Goal: Information Seeking & Learning: Learn about a topic

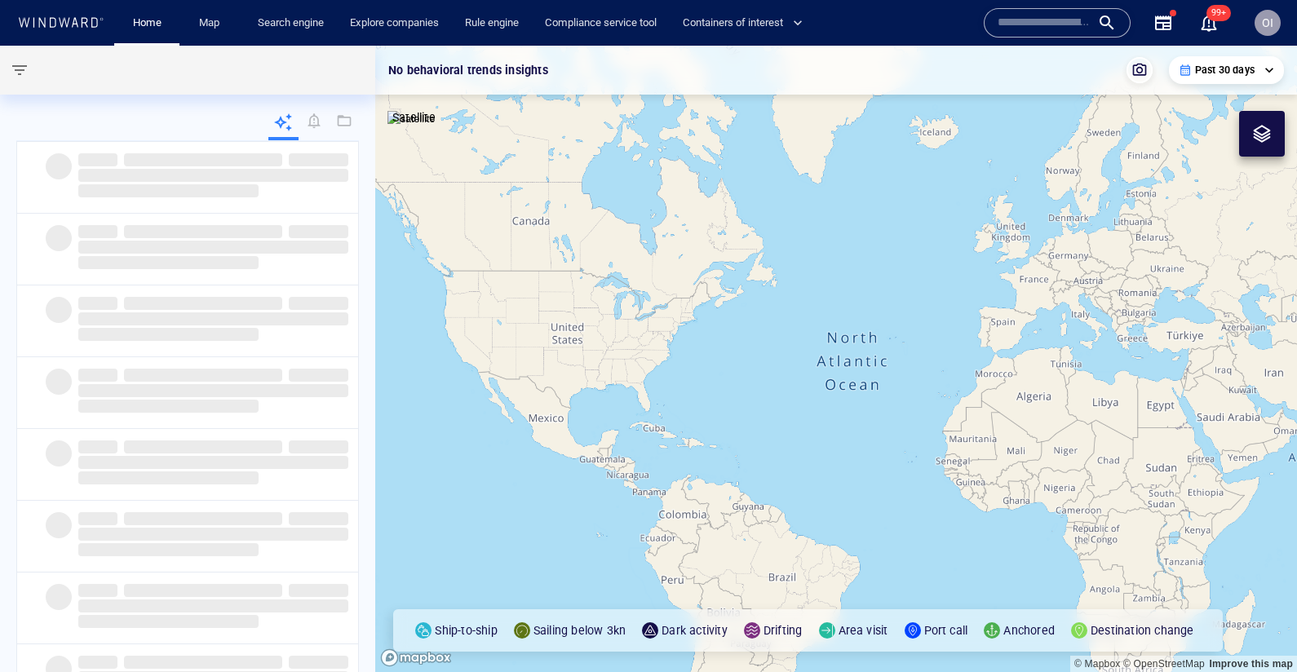
click at [1054, 7] on div "Name N/A IMO MMSI Call sign N/A Class N/A No positional data 99+" at bounding box center [1105, 22] width 268 height 65
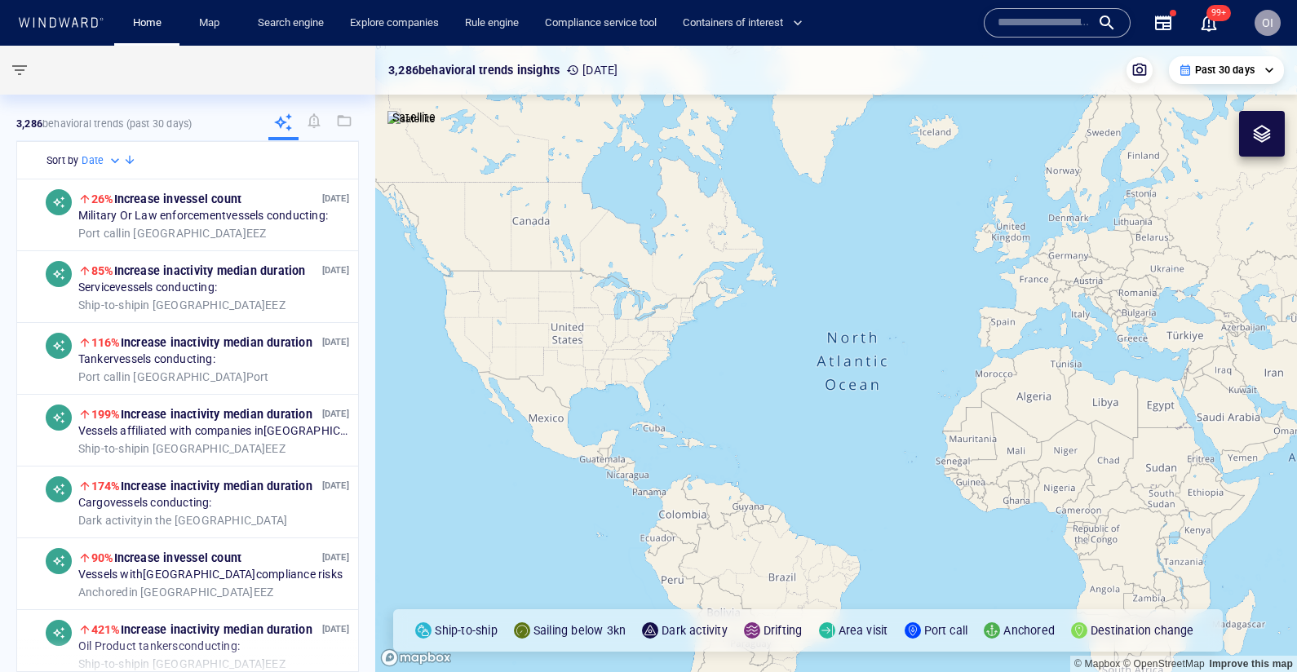
click at [1054, 19] on input "text" at bounding box center [1044, 23] width 93 height 24
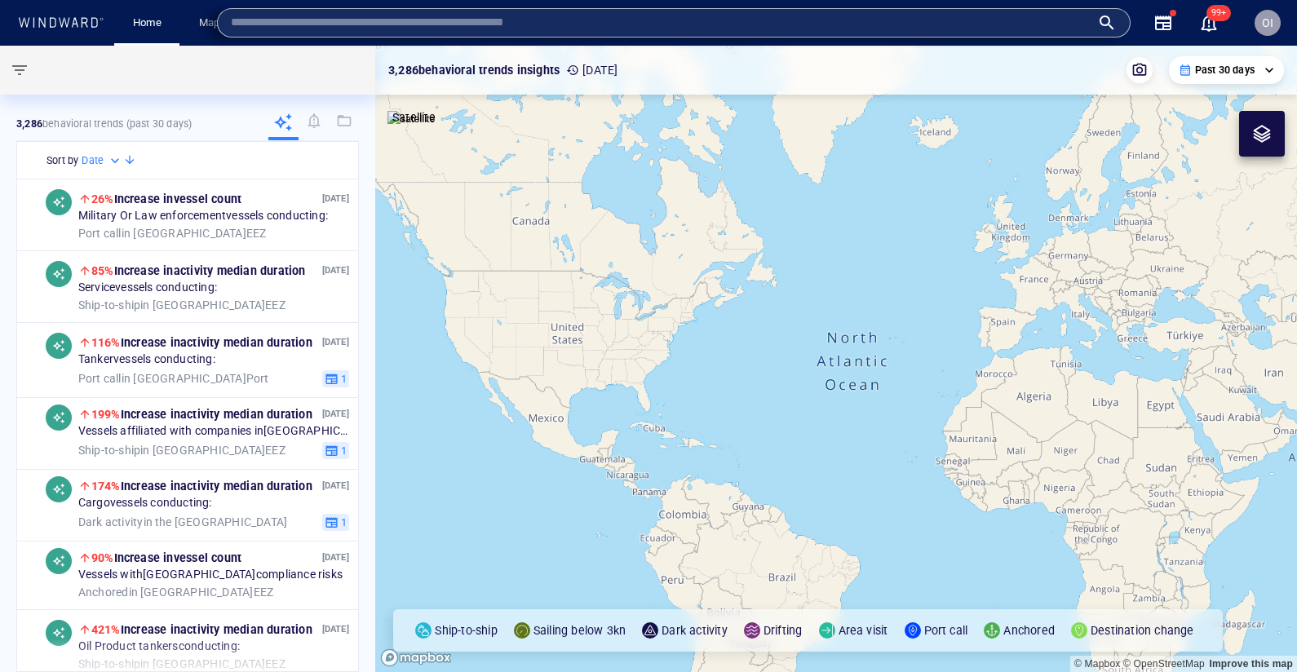
paste input "*******"
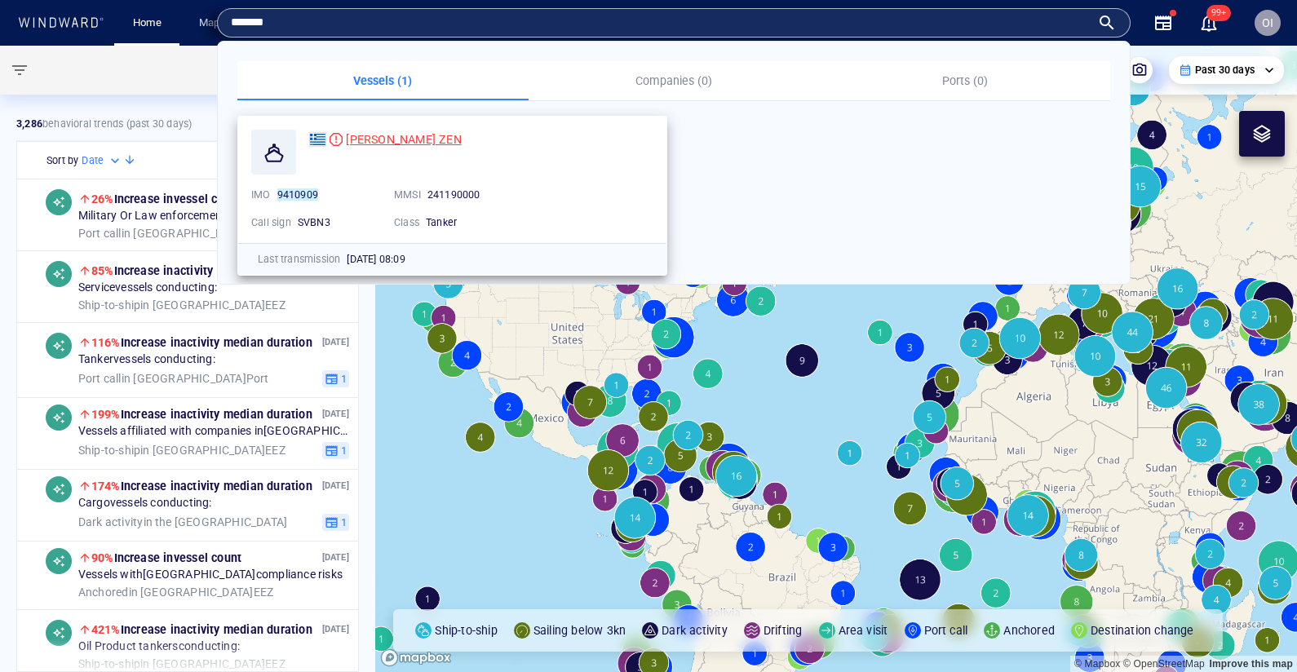
type input "*******"
click at [402, 137] on span "MINERVA ZEN" at bounding box center [403, 139] width 115 height 13
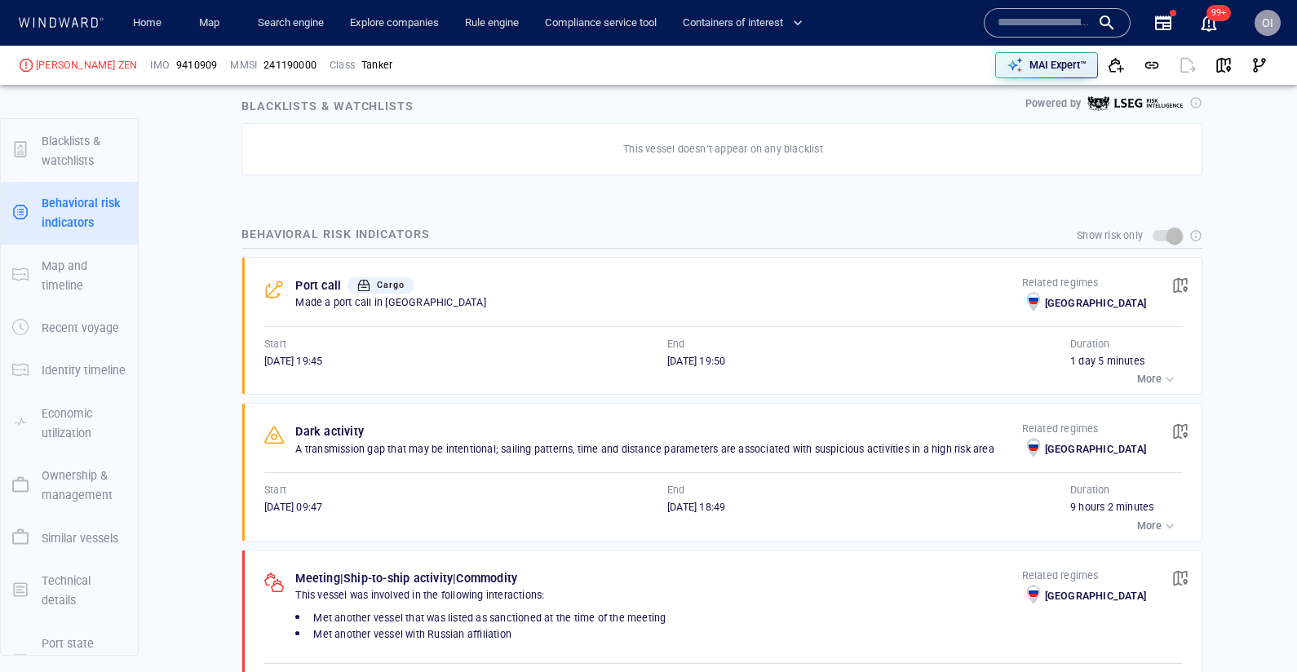
scroll to position [133, 0]
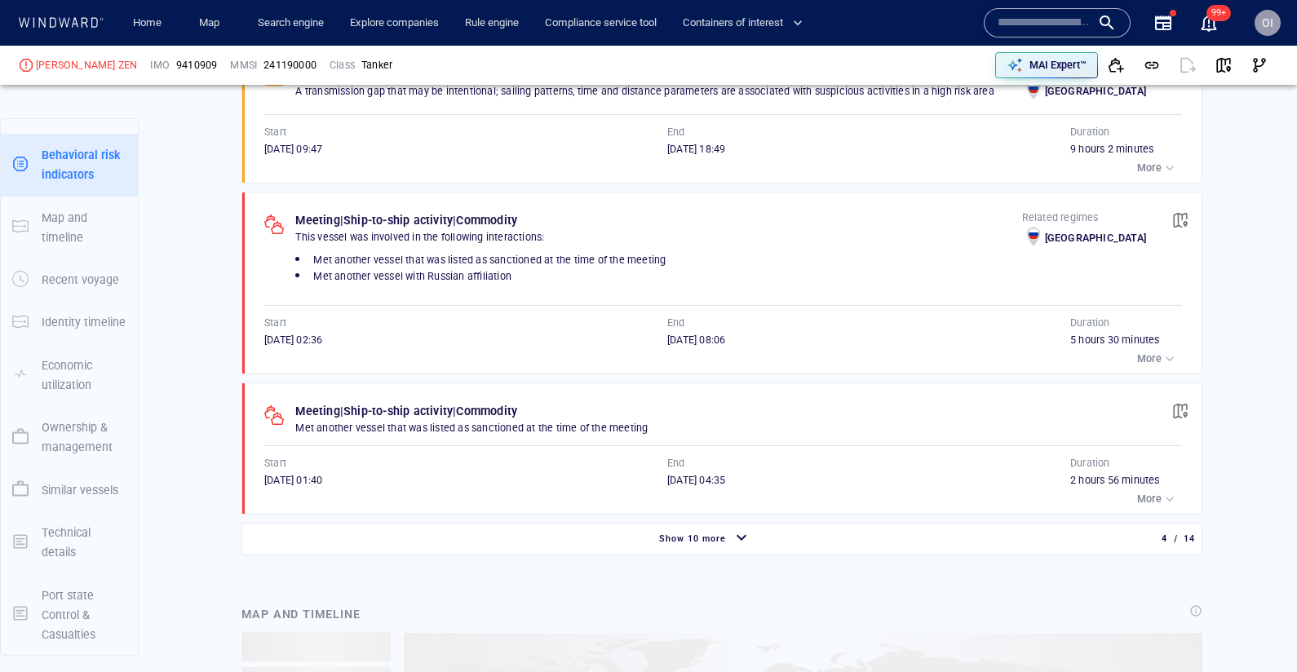
scroll to position [1332, 0]
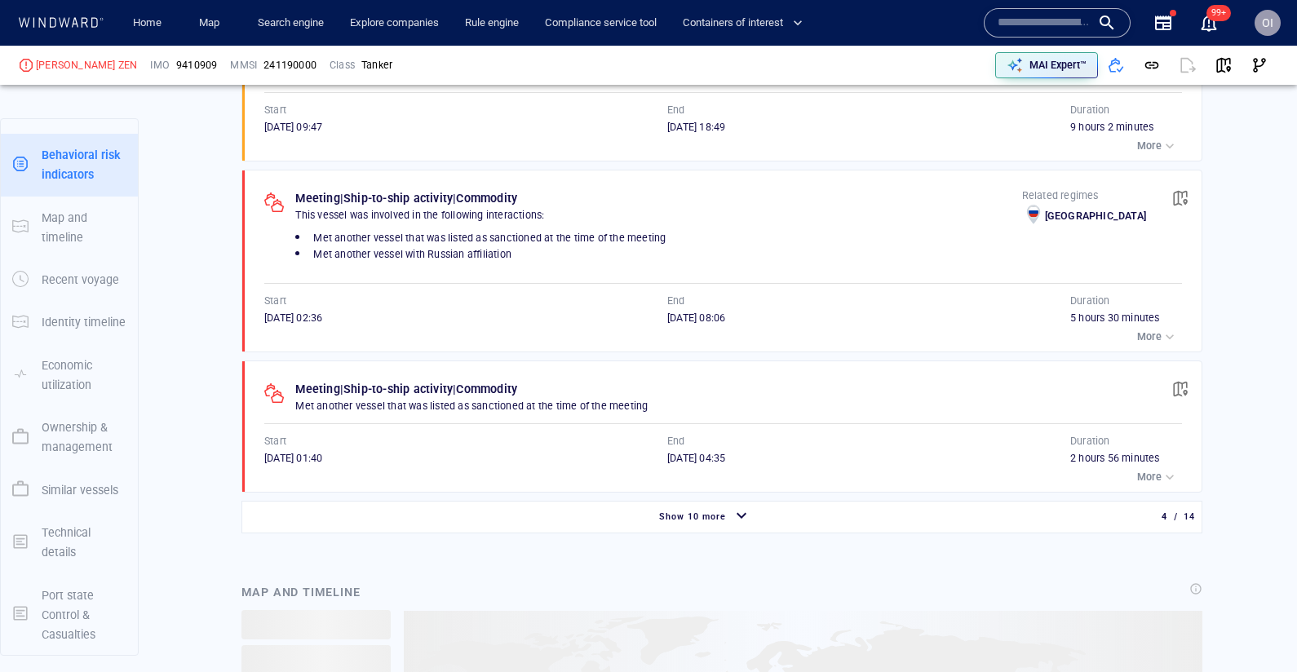
click at [751, 502] on div "Show 10 more 4 / 14" at bounding box center [722, 517] width 946 height 31
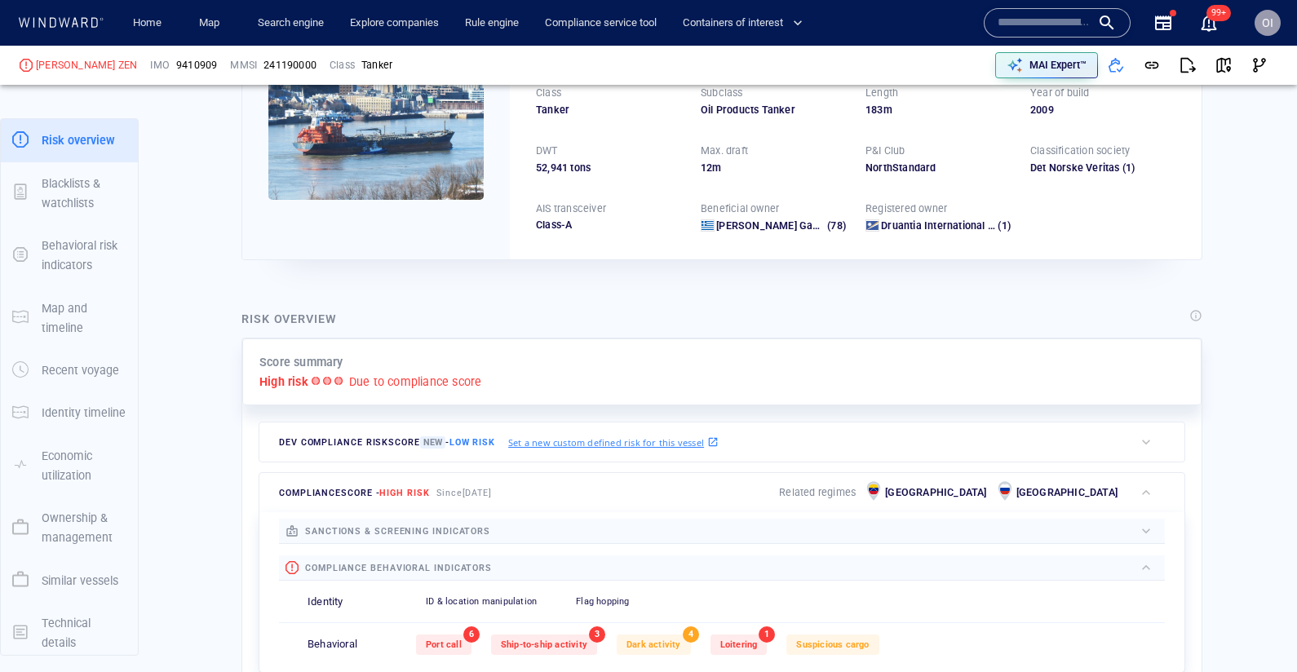
scroll to position [170, 0]
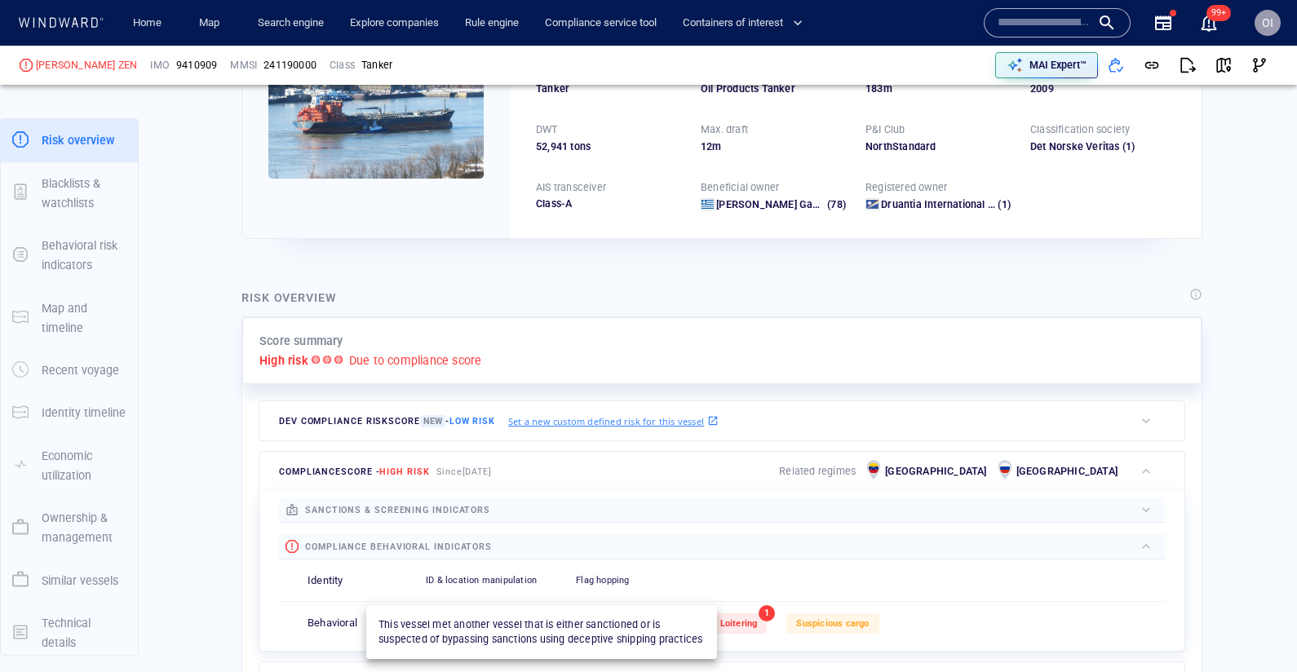
click at [573, 622] on span "Ship-to-ship activity" at bounding box center [544, 623] width 86 height 11
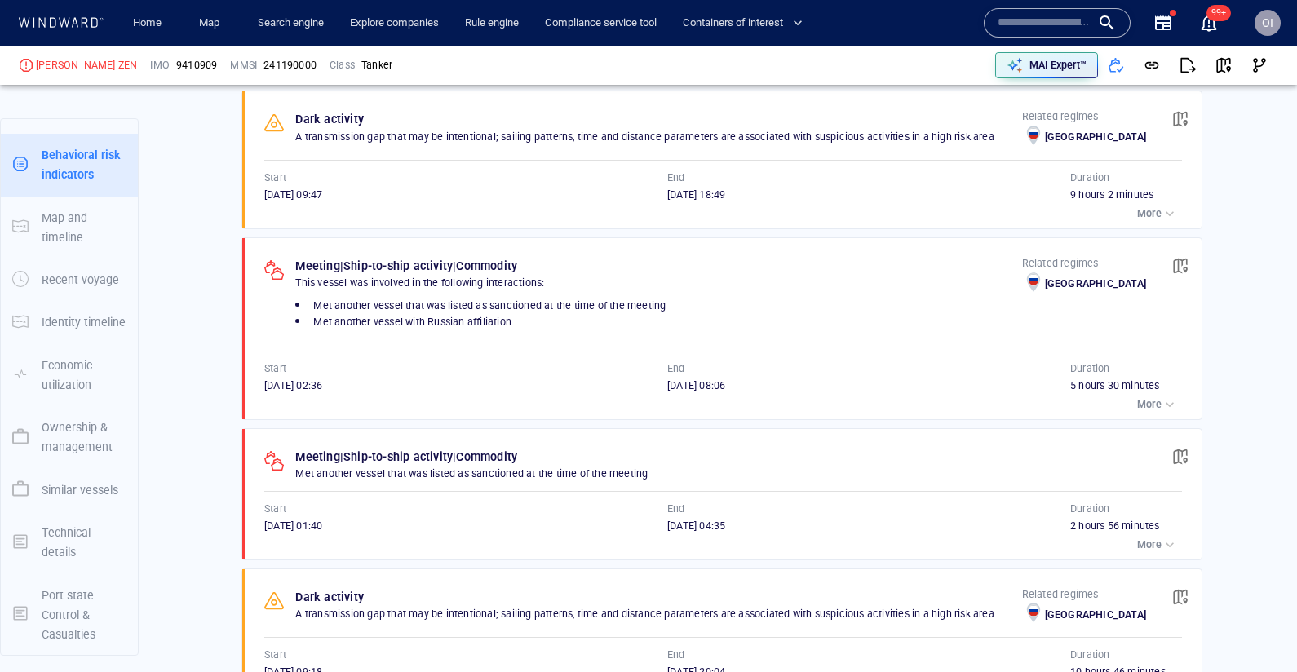
scroll to position [1267, 0]
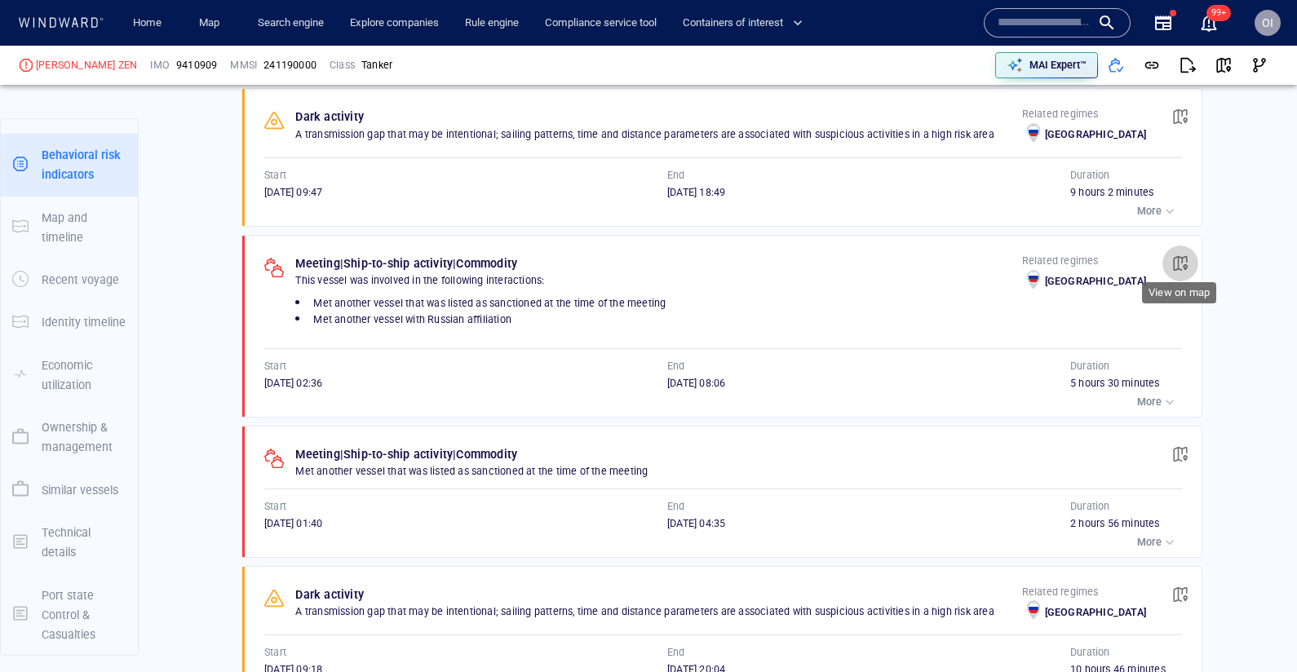
click at [1181, 255] on span "button" at bounding box center [1180, 263] width 16 height 16
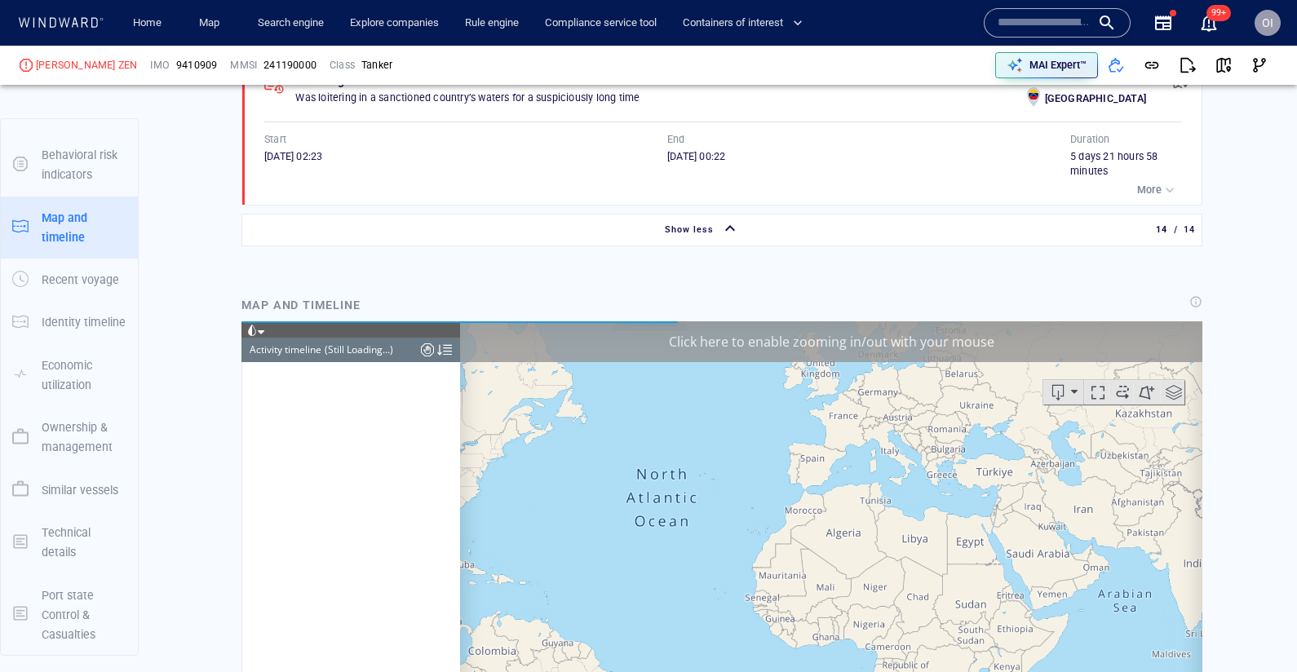
scroll to position [90, 0]
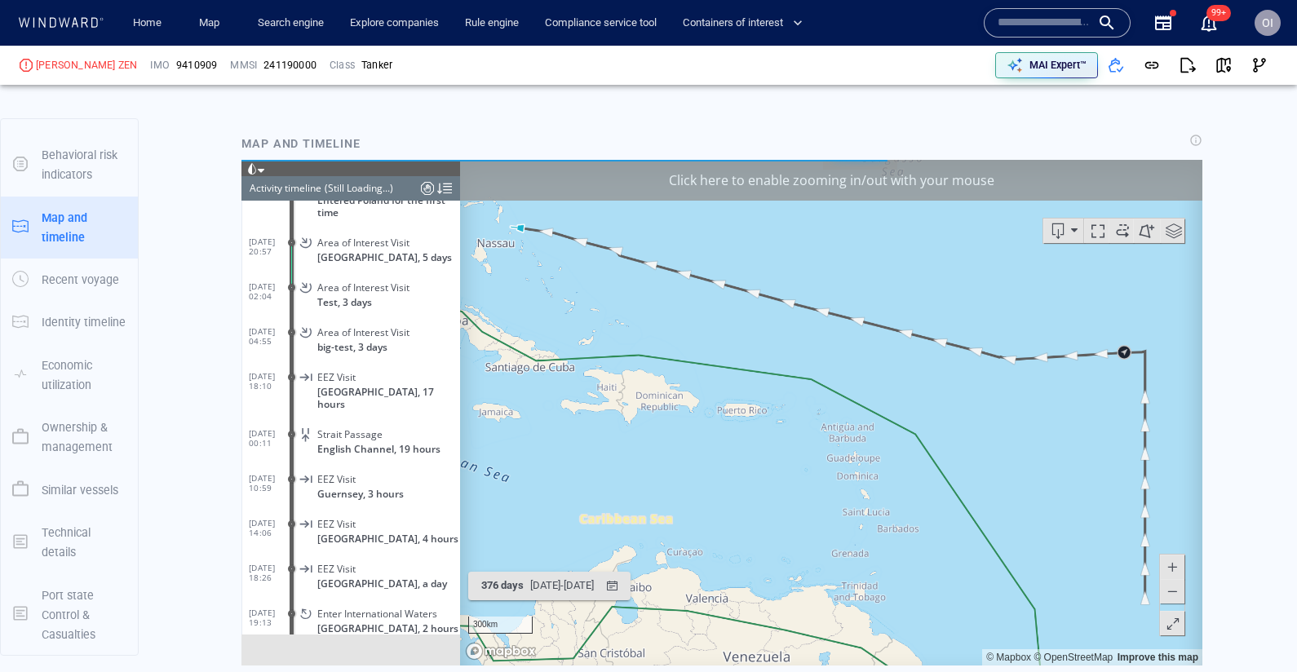
scroll to position [3484, 0]
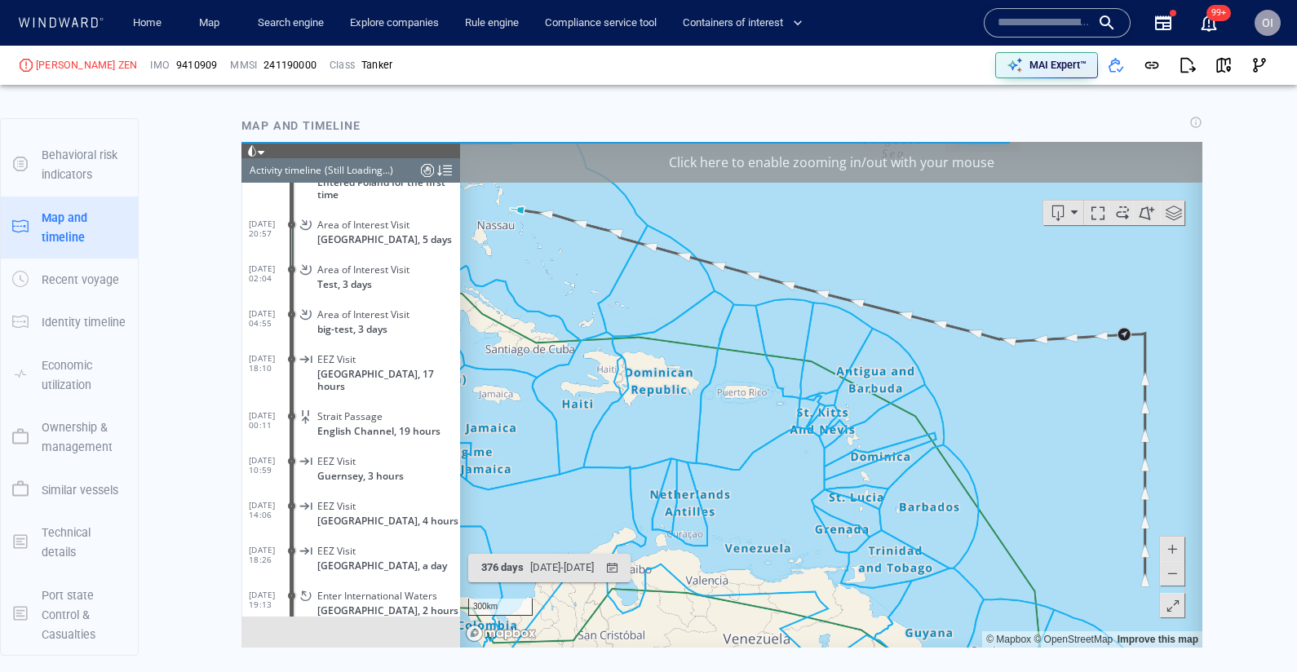
click at [1180, 574] on span at bounding box center [1172, 572] width 16 height 24
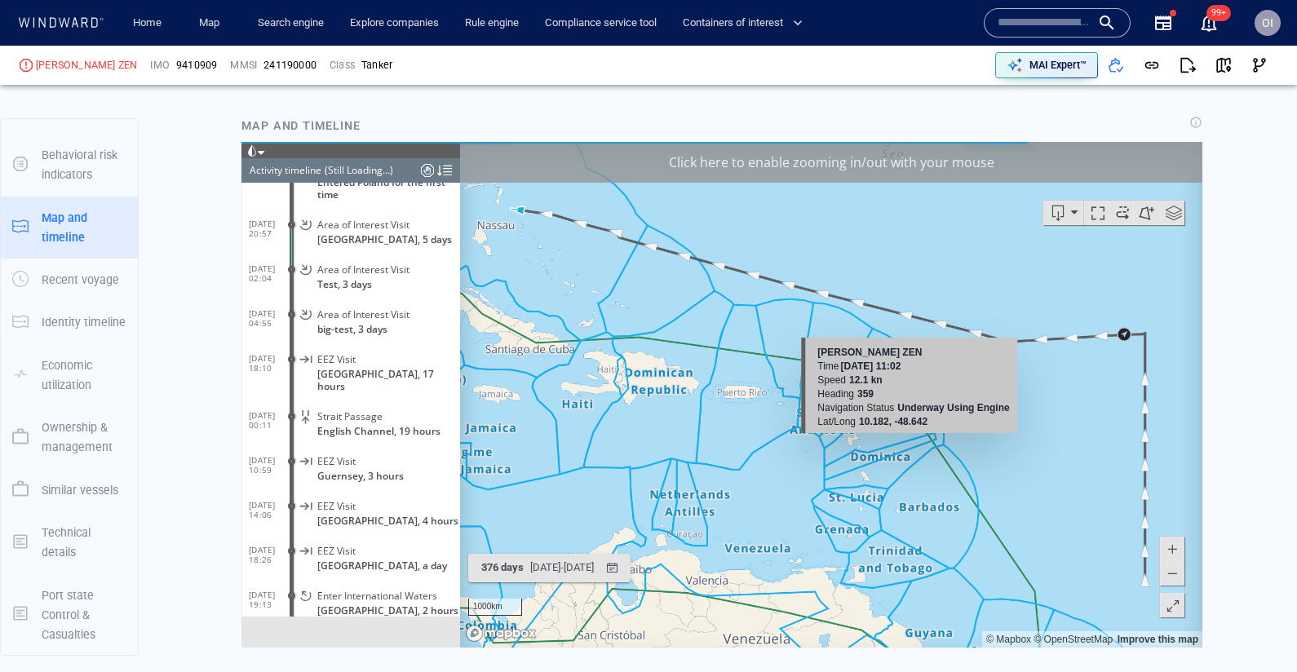
click at [1180, 574] on span at bounding box center [1172, 572] width 16 height 24
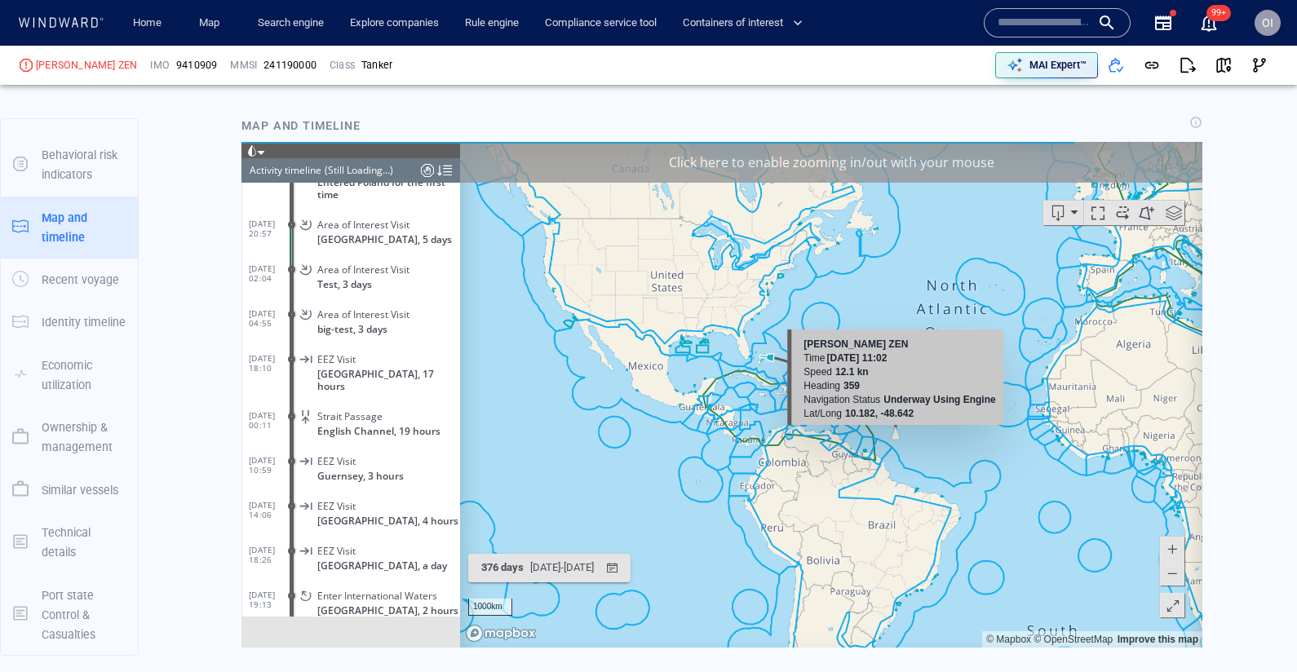
click at [1180, 574] on span at bounding box center [1172, 572] width 16 height 24
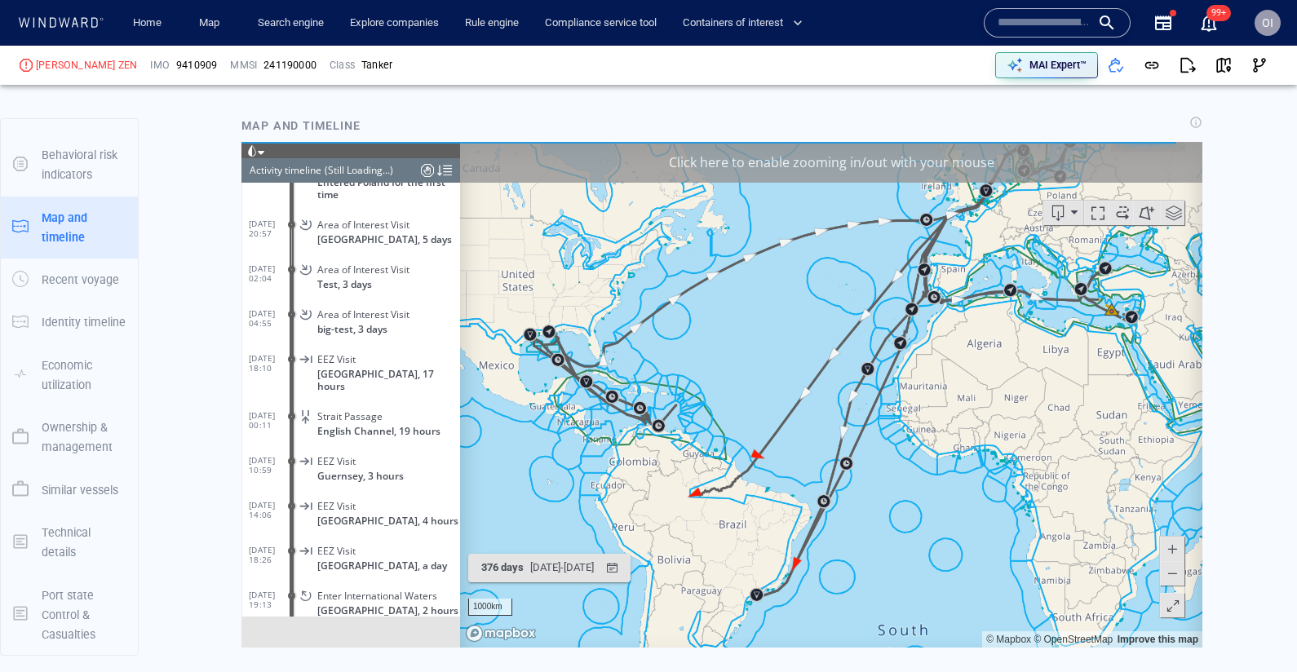
scroll to position [2543, 0]
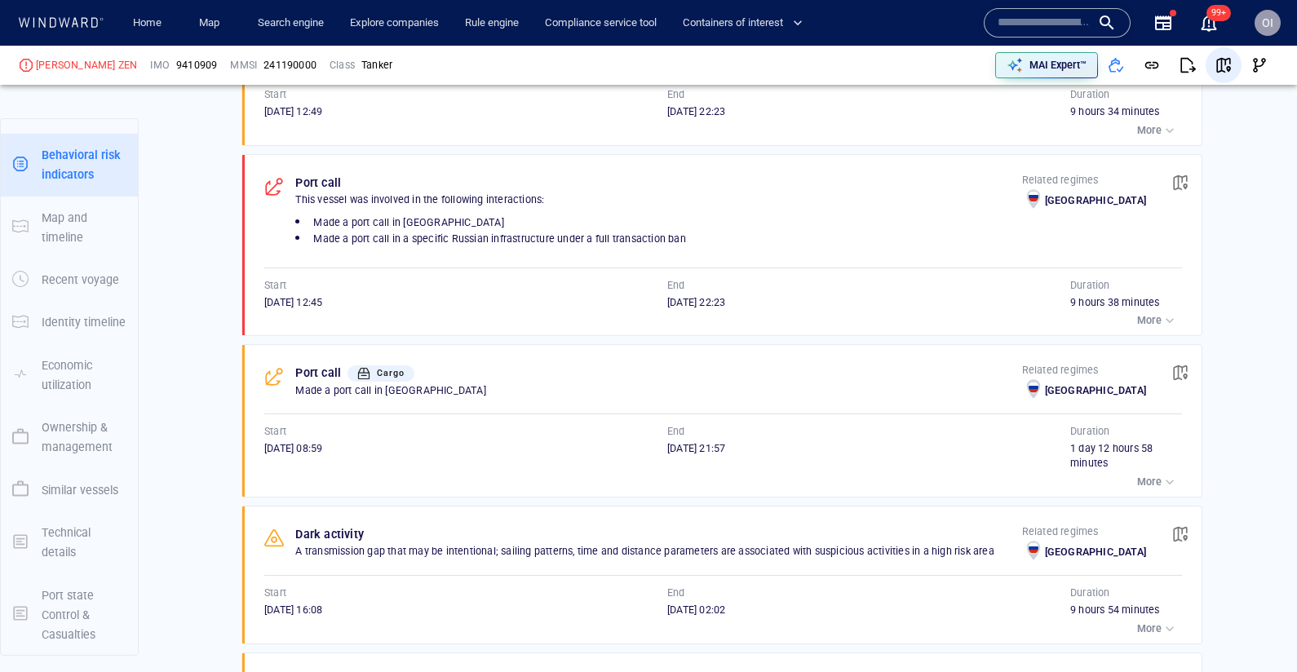
click at [1225, 59] on span "button" at bounding box center [1223, 65] width 16 height 16
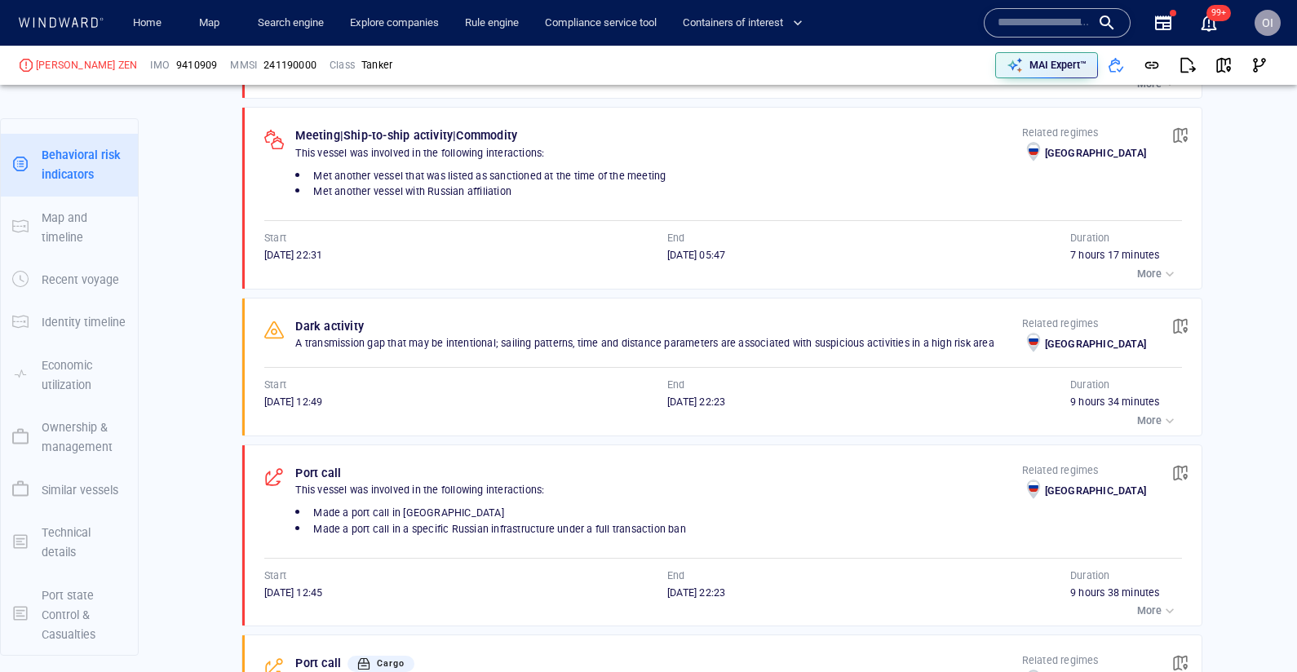
scroll to position [2062, 0]
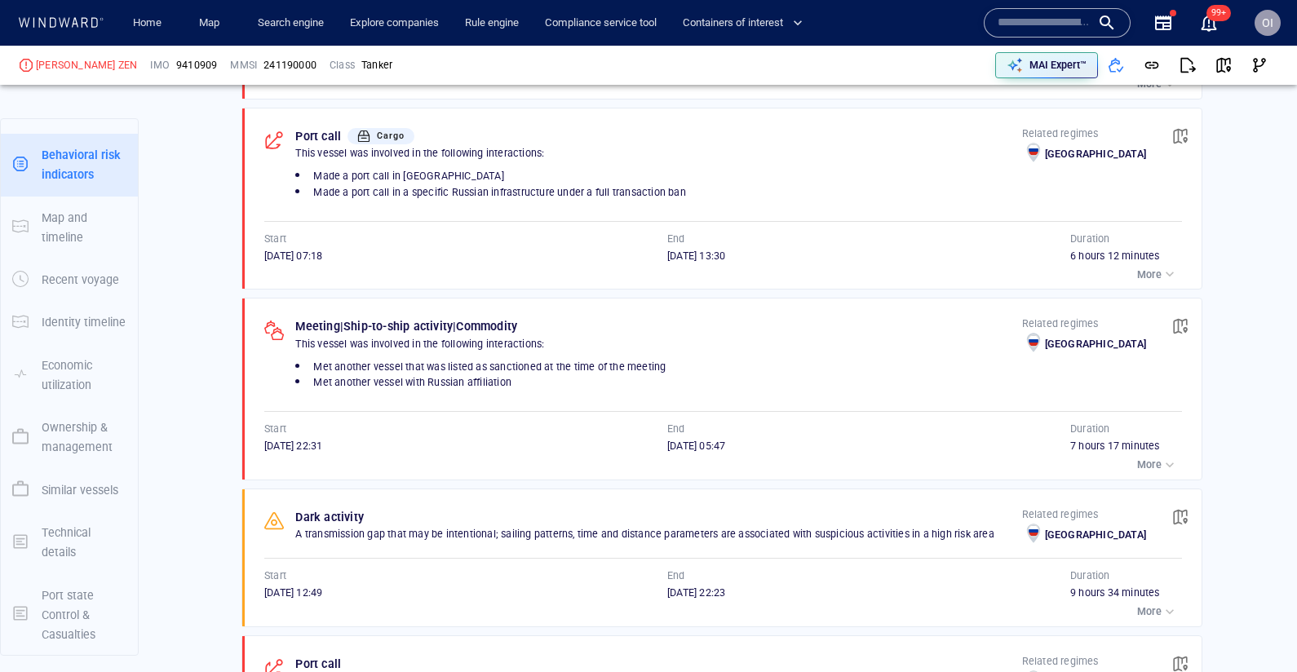
click at [1168, 459] on button "More" at bounding box center [1157, 464] width 49 height 23
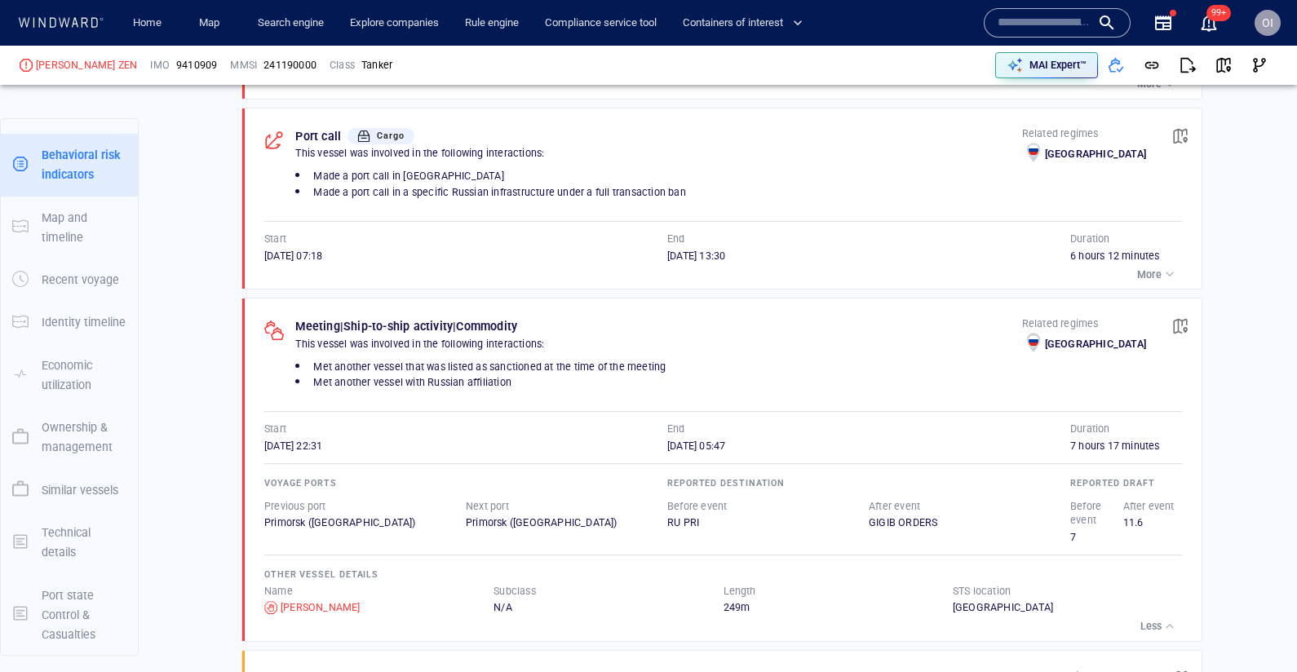
scroll to position [2131, 0]
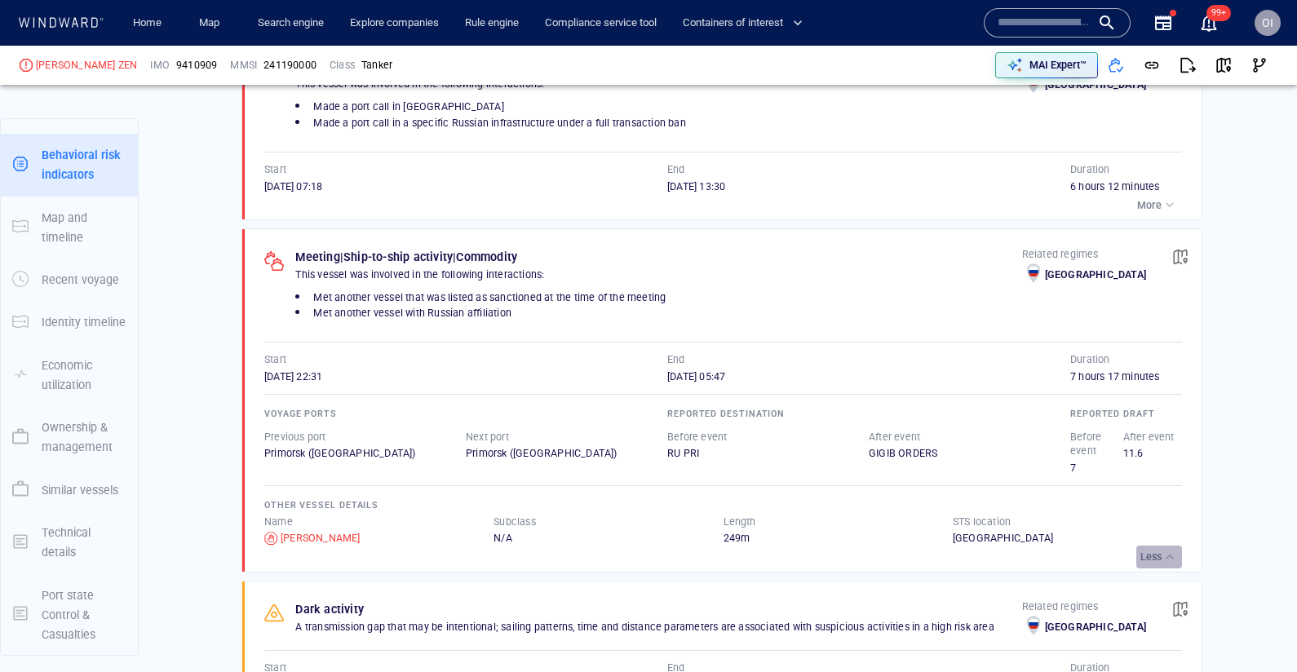
click at [1166, 549] on div "button" at bounding box center [1169, 557] width 16 height 16
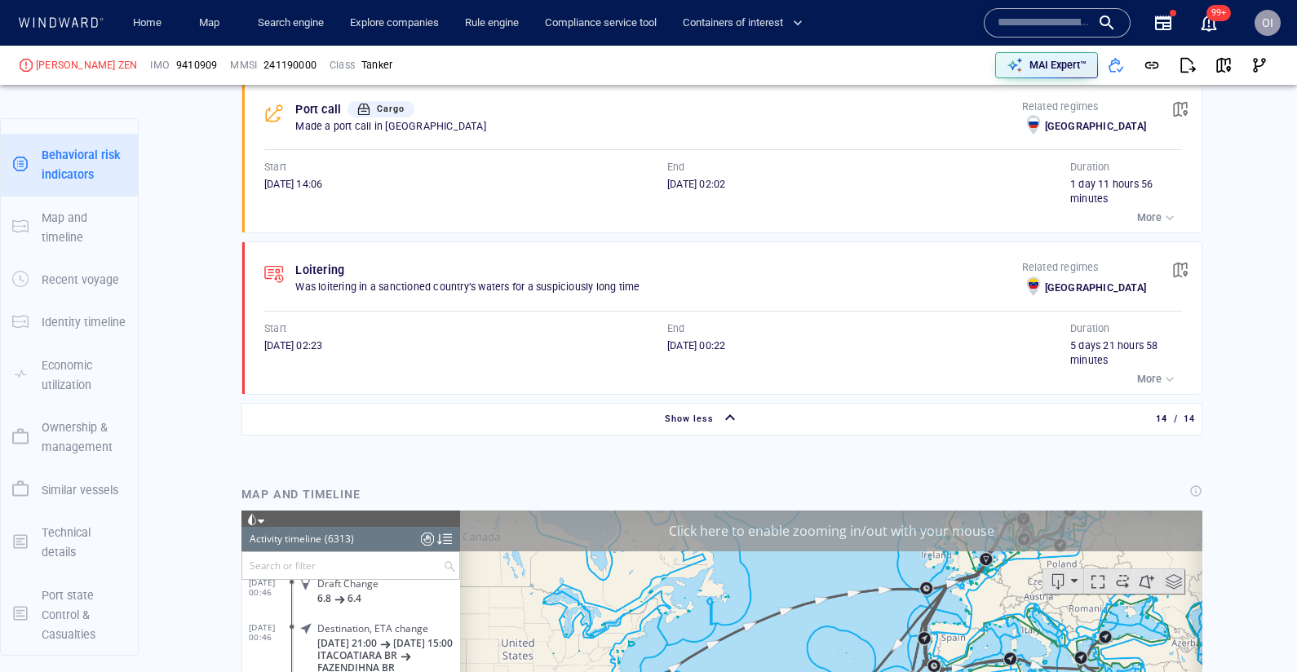
scroll to position [0, 0]
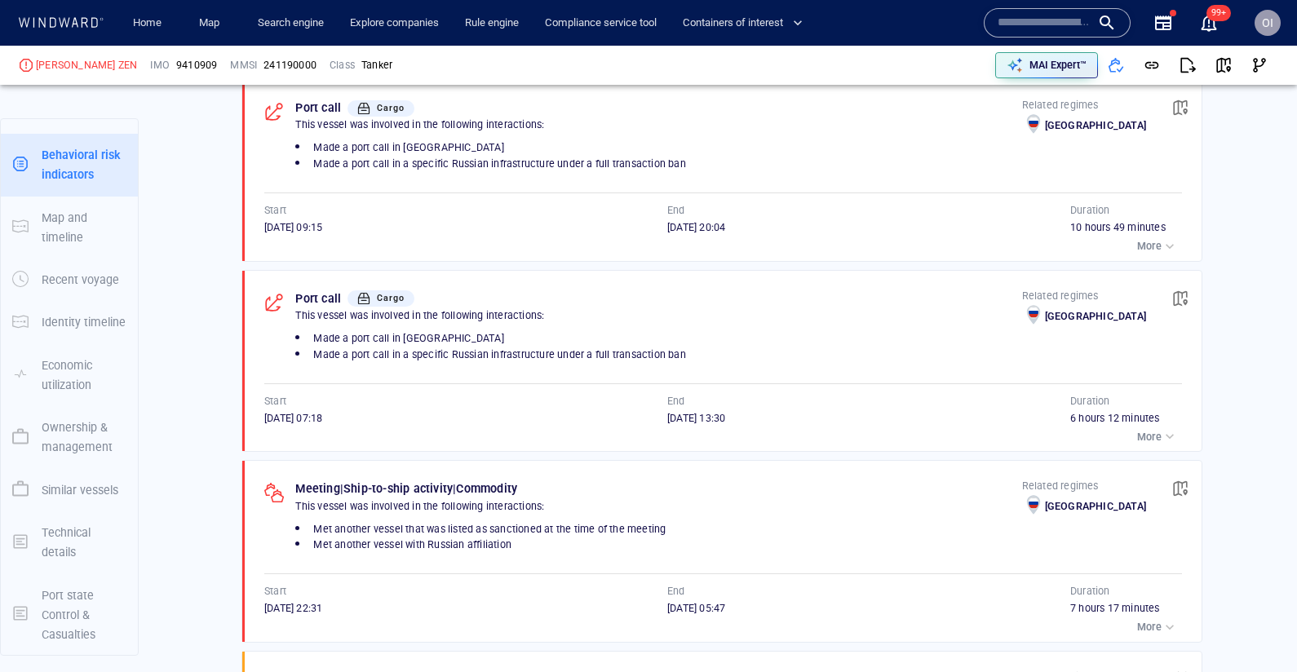
click at [1162, 621] on button "More" at bounding box center [1157, 627] width 49 height 23
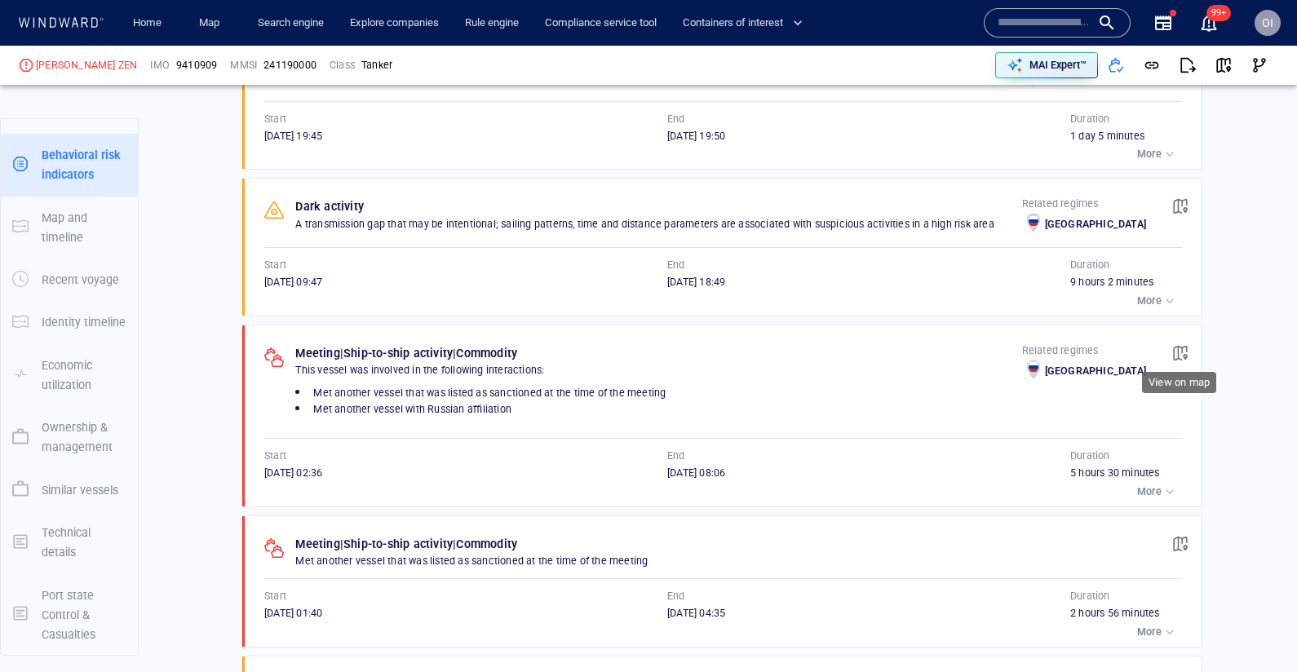
click at [1174, 345] on span "button" at bounding box center [1180, 353] width 16 height 16
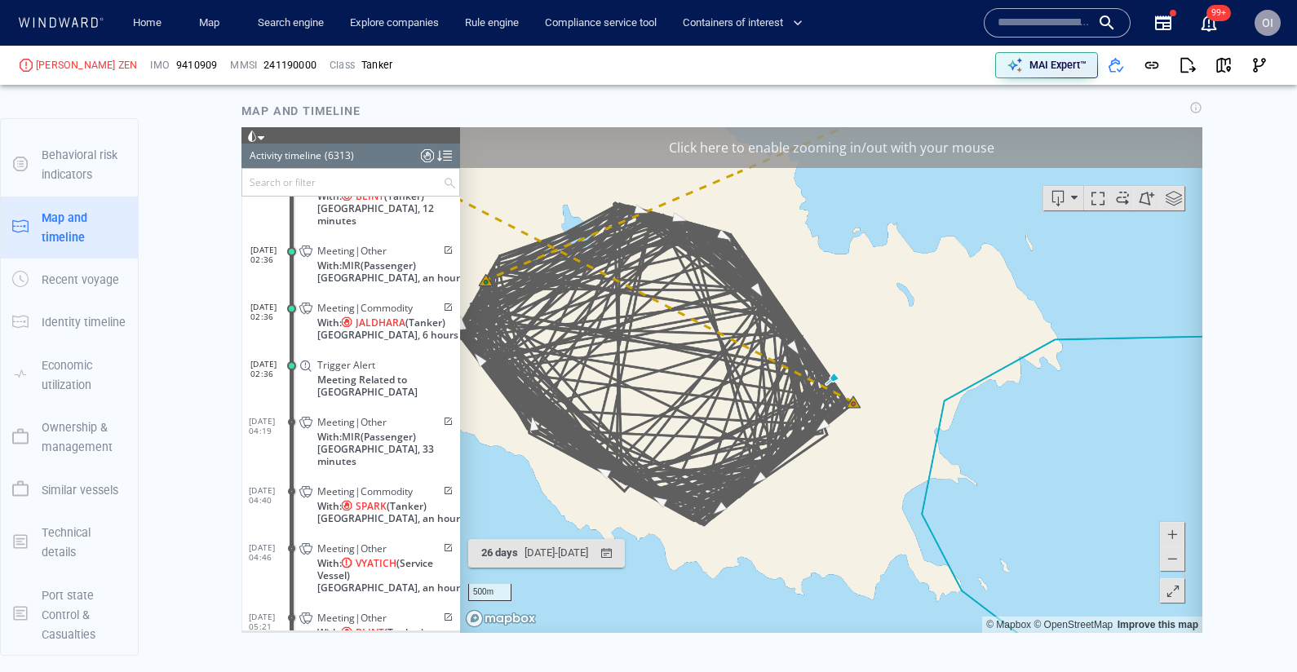
click at [1170, 563] on span at bounding box center [1172, 558] width 16 height 24
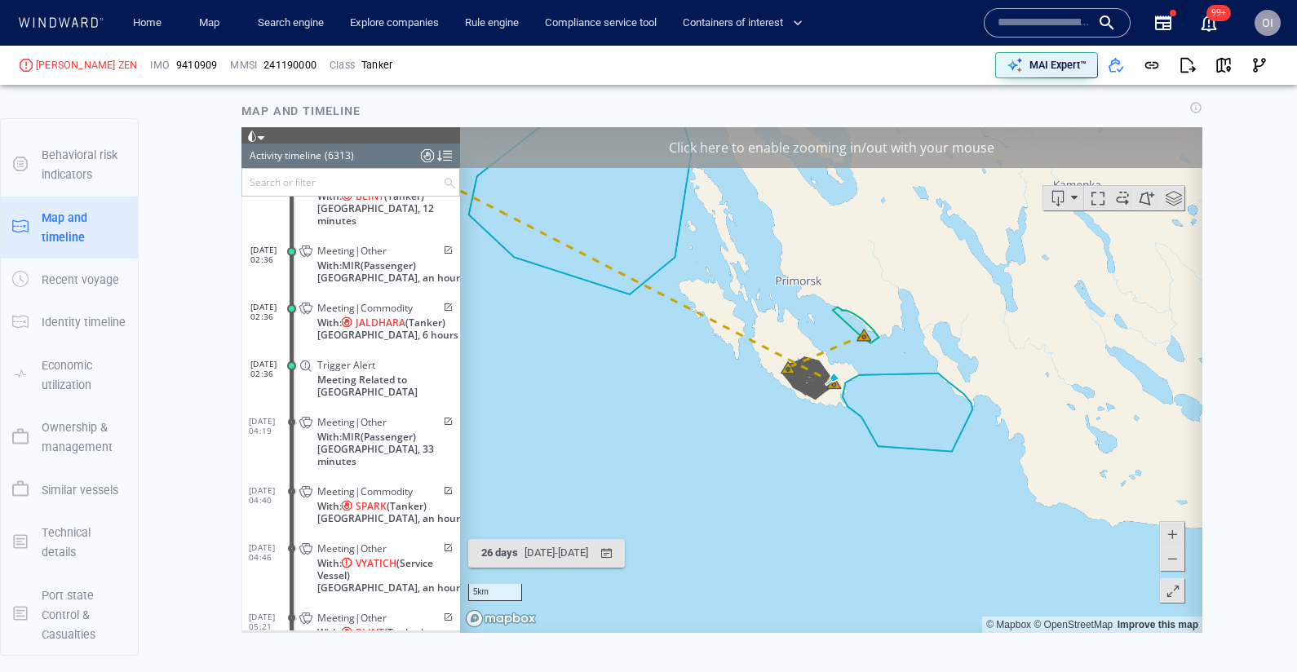
click at [1170, 563] on span at bounding box center [1172, 558] width 16 height 24
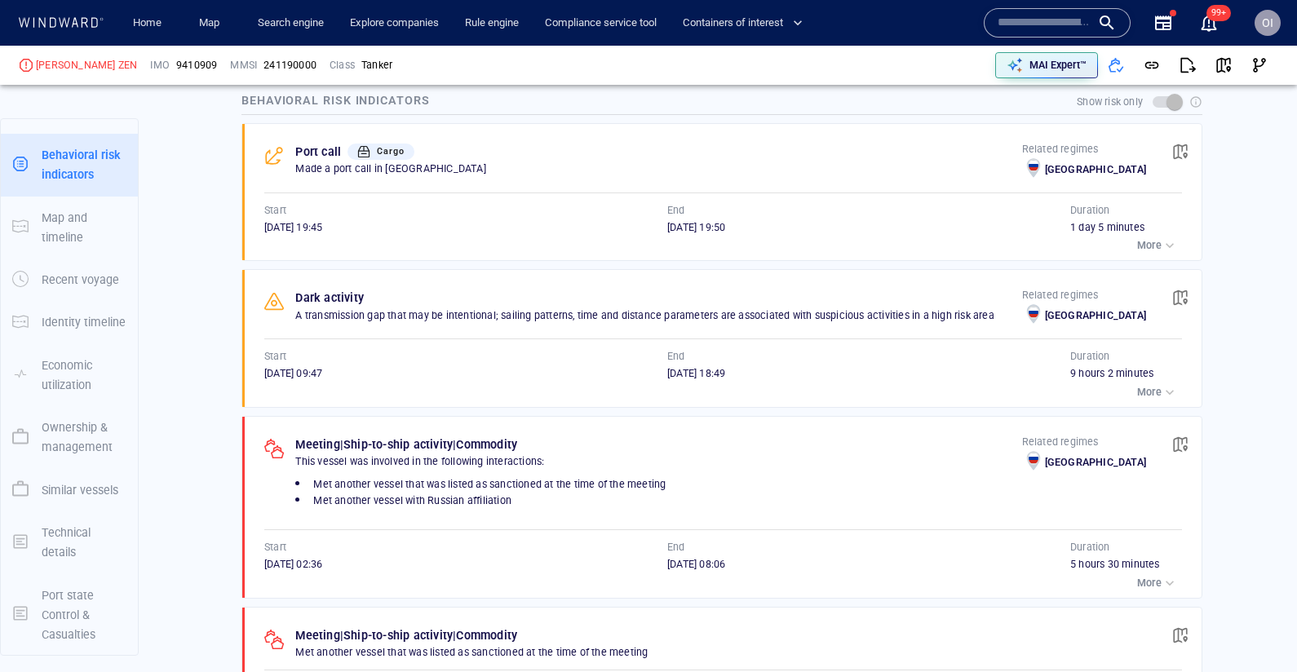
scroll to position [1363, 0]
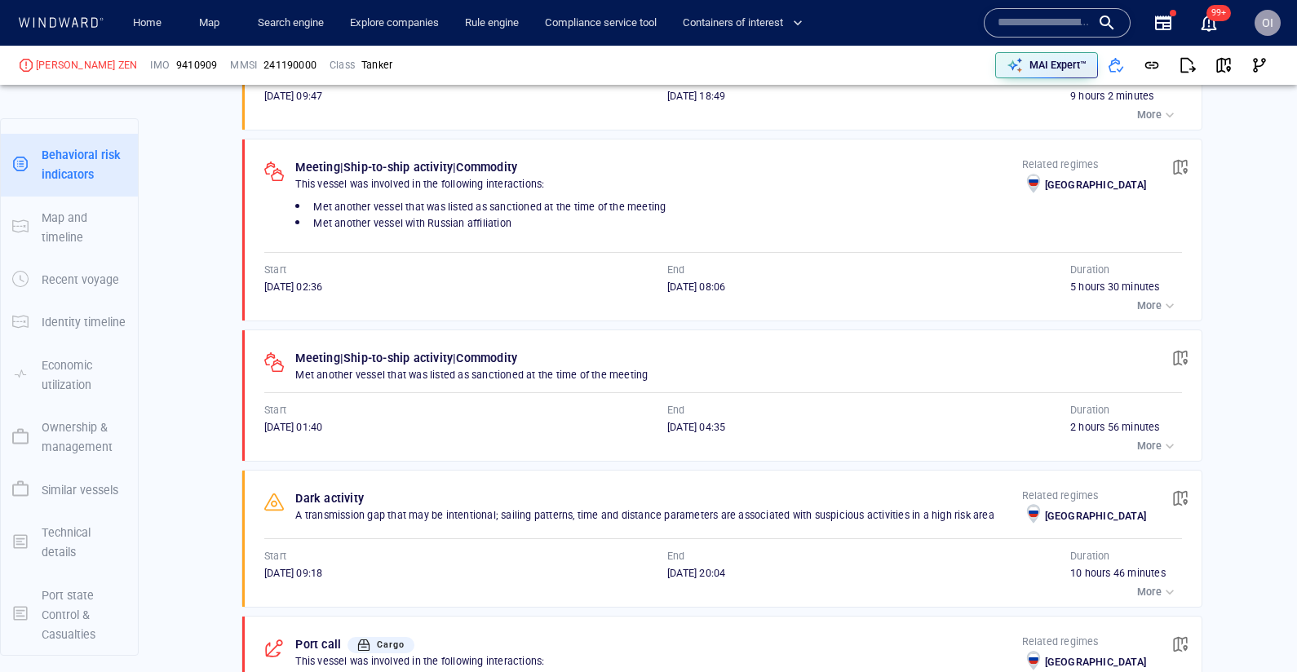
click at [1167, 298] on div "button" at bounding box center [1169, 306] width 16 height 16
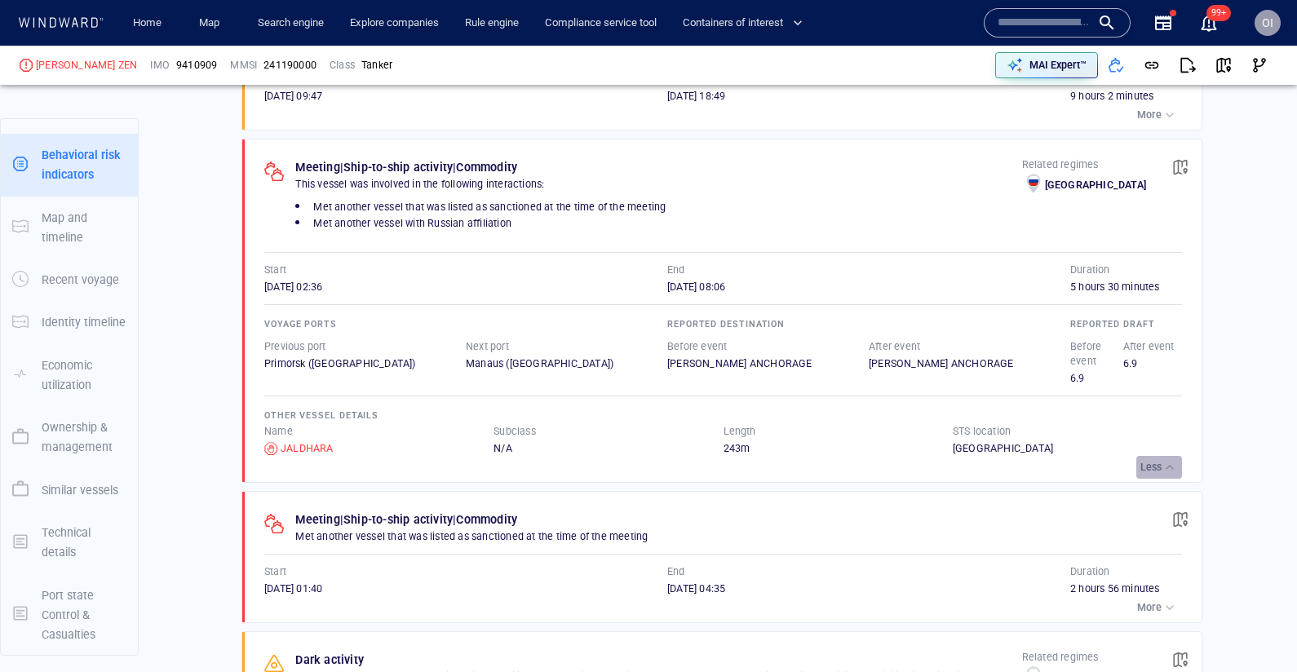
click at [1157, 460] on p "Less" at bounding box center [1150, 467] width 21 height 15
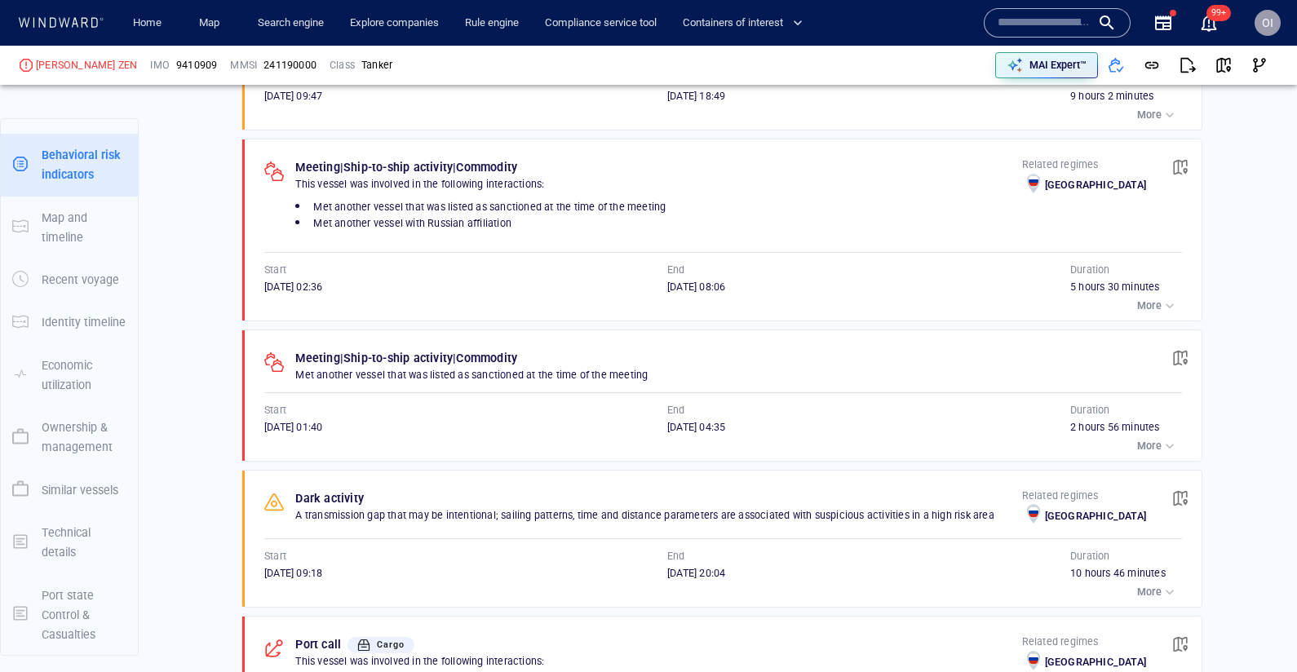
scroll to position [1408, 0]
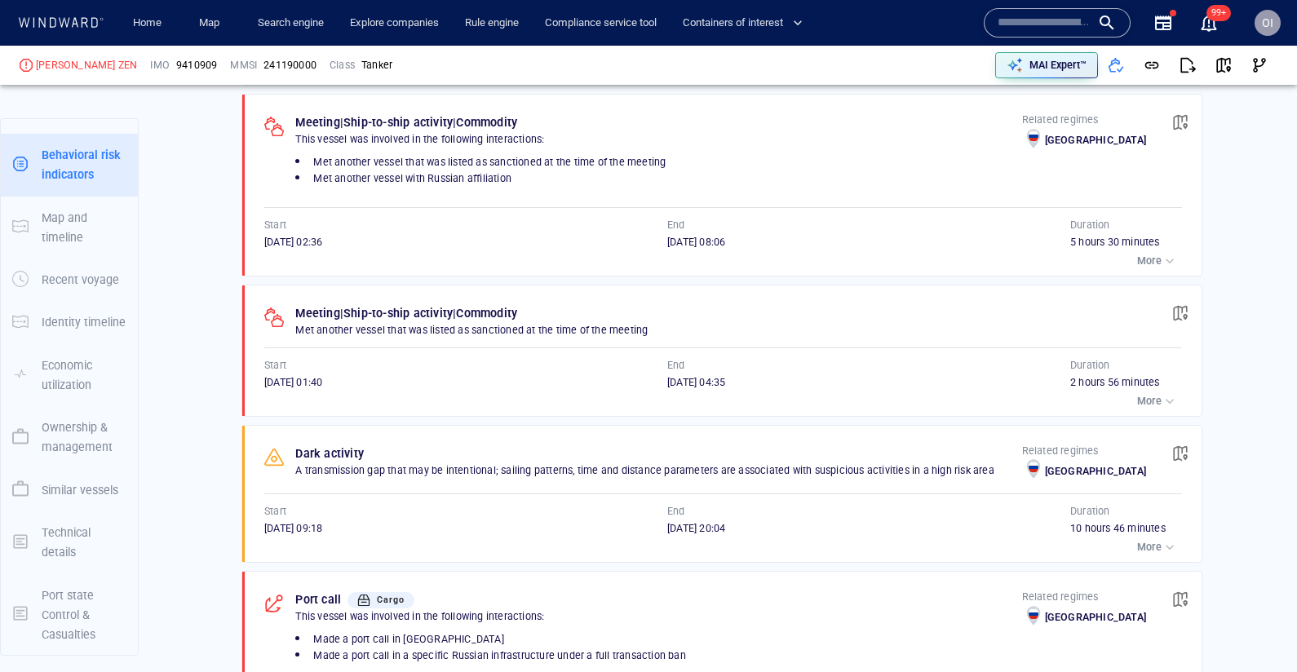
click at [1161, 403] on div "Meeting | Ship-to-ship activity | Commodity Met another vessel that was listed …" at bounding box center [727, 350] width 949 height 131
click at [1161, 394] on p "More" at bounding box center [1149, 401] width 24 height 15
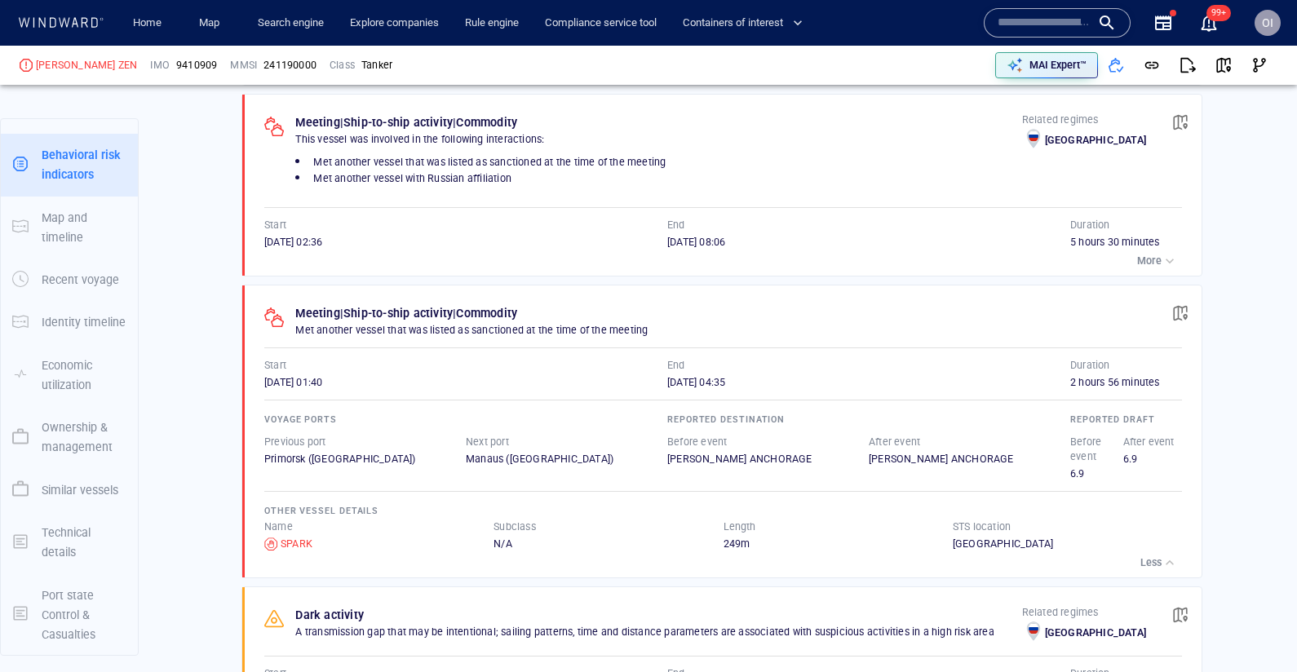
scroll to position [1484, 0]
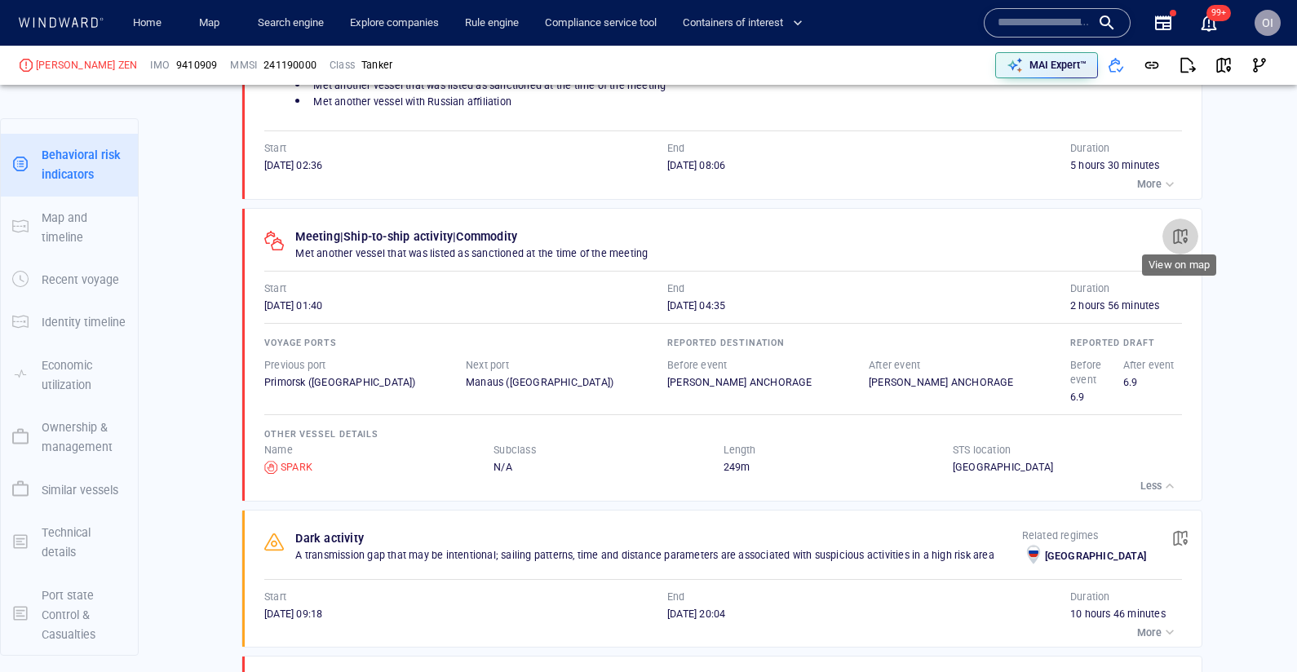
click at [1186, 228] on span "button" at bounding box center [1180, 236] width 16 height 16
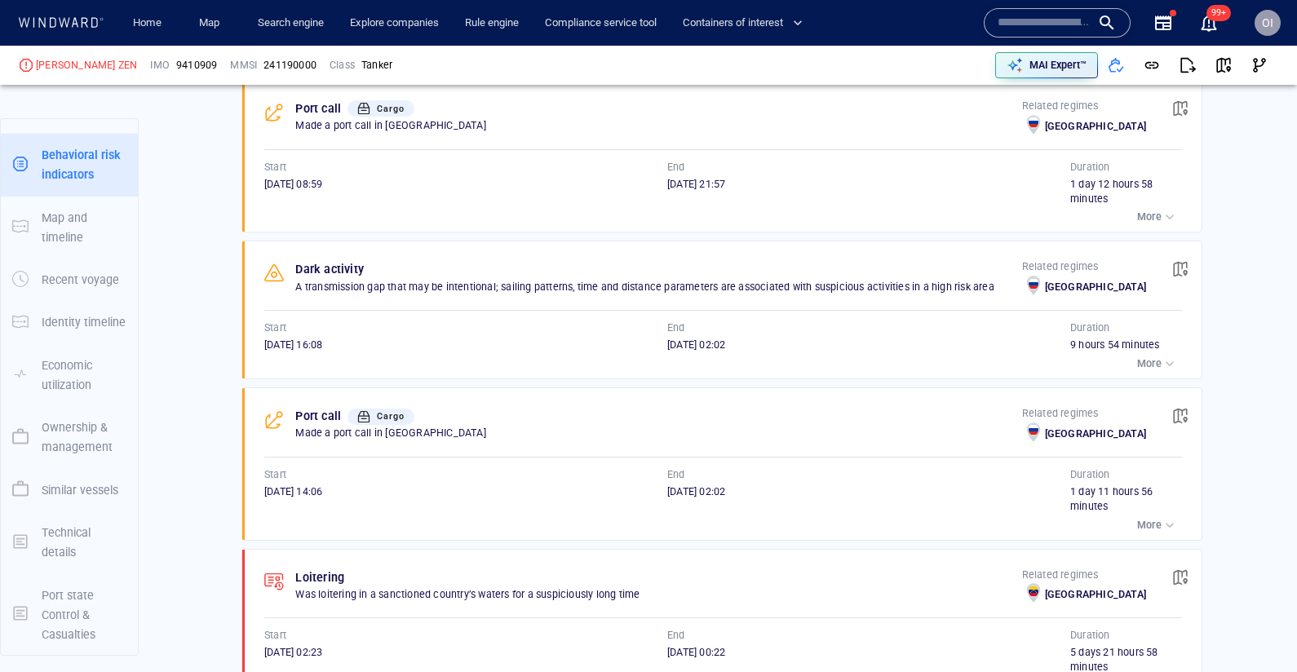
scroll to position [3628, 0]
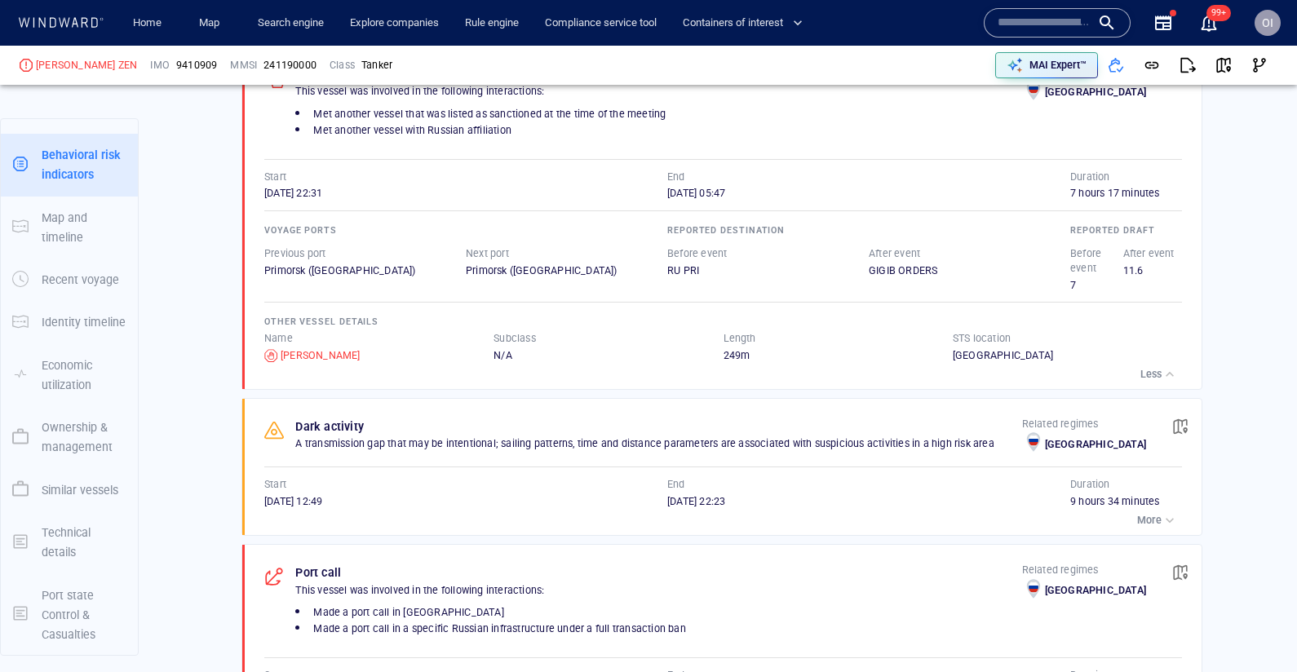
scroll to position [2475, 0]
click at [1235, 70] on button "button" at bounding box center [1224, 65] width 36 height 36
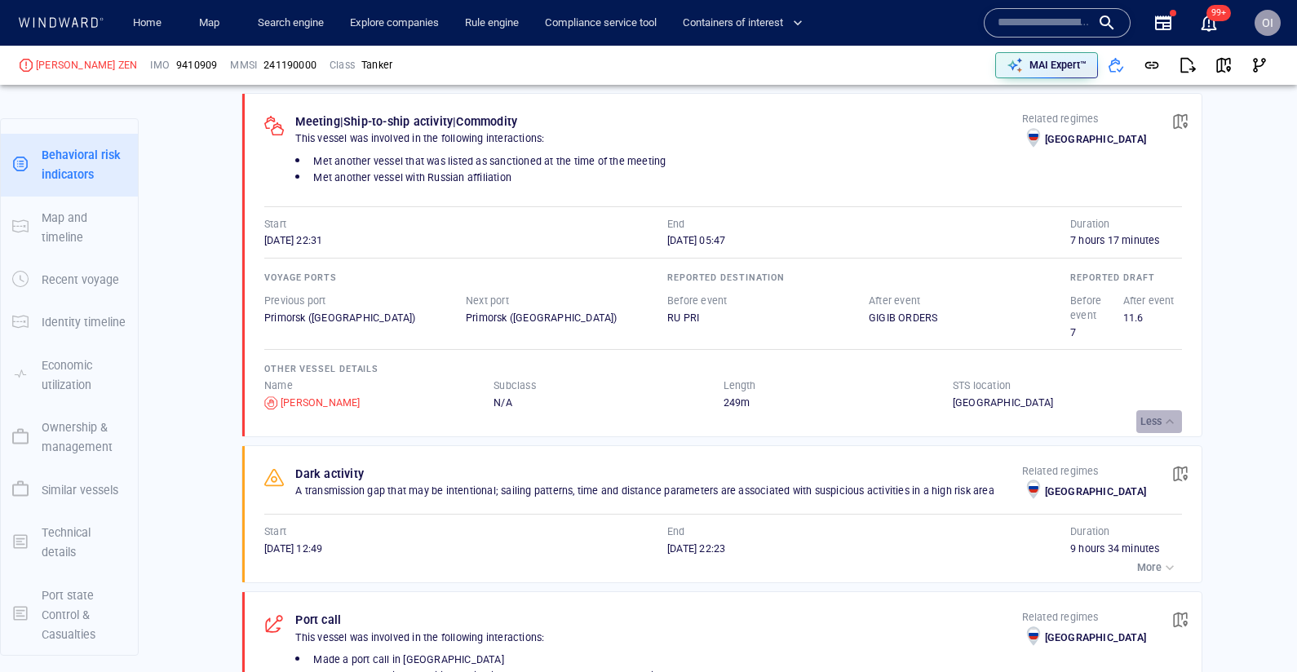
click at [1168, 410] on button "Less" at bounding box center [1159, 421] width 46 height 23
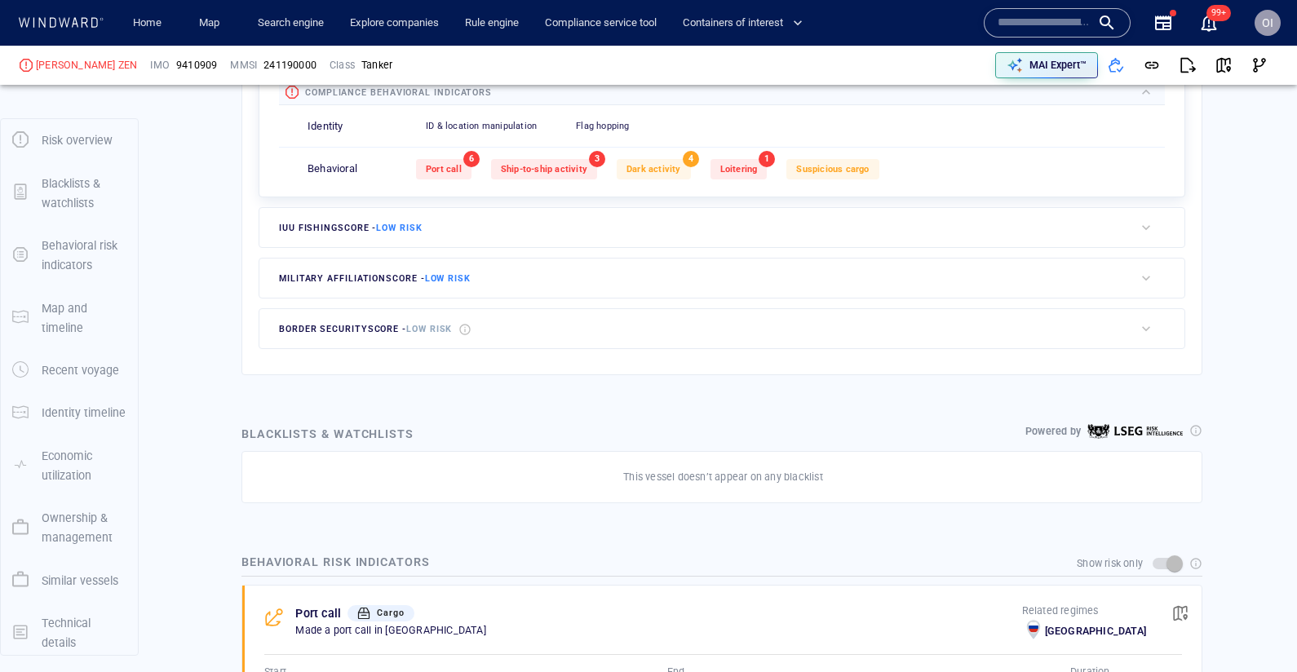
scroll to position [622, 0]
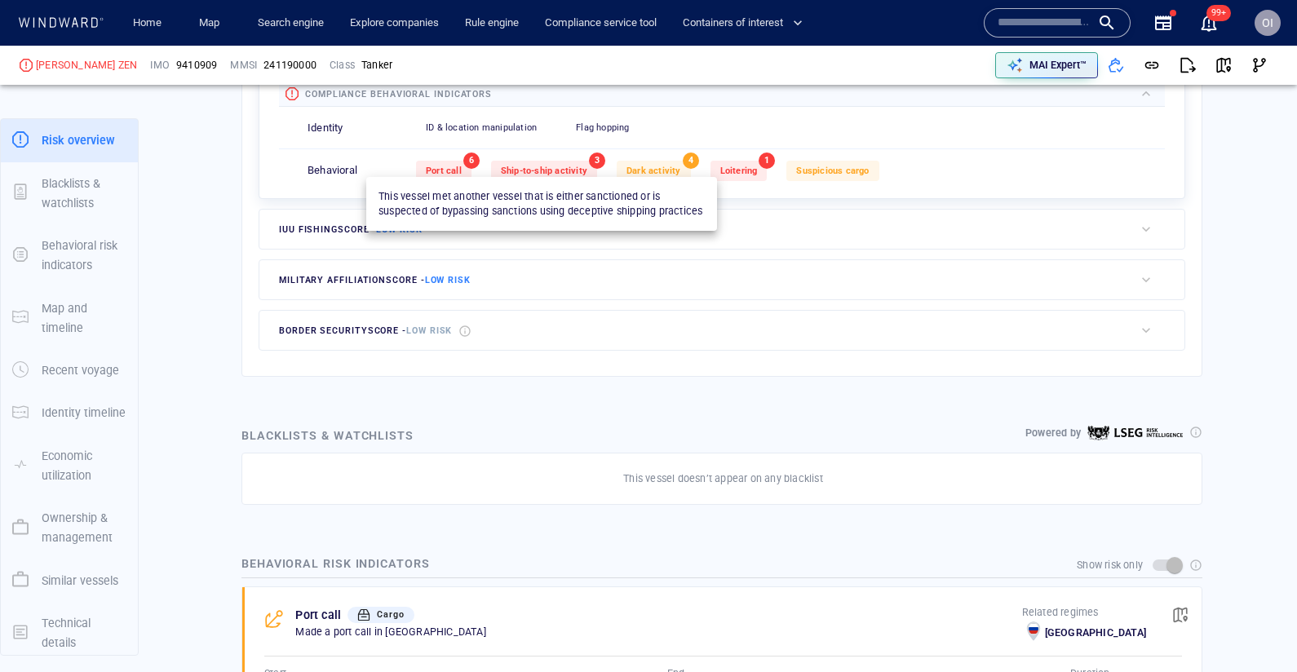
click at [579, 171] on span "Ship-to-ship activity" at bounding box center [544, 171] width 86 height 11
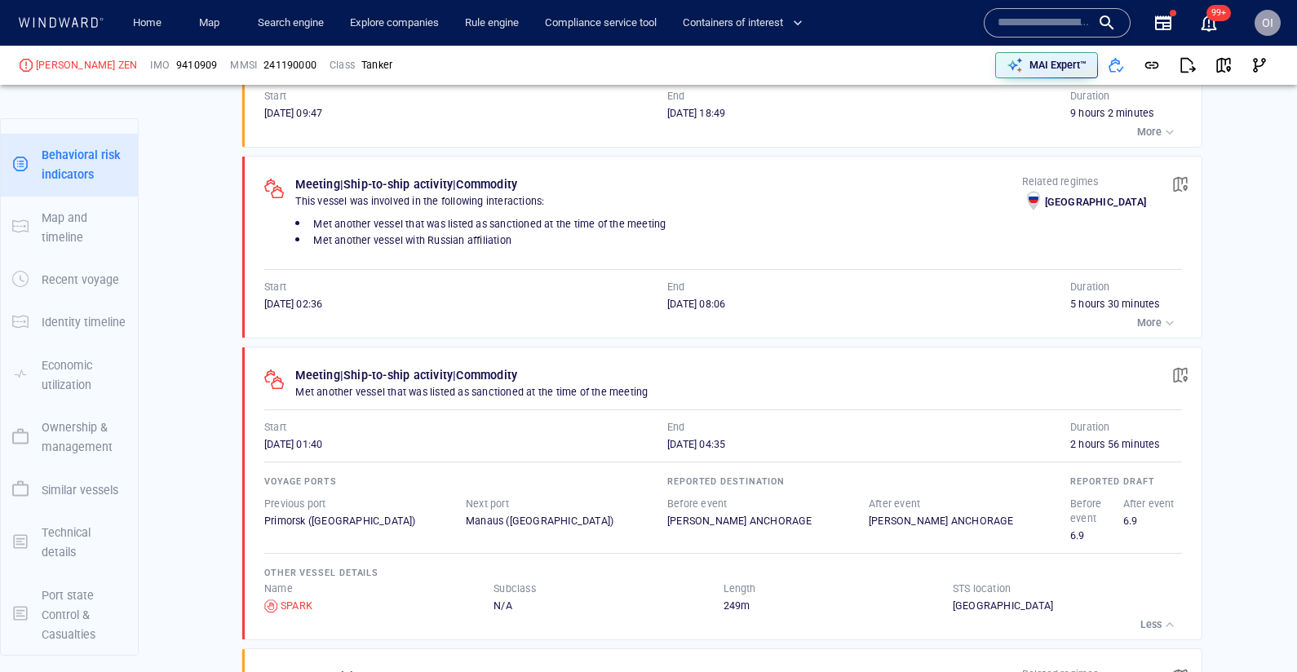
scroll to position [1353, 0]
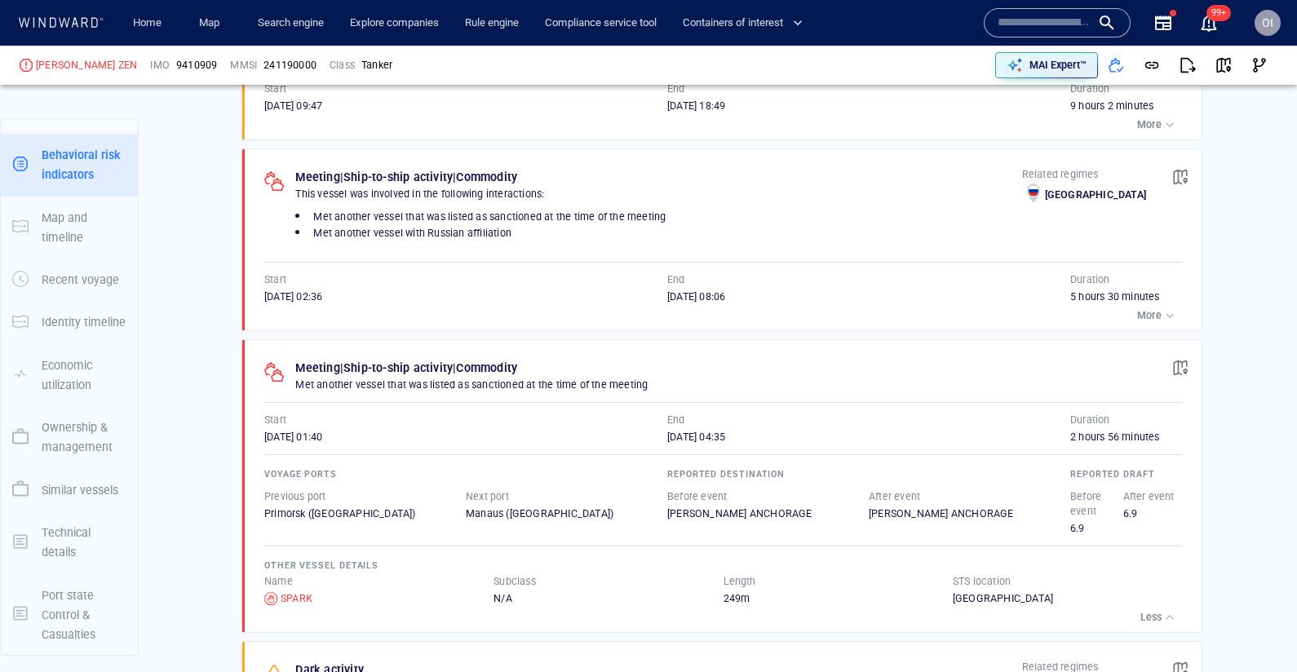
click at [1148, 308] on p "More" at bounding box center [1149, 315] width 24 height 15
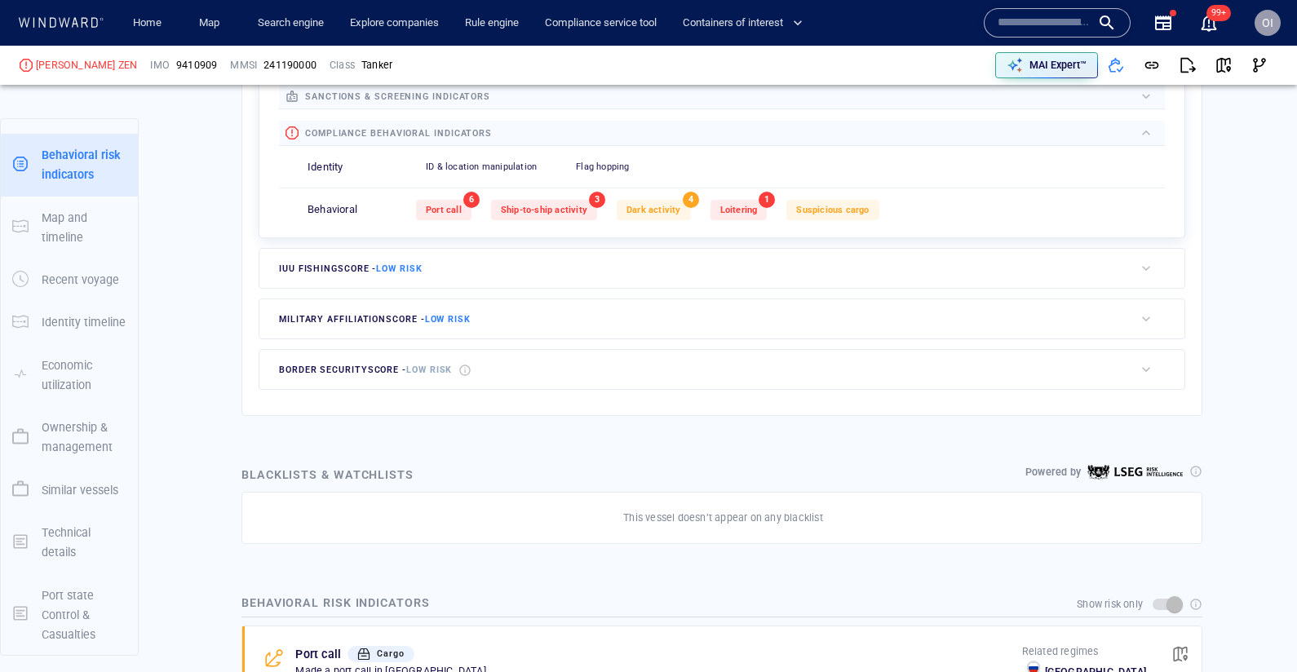
scroll to position [0, 0]
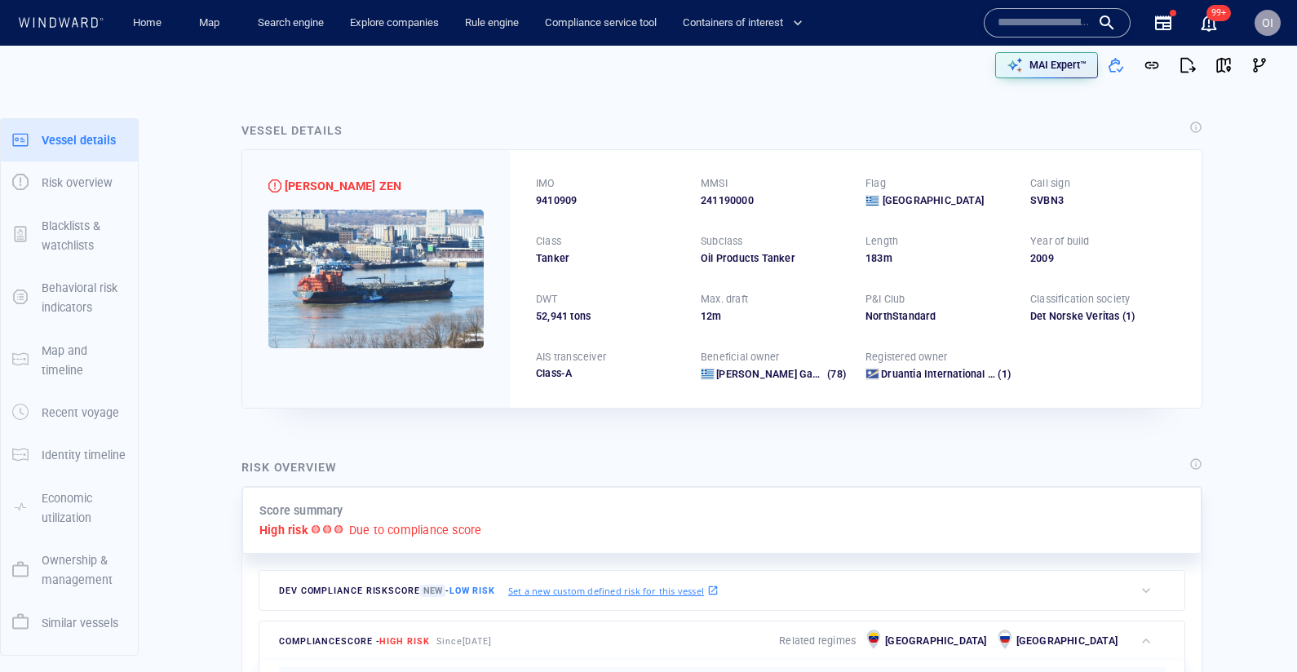
click at [555, 200] on span "9410909" at bounding box center [556, 200] width 41 height 15
copy span "9410909"
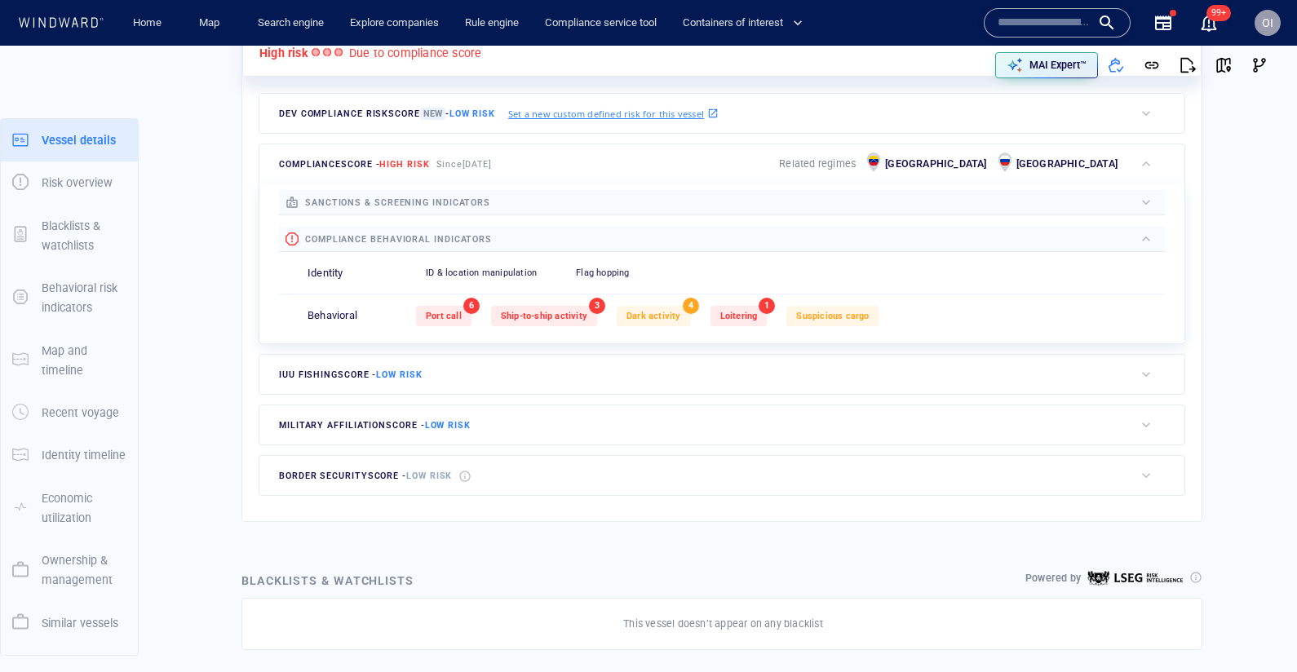
scroll to position [42, 0]
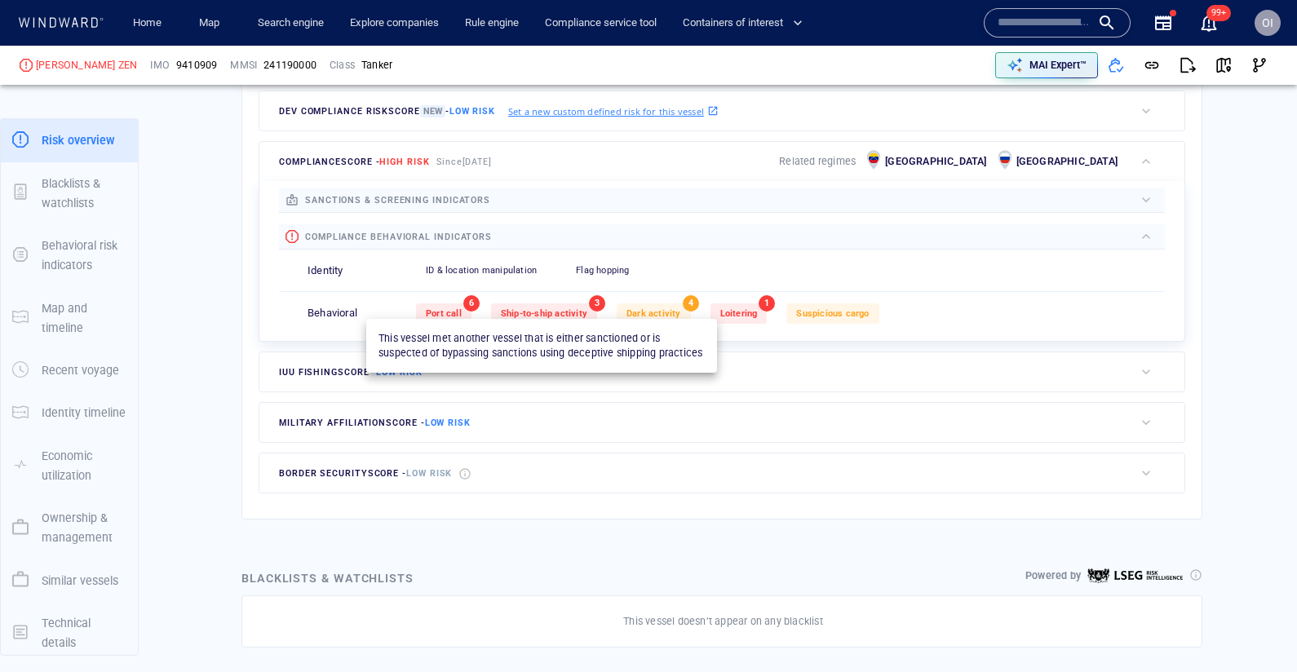
click at [580, 311] on span "Ship-to-ship activity" at bounding box center [544, 313] width 86 height 11
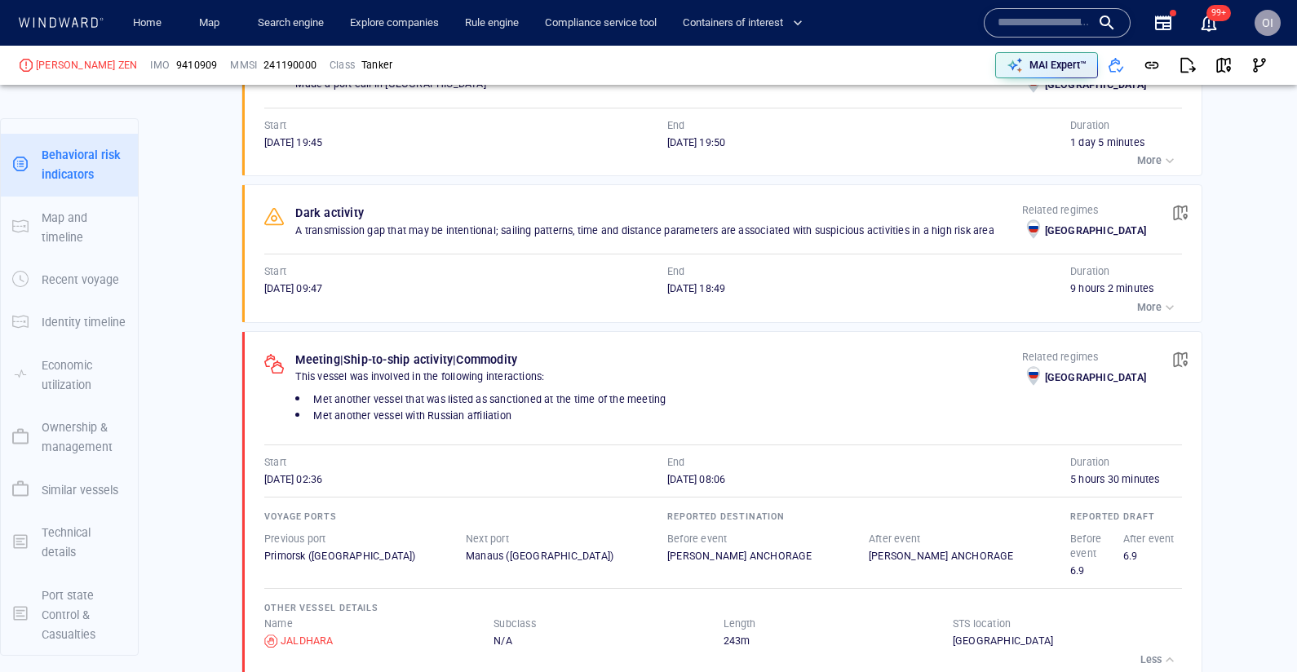
scroll to position [1184, 0]
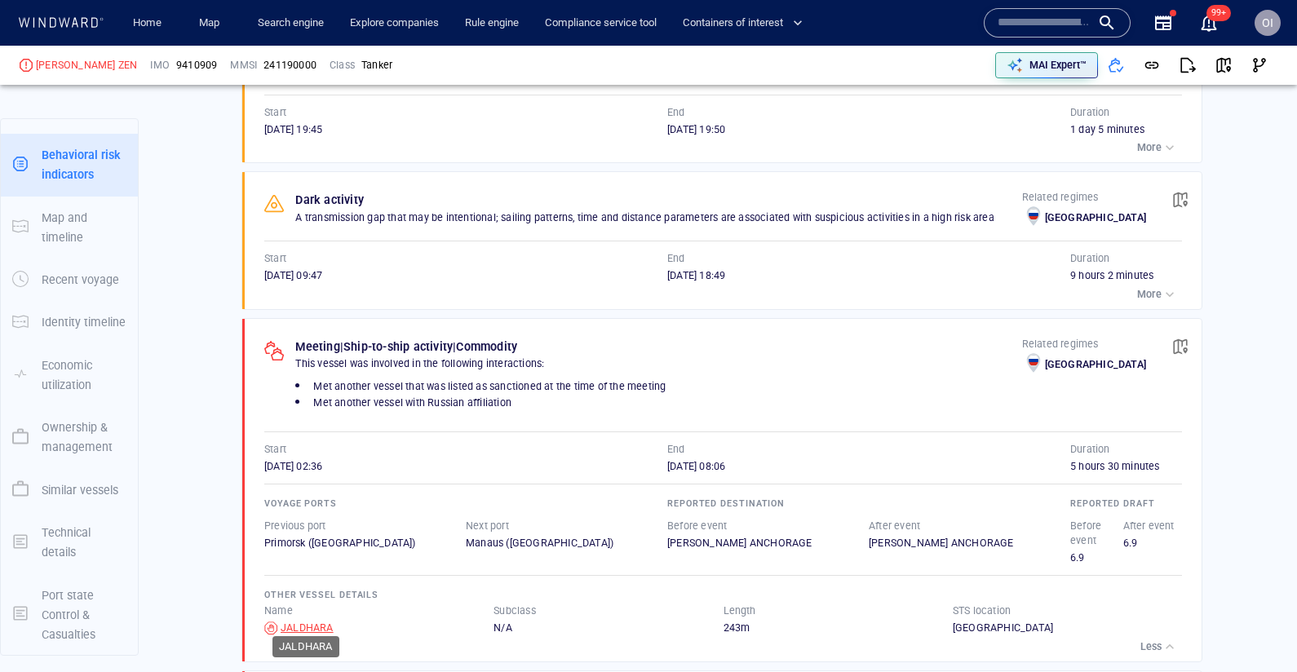
click at [292, 621] on div "JALDHARA" at bounding box center [307, 628] width 53 height 15
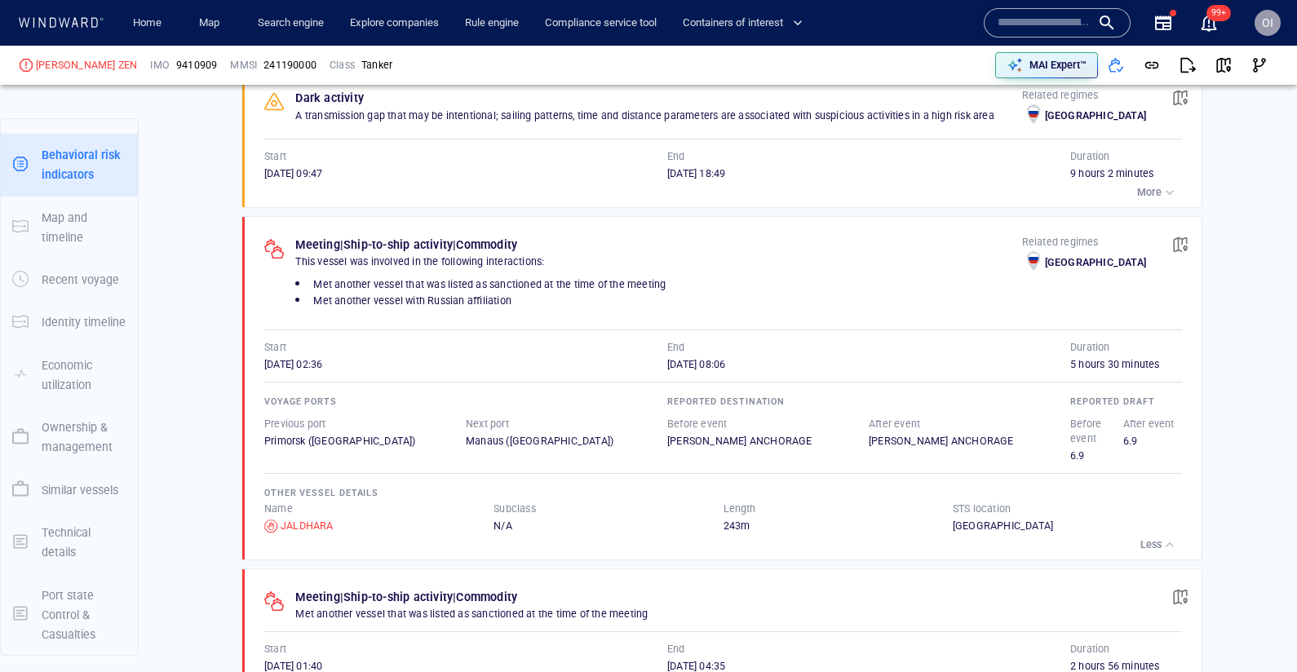
scroll to position [1289, 0]
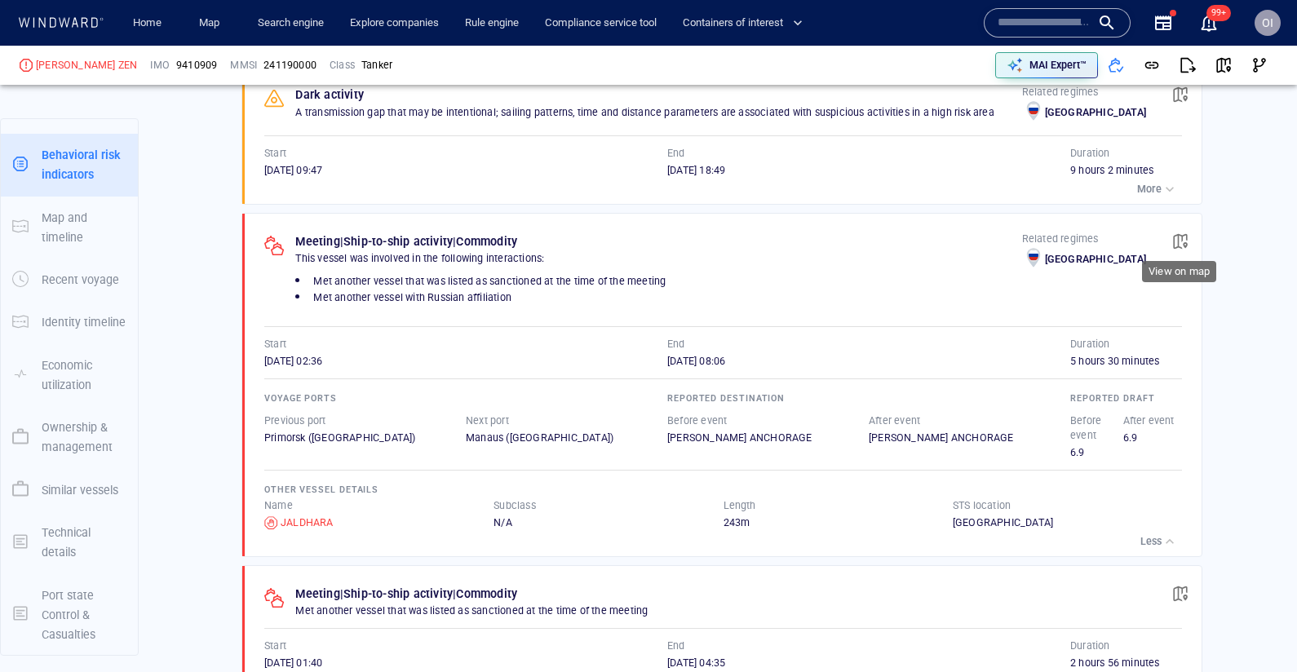
click at [1187, 233] on span "button" at bounding box center [1180, 241] width 16 height 16
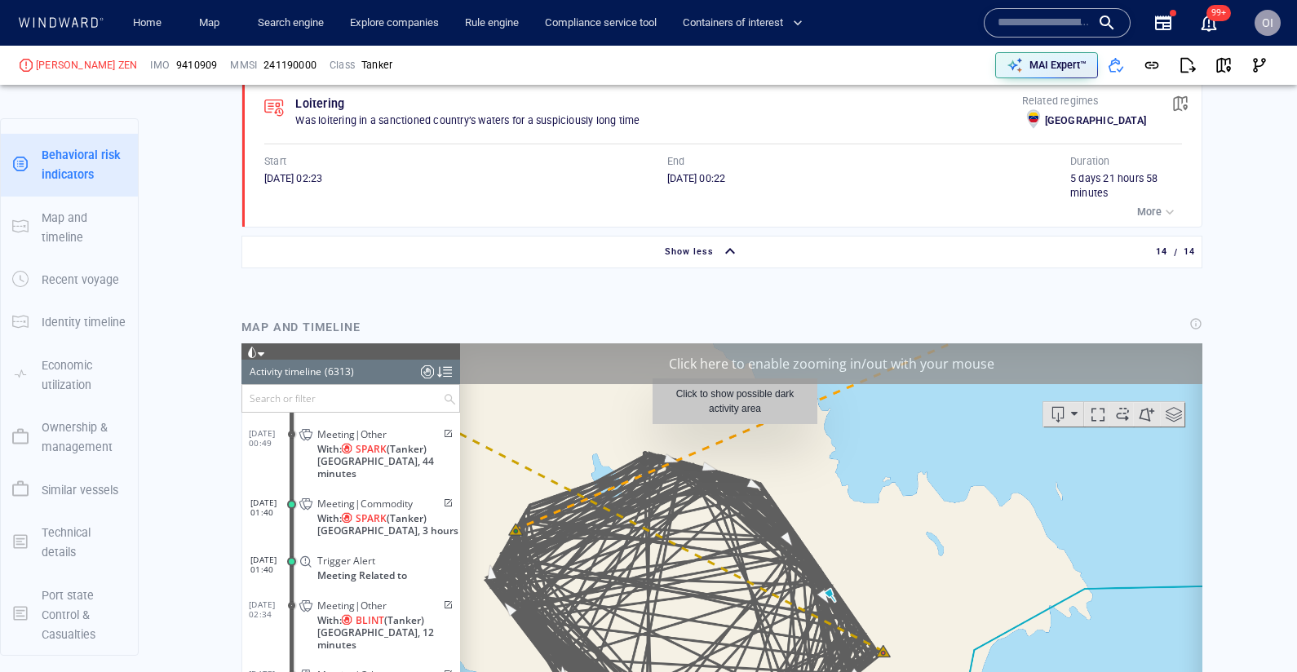
scroll to position [3628, 0]
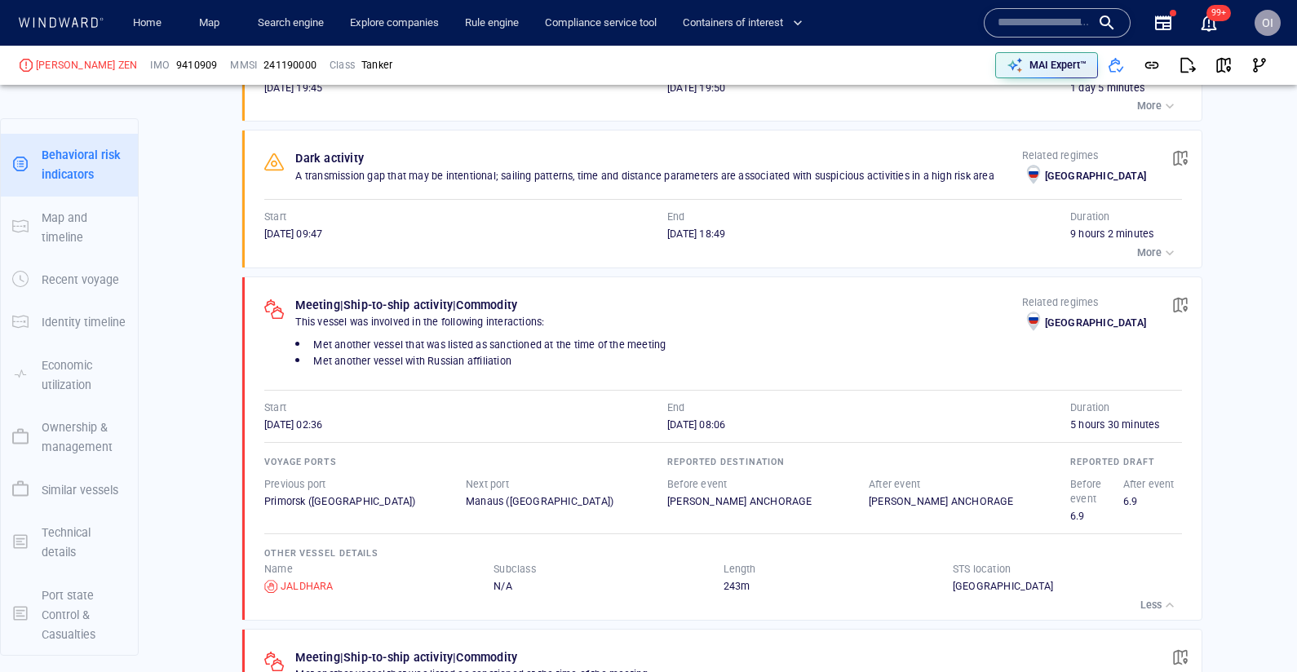
scroll to position [1220, 0]
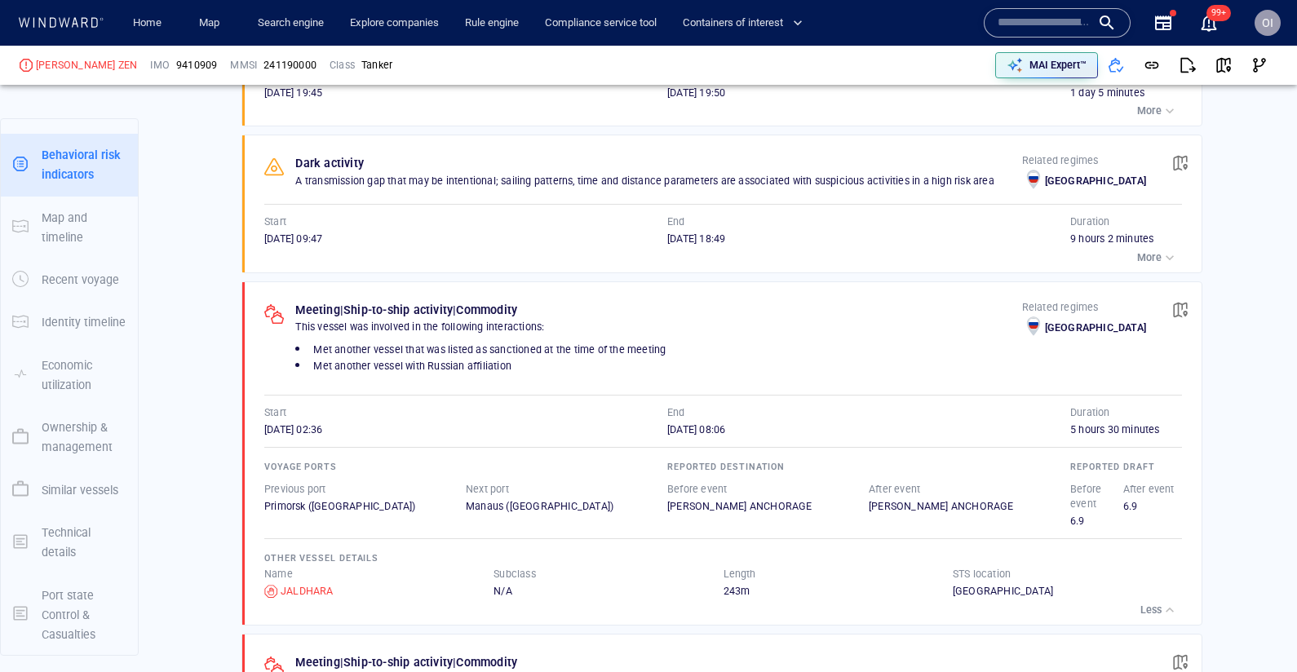
click at [1167, 586] on div "Russia" at bounding box center [1067, 591] width 229 height 15
click at [1163, 602] on div "button" at bounding box center [1169, 610] width 16 height 16
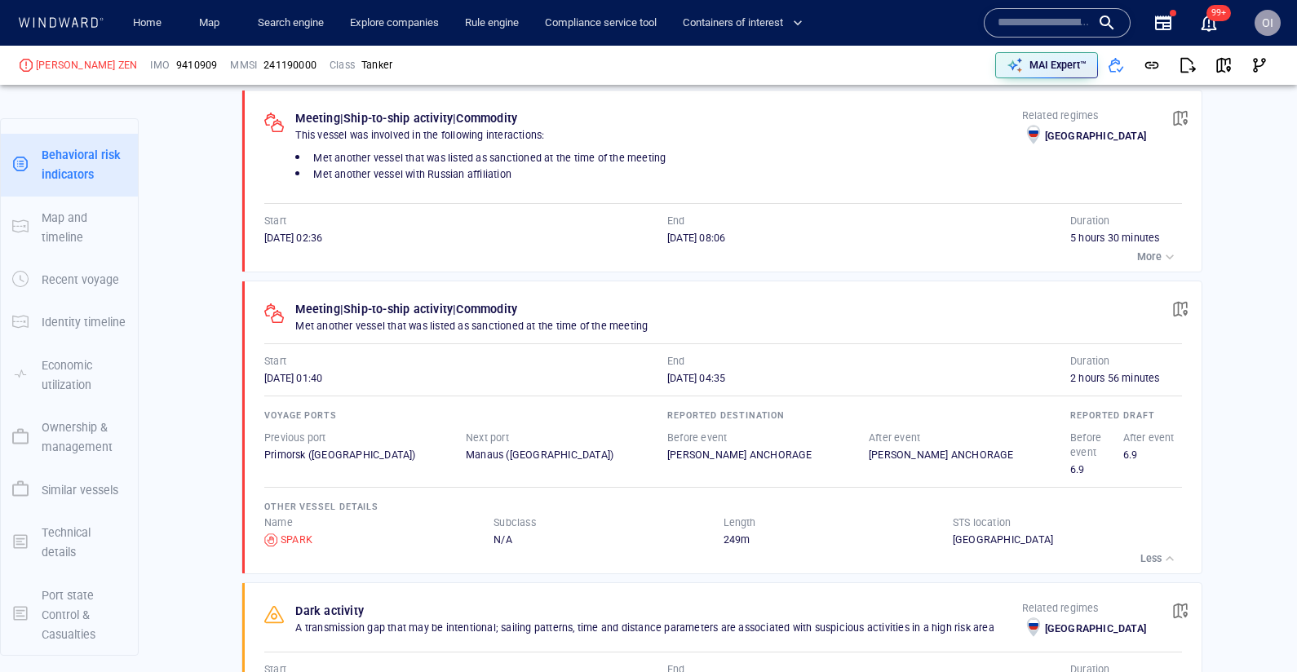
scroll to position [1460, 0]
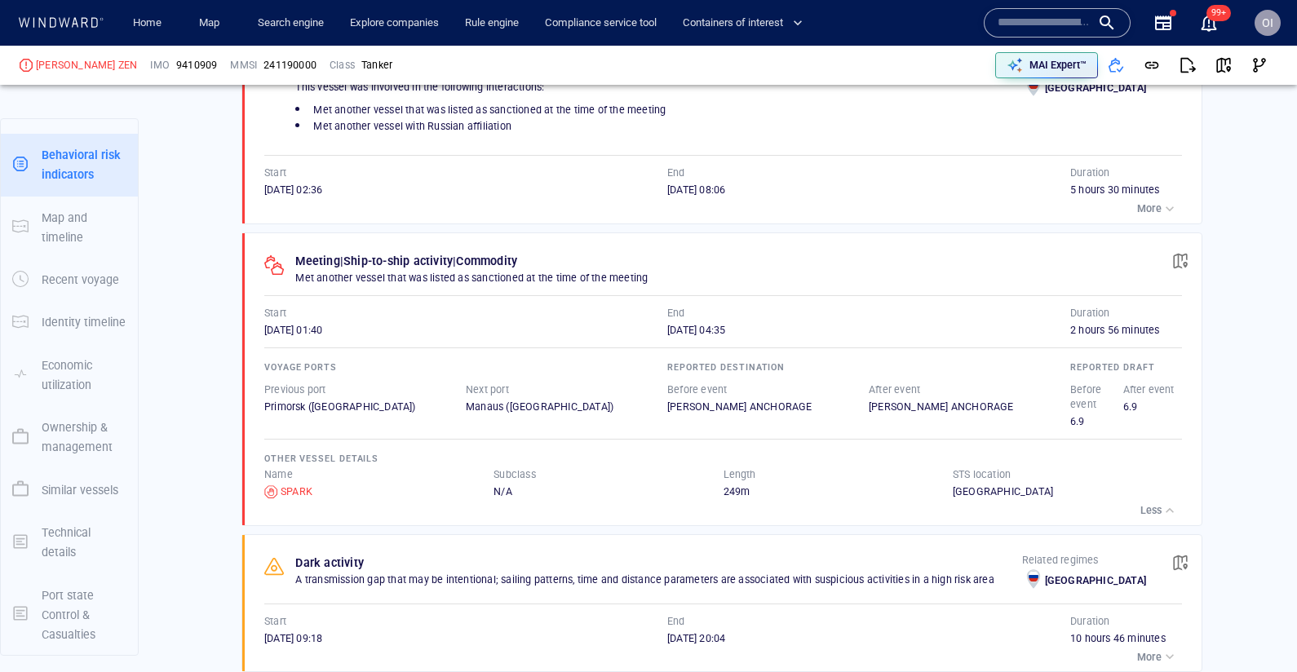
click at [1165, 502] on div "button" at bounding box center [1169, 510] width 16 height 16
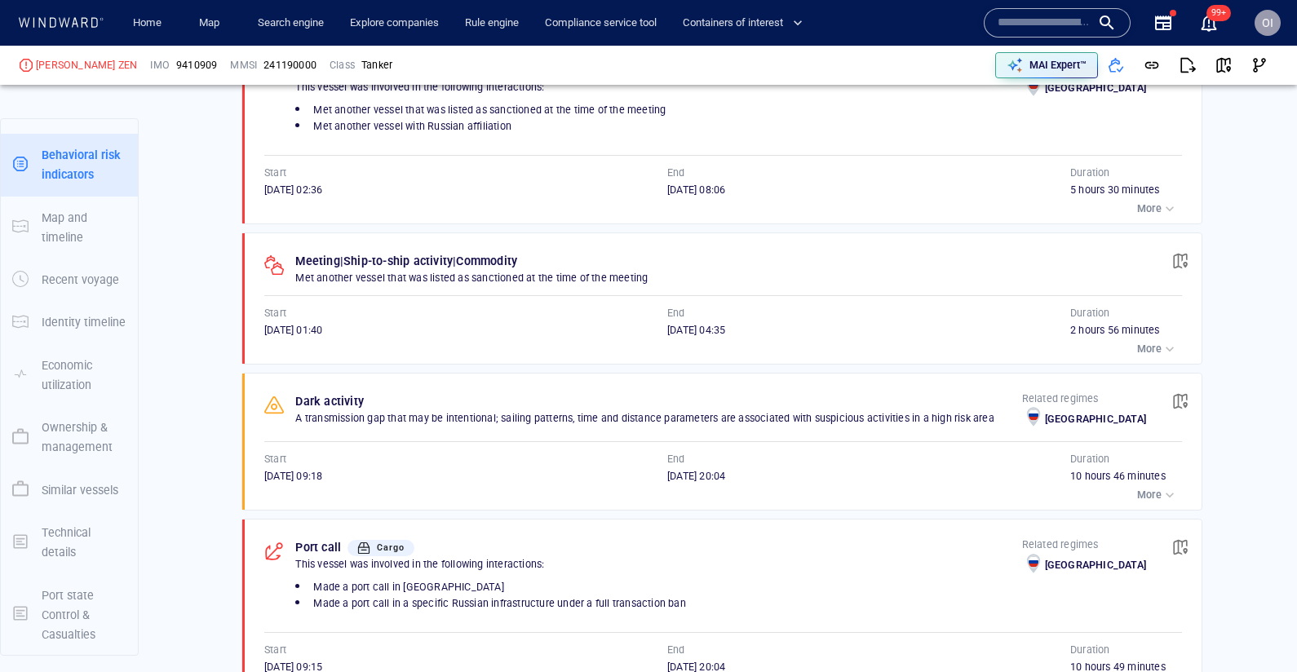
click at [1171, 341] on div "button" at bounding box center [1169, 349] width 16 height 16
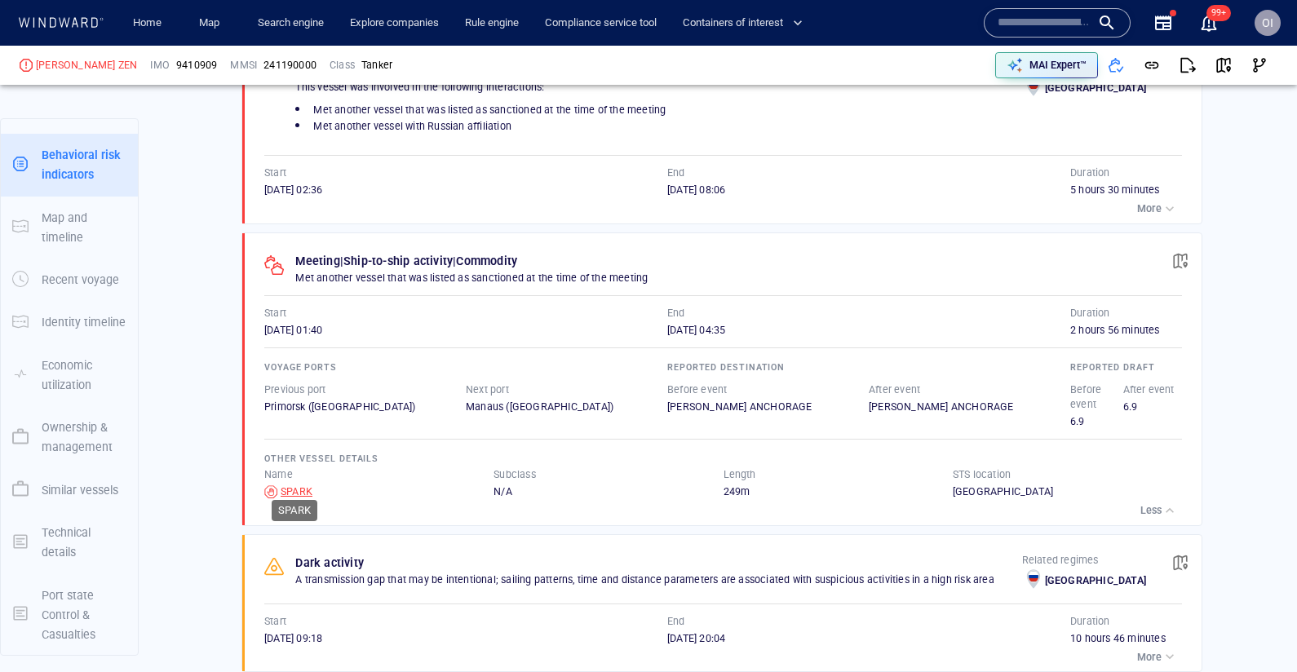
click at [307, 484] on div "SPARK" at bounding box center [297, 491] width 32 height 15
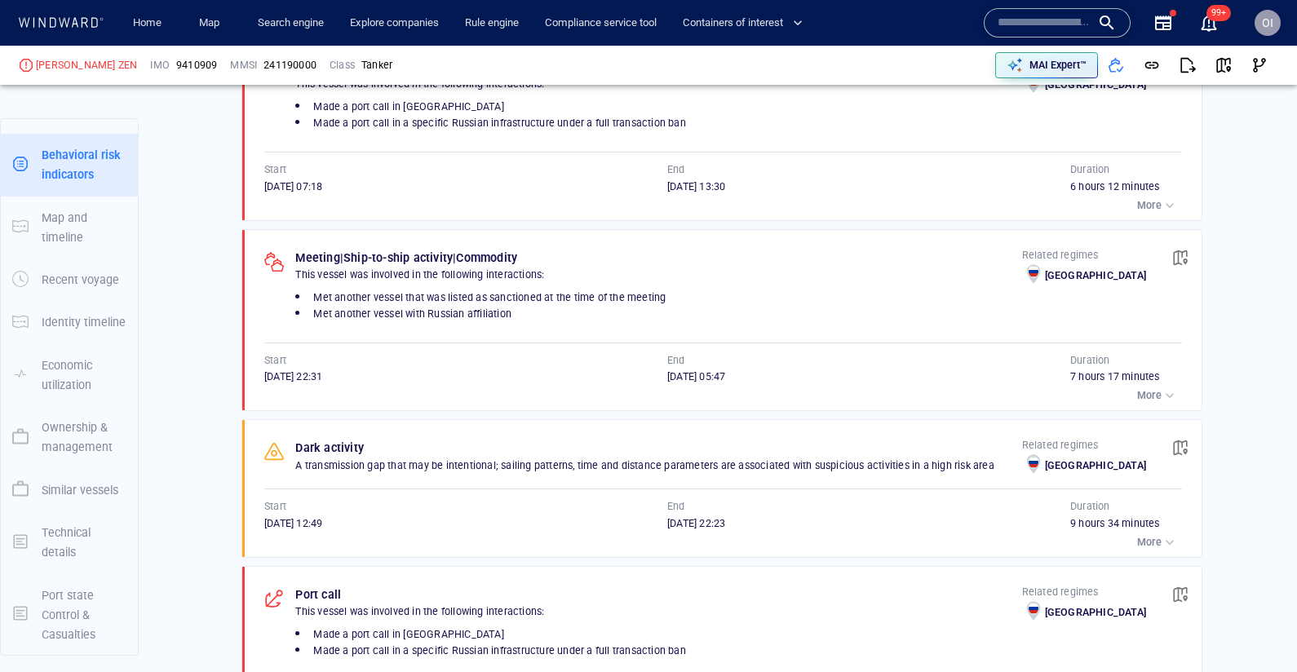
scroll to position [2237, 0]
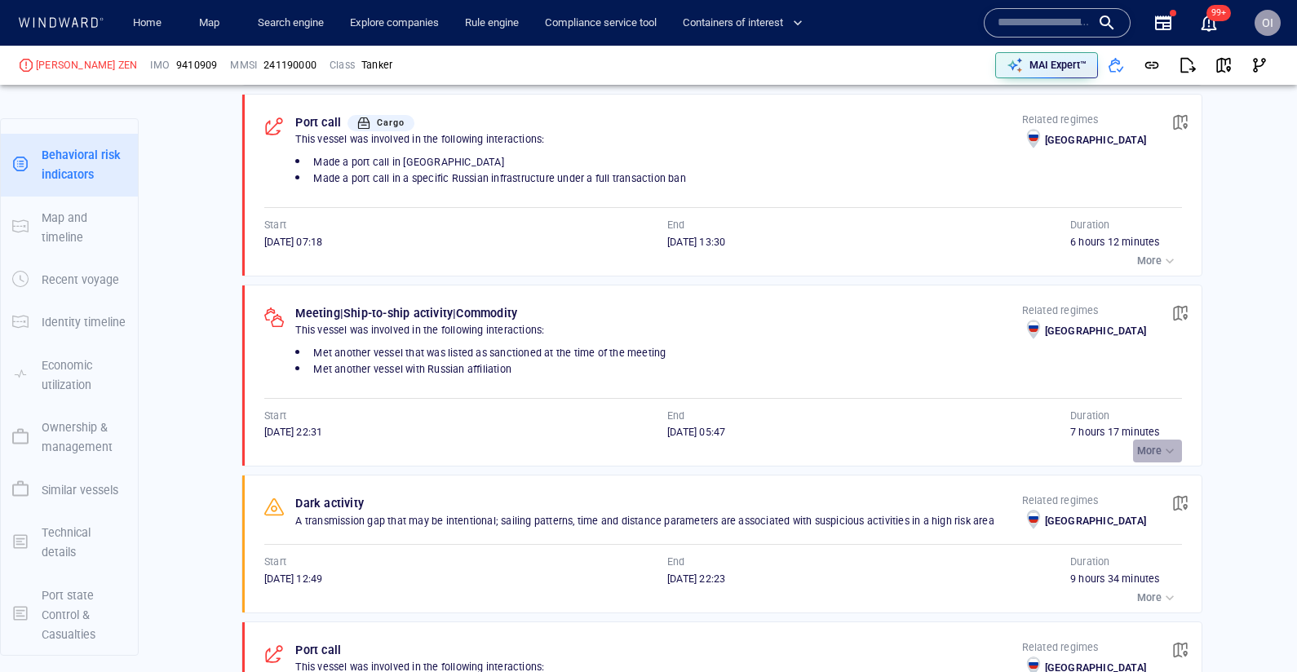
click at [1156, 445] on button "More" at bounding box center [1157, 451] width 49 height 23
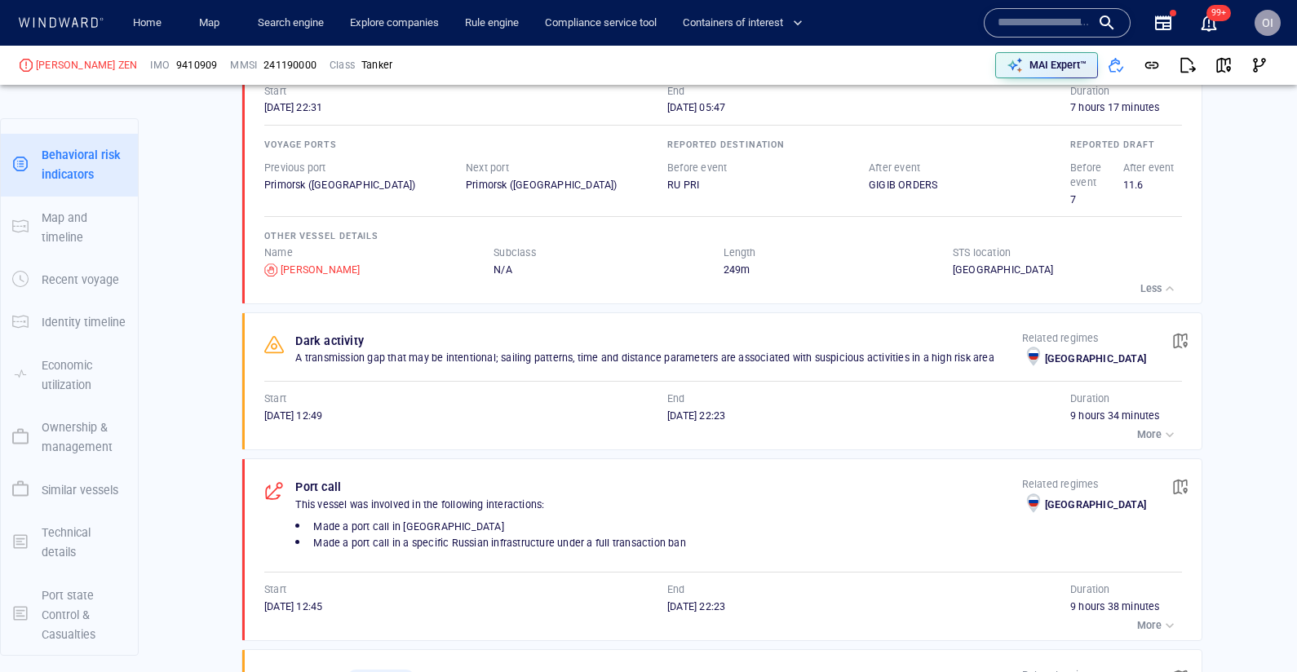
scroll to position [2498, 0]
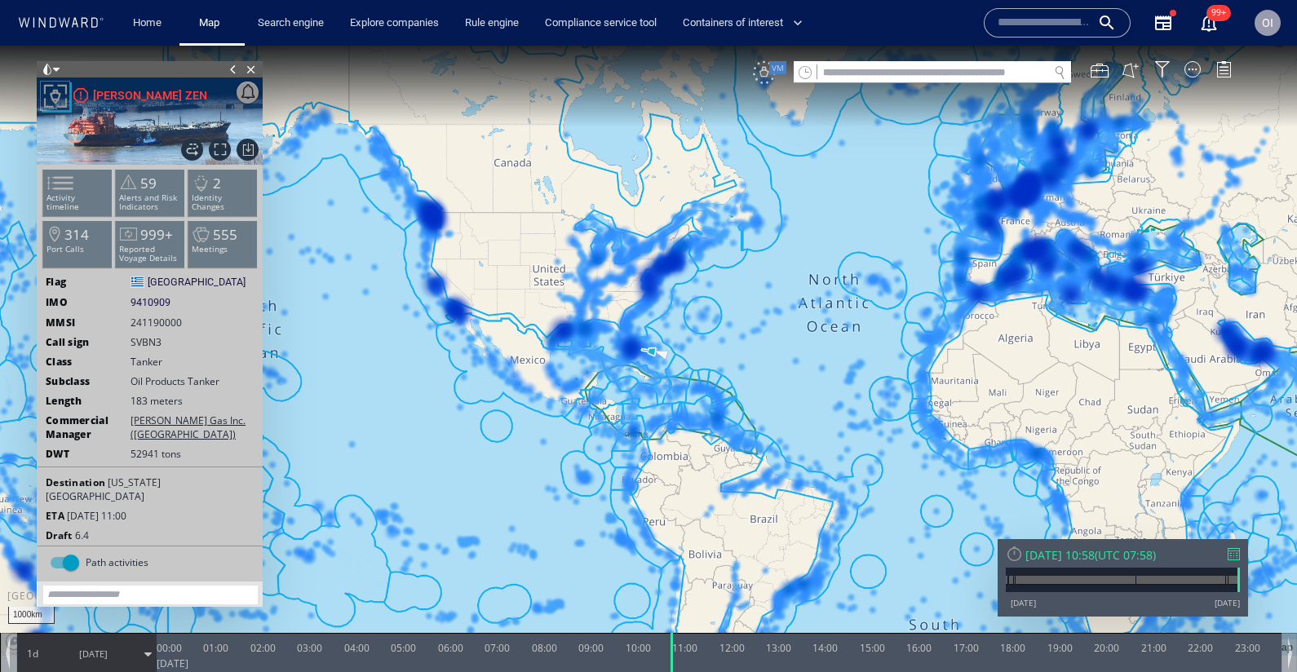
click at [759, 77] on div "VM" at bounding box center [764, 72] width 23 height 23
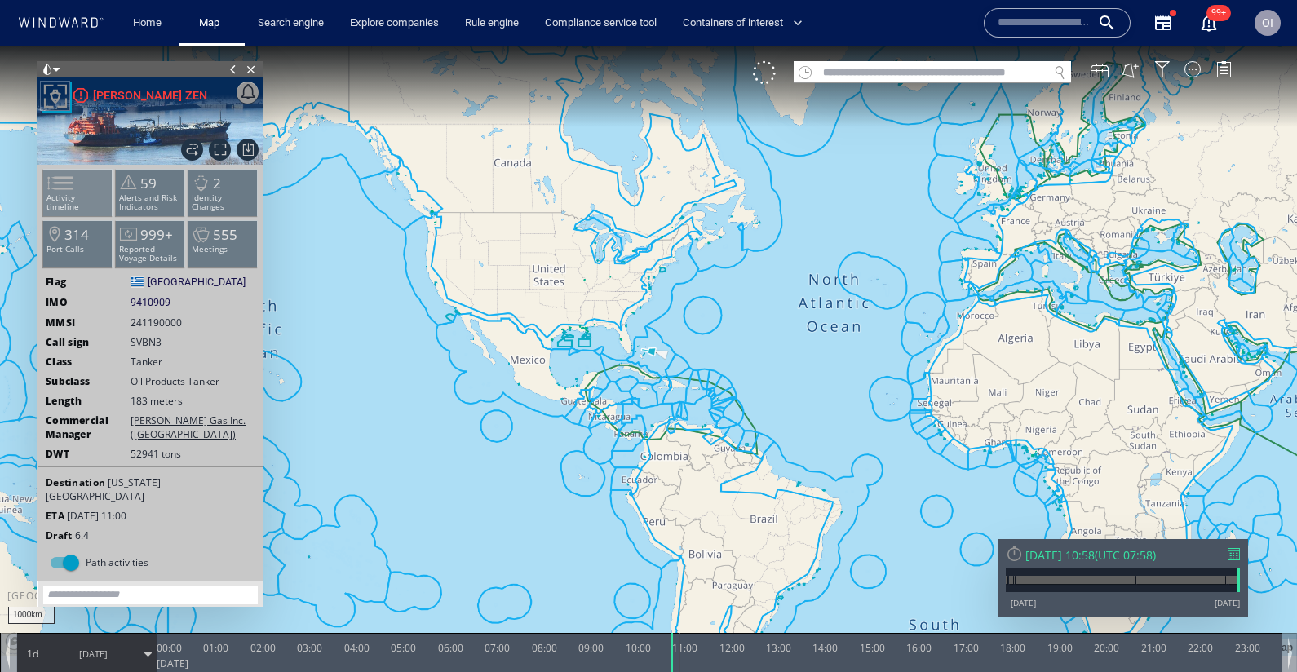
click at [97, 197] on p "Activity timeline" at bounding box center [77, 202] width 69 height 18
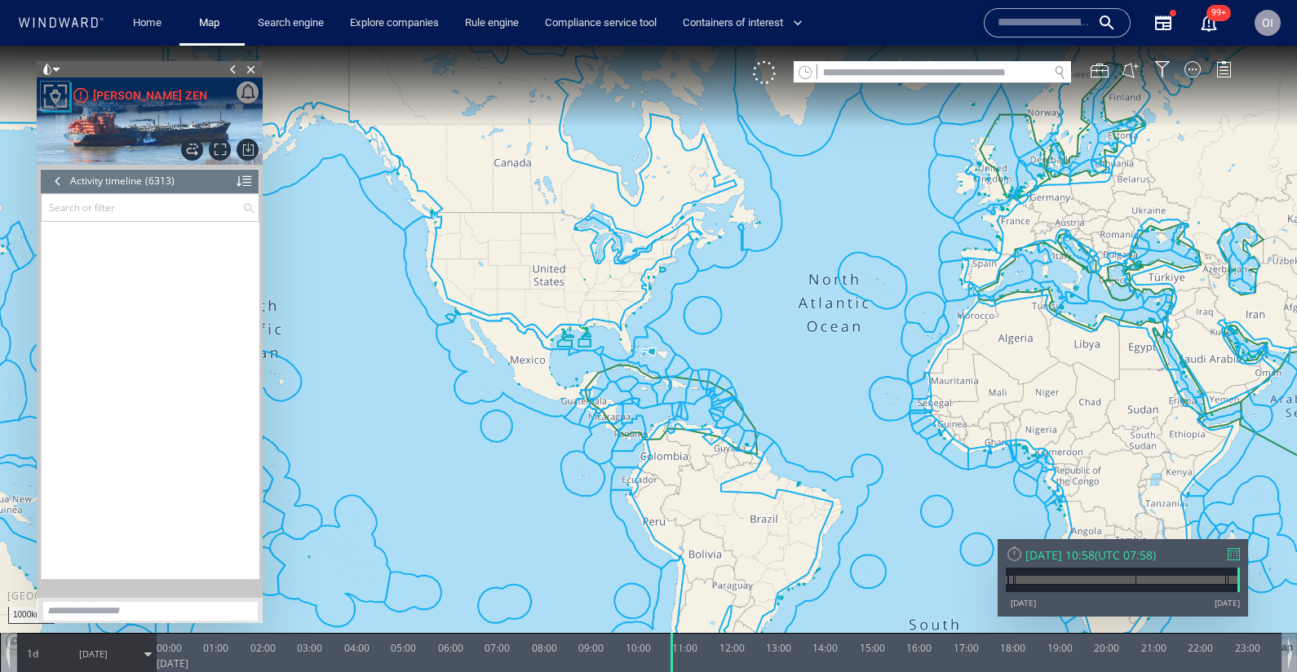
scroll to position [282846, 0]
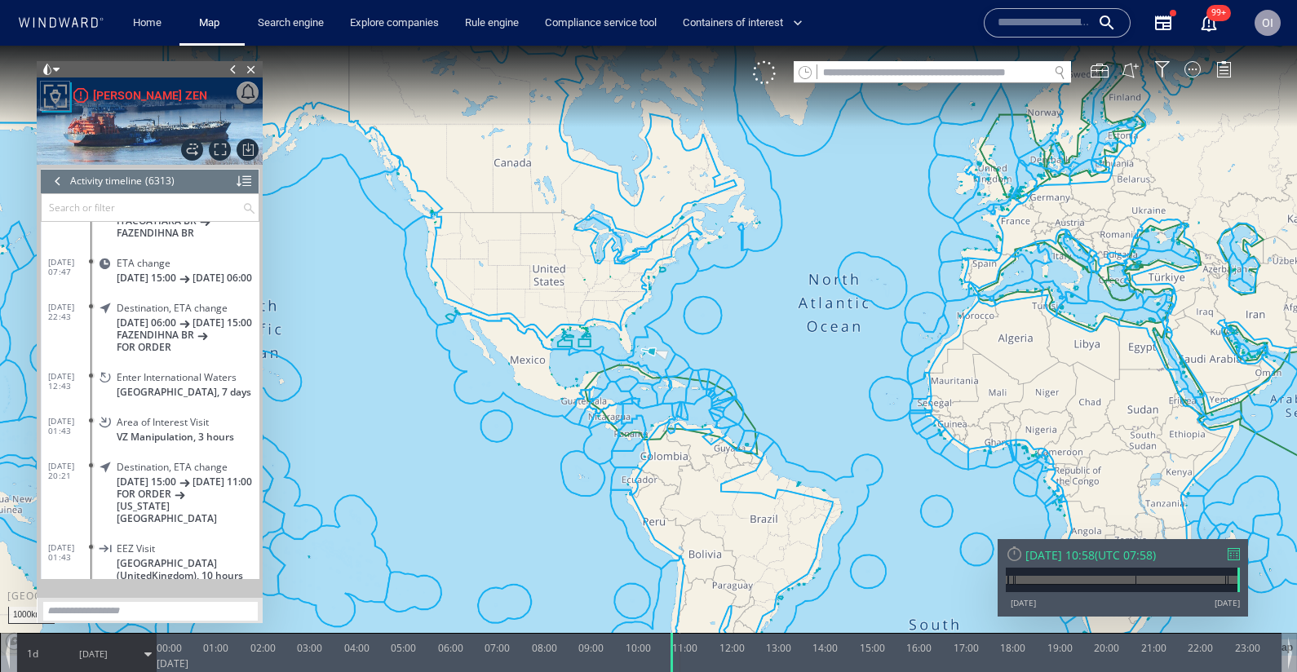
click at [1229, 551] on div at bounding box center [1234, 554] width 12 height 12
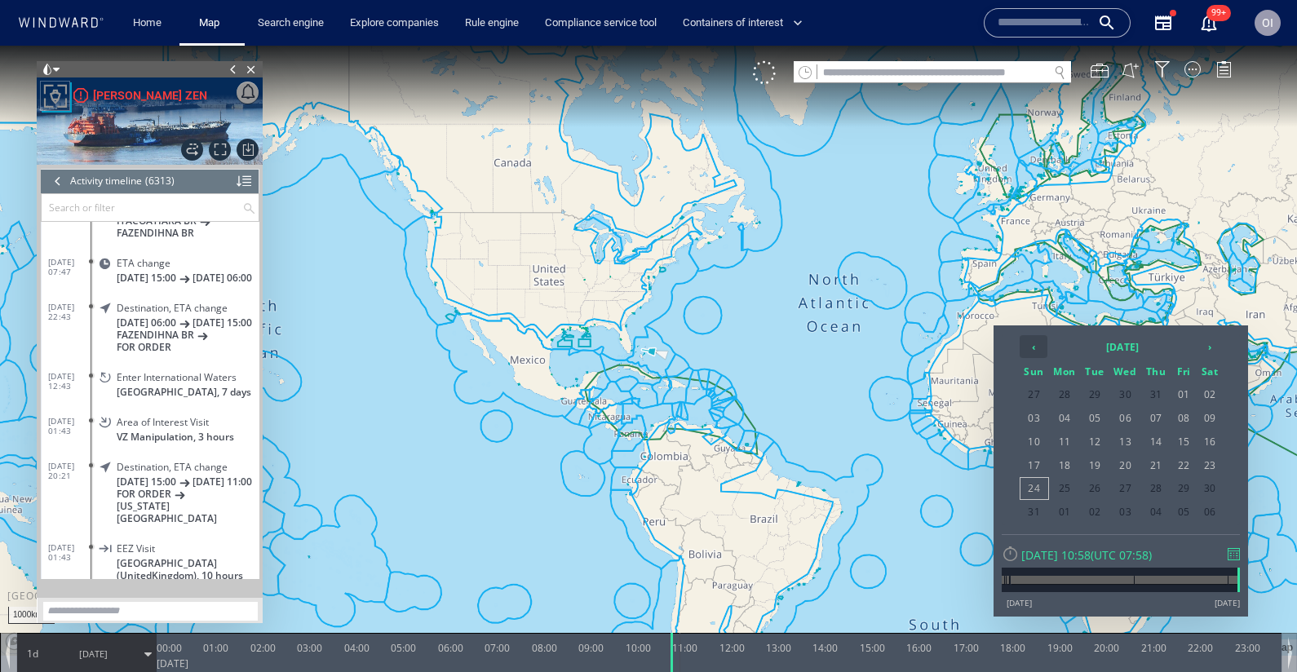
click at [1044, 346] on th "‹" at bounding box center [1034, 346] width 28 height 23
click at [1032, 468] on span "18" at bounding box center [1034, 465] width 28 height 21
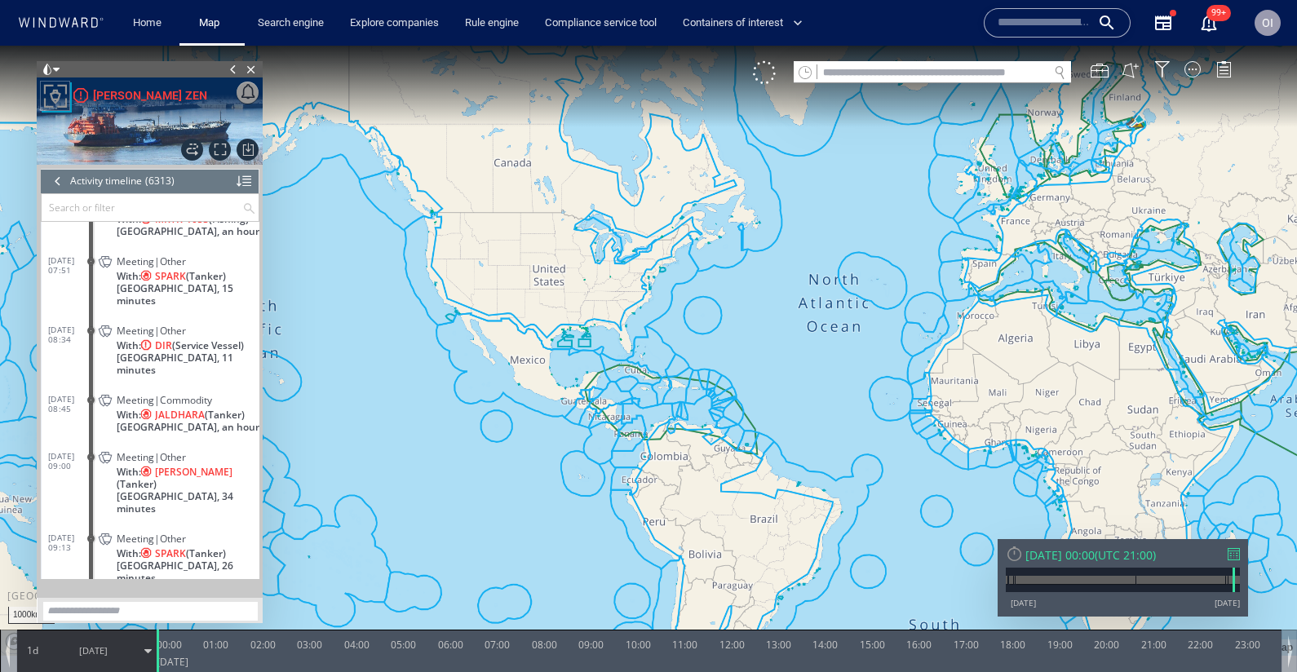
scroll to position [273010, 0]
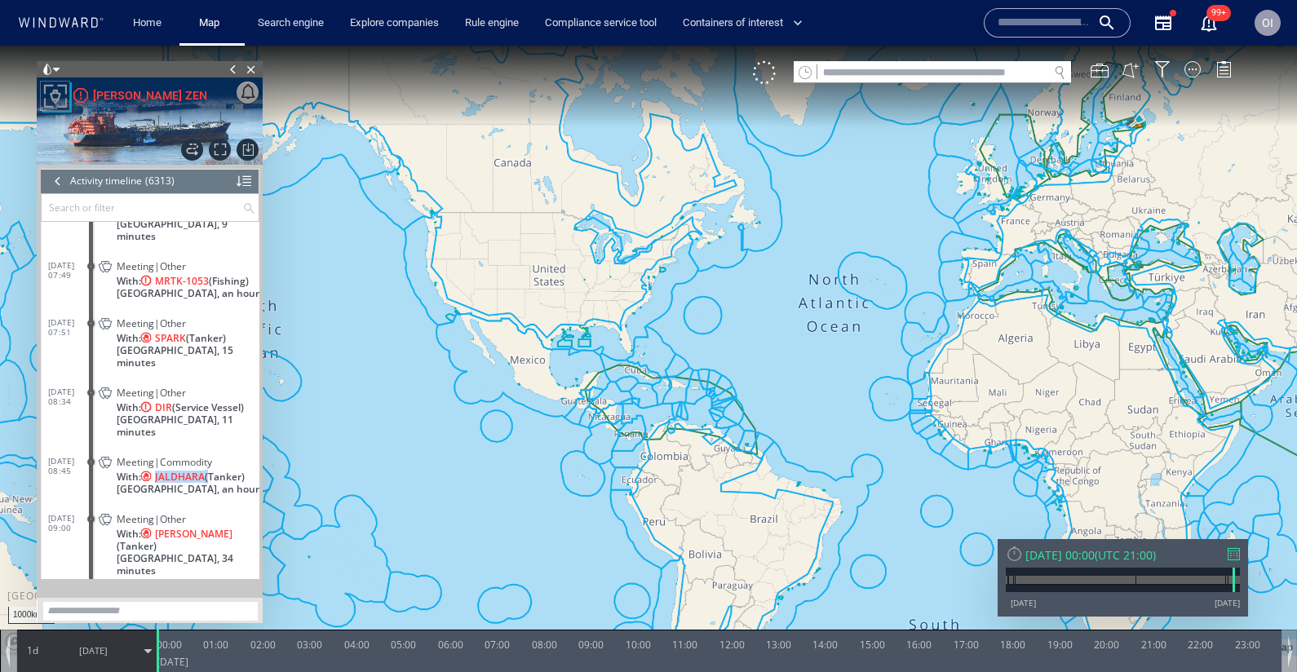
drag, startPoint x: 210, startPoint y: 429, endPoint x: 157, endPoint y: 431, distance: 53.1
click at [157, 471] on ww-vessel-story-item "With: JALDHARA (Tanker) Russia, an hour" at bounding box center [188, 483] width 143 height 24
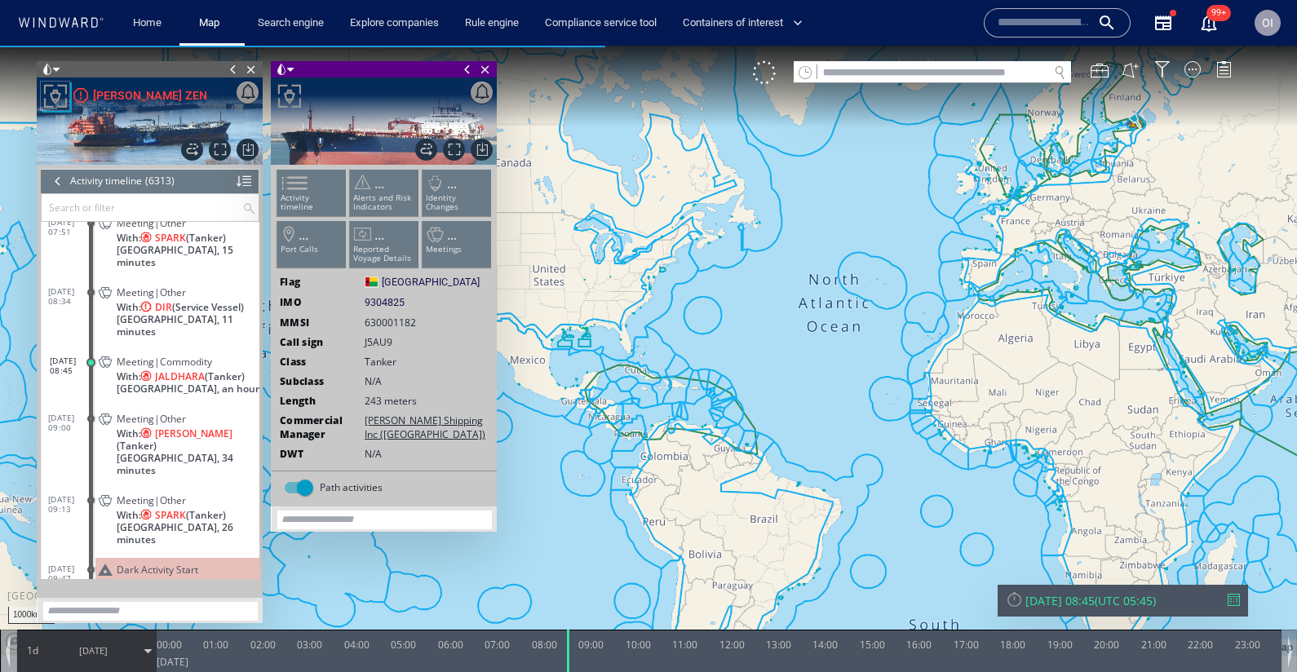
click at [145, 210] on input "text" at bounding box center [142, 207] width 201 height 27
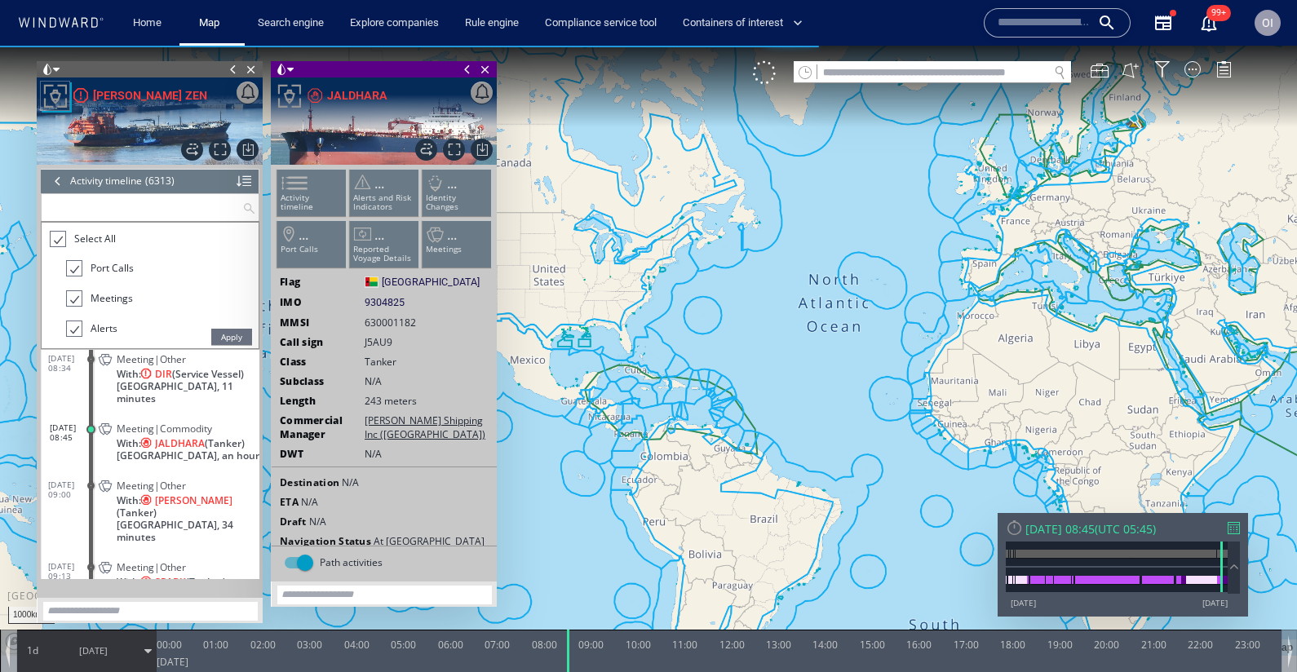
paste input "********"
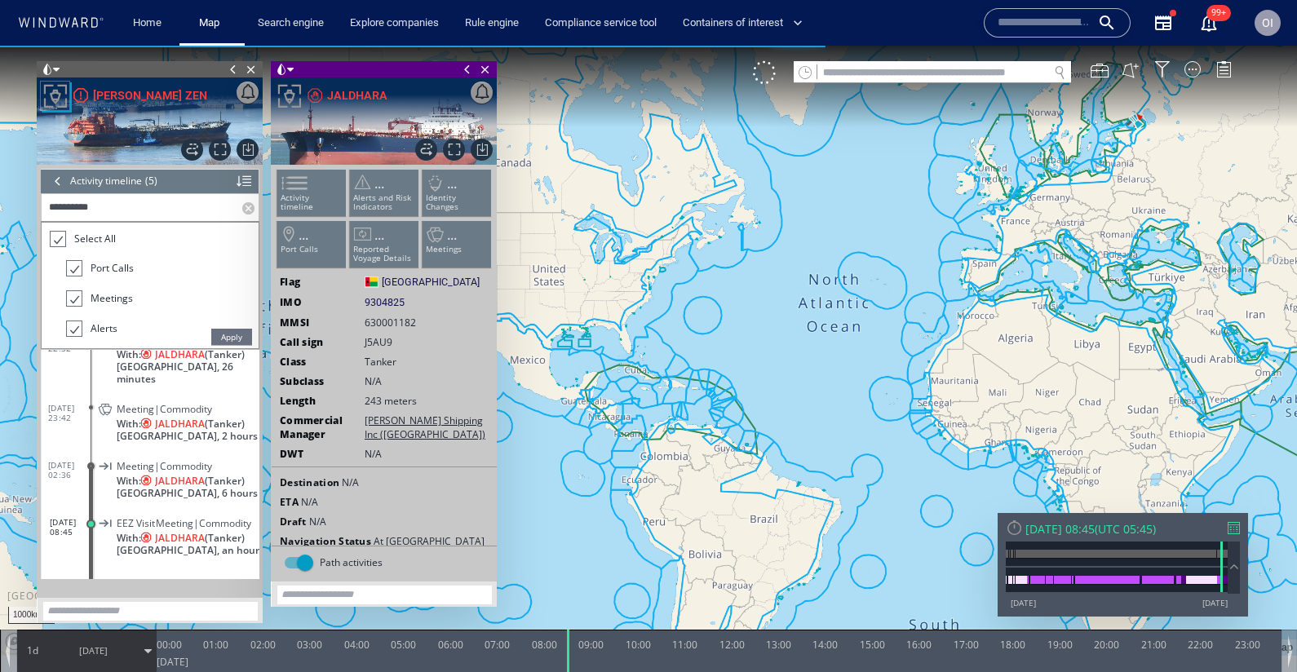
scroll to position [60, 0]
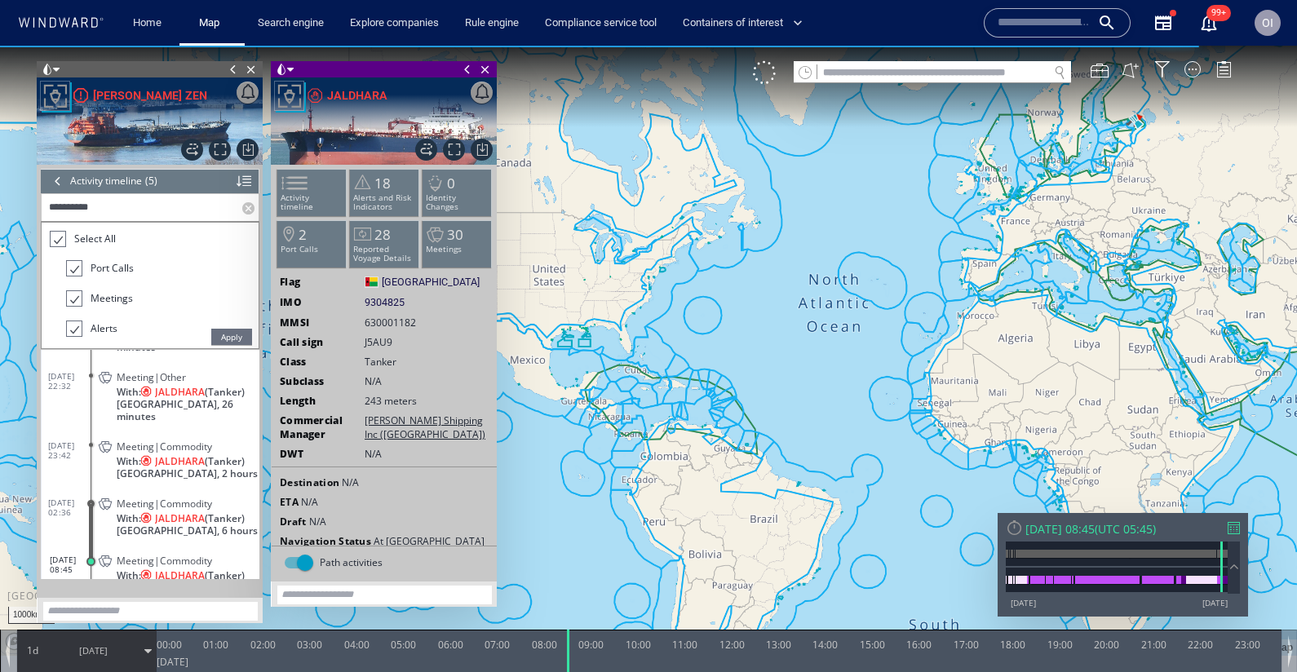
click at [226, 340] on span "Apply" at bounding box center [231, 337] width 41 height 16
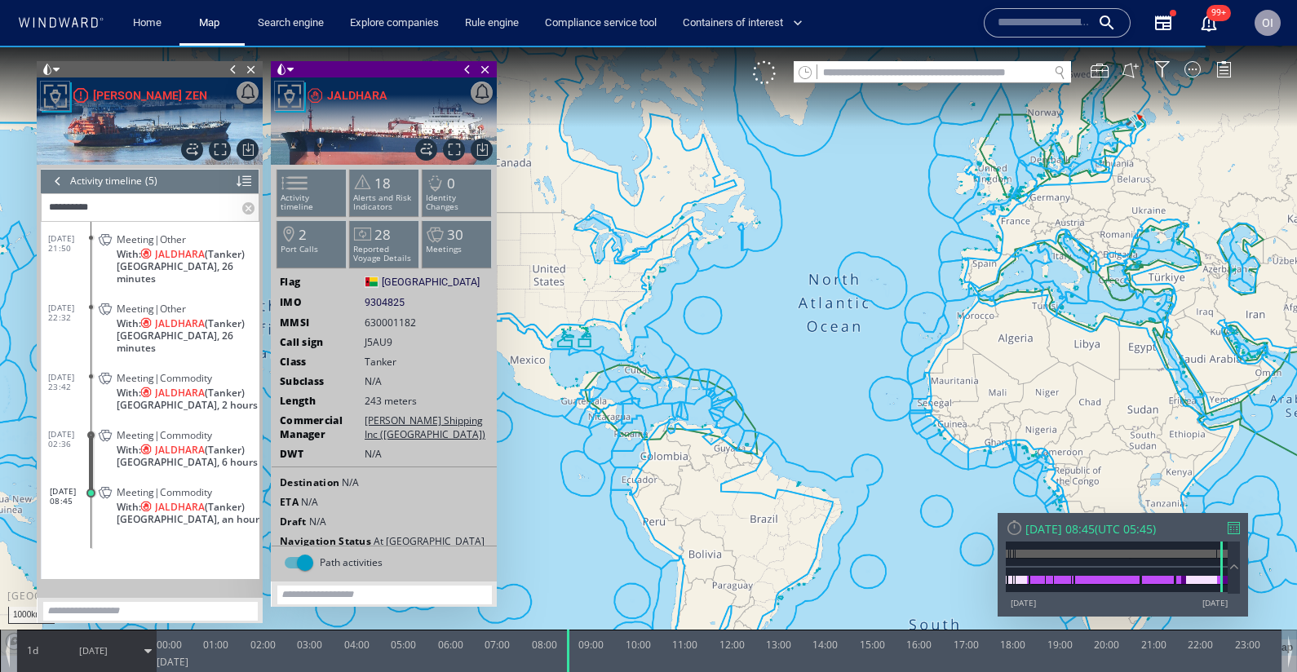
scroll to position [0, 0]
click at [486, 78] on div at bounding box center [384, 101] width 226 height 49
click at [488, 68] on span "Close vessel card" at bounding box center [485, 69] width 18 height 16
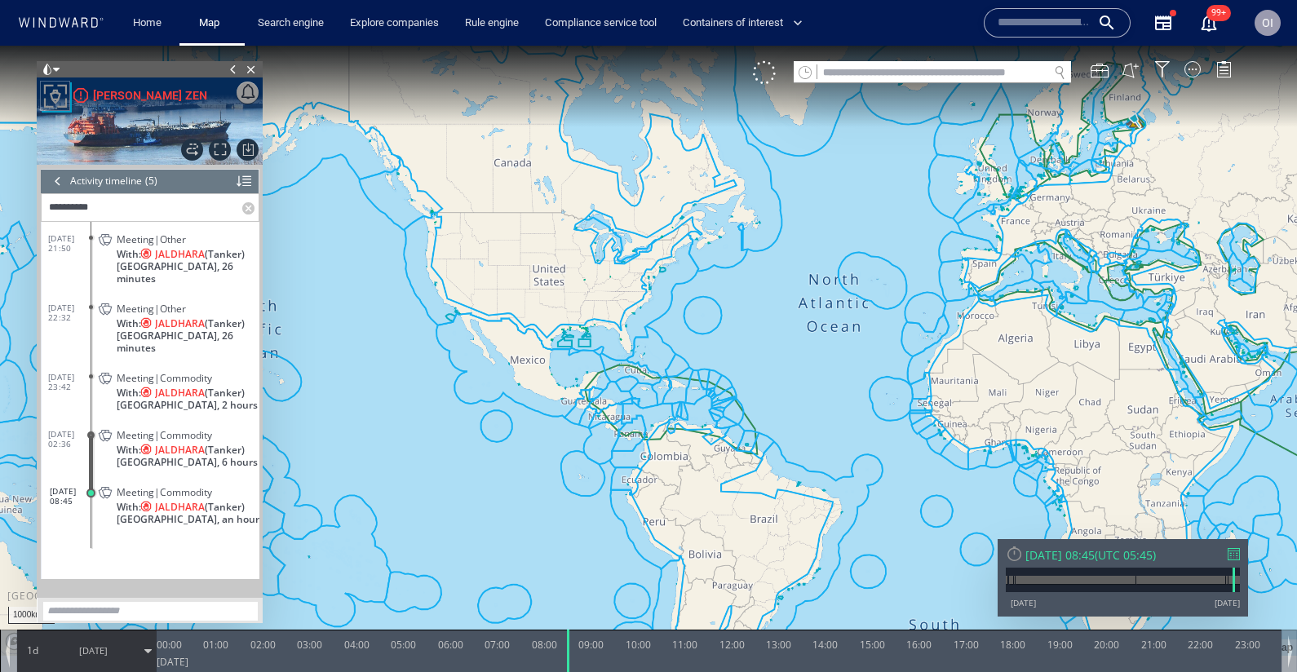
click at [219, 258] on span "With: JALDHARA (Tanker)" at bounding box center [181, 254] width 128 height 12
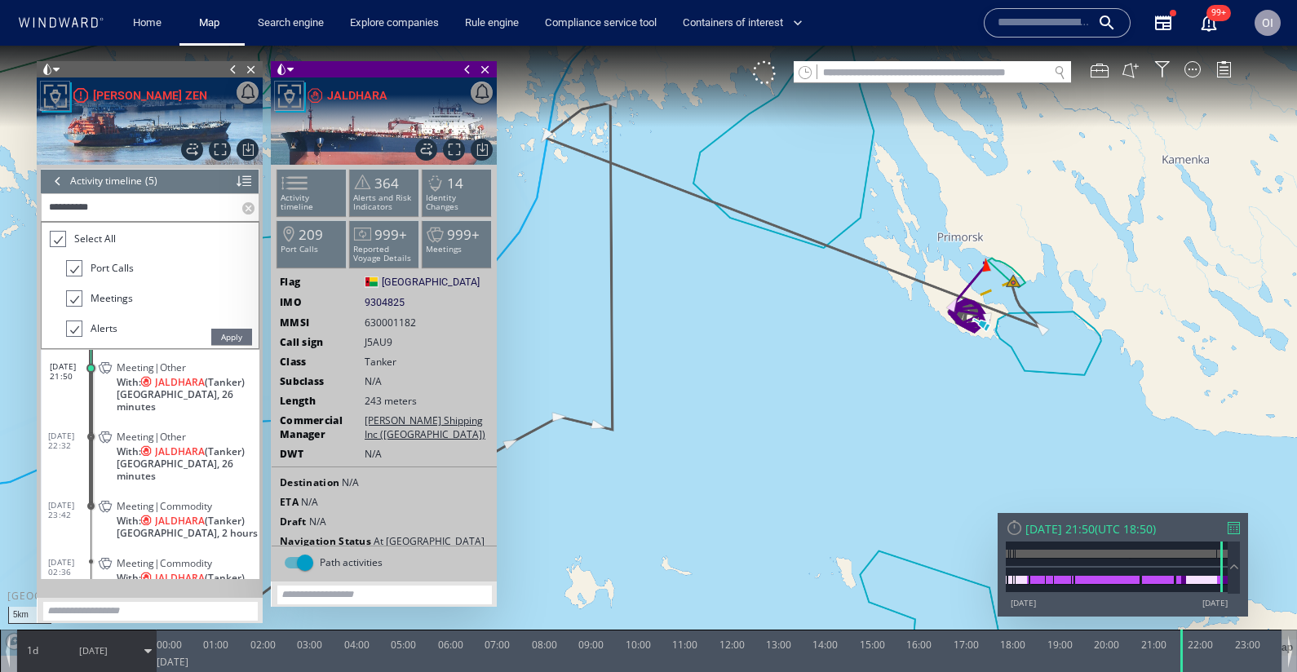
click at [100, 208] on input "********" at bounding box center [142, 207] width 201 height 27
click at [58, 204] on input "********" at bounding box center [142, 207] width 201 height 27
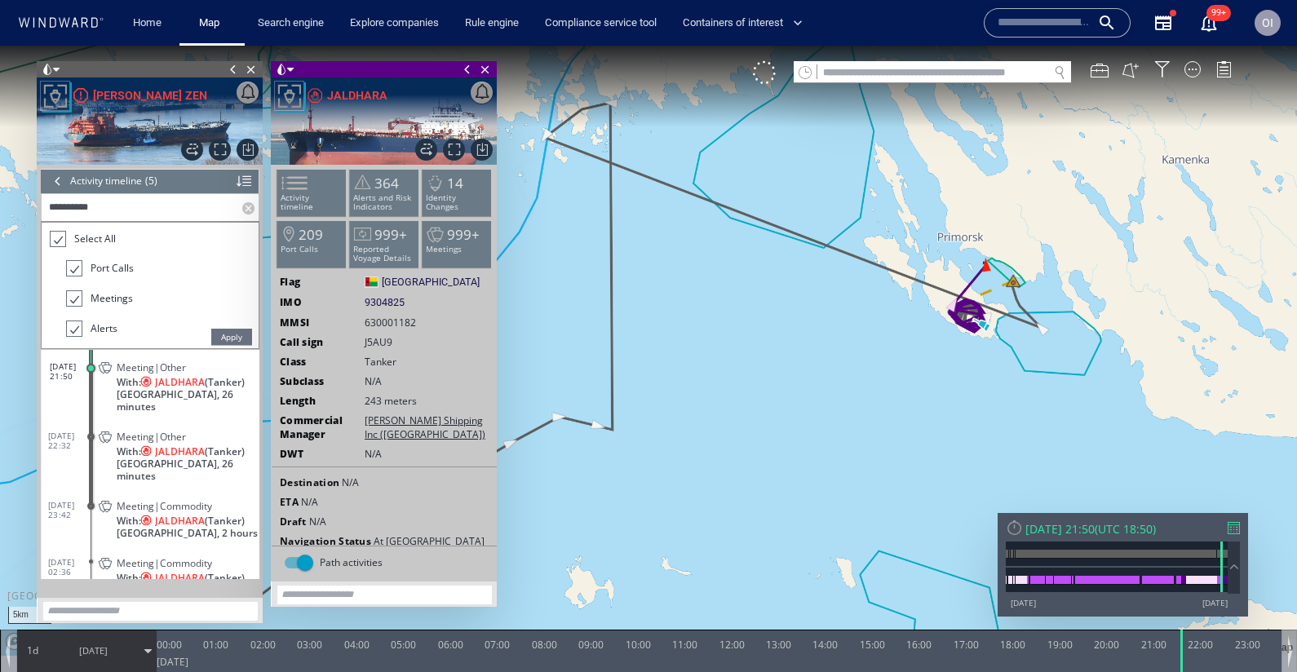
click at [58, 204] on input "********" at bounding box center [142, 207] width 201 height 27
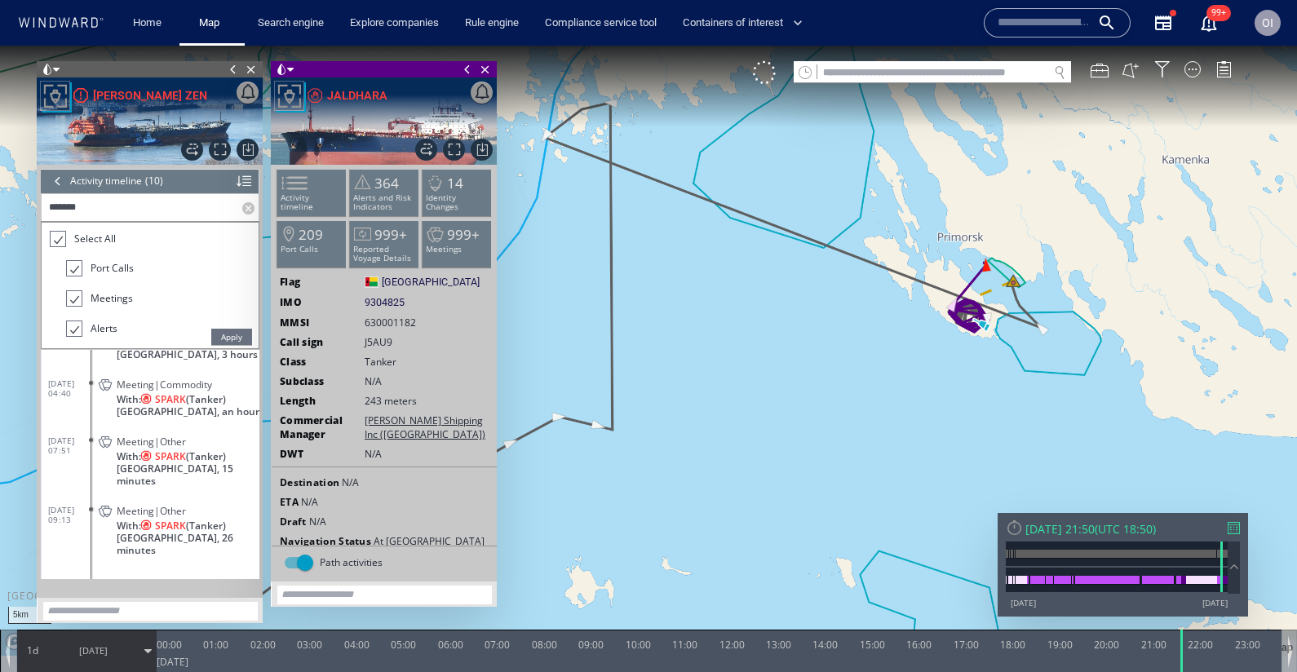
scroll to position [45, 0]
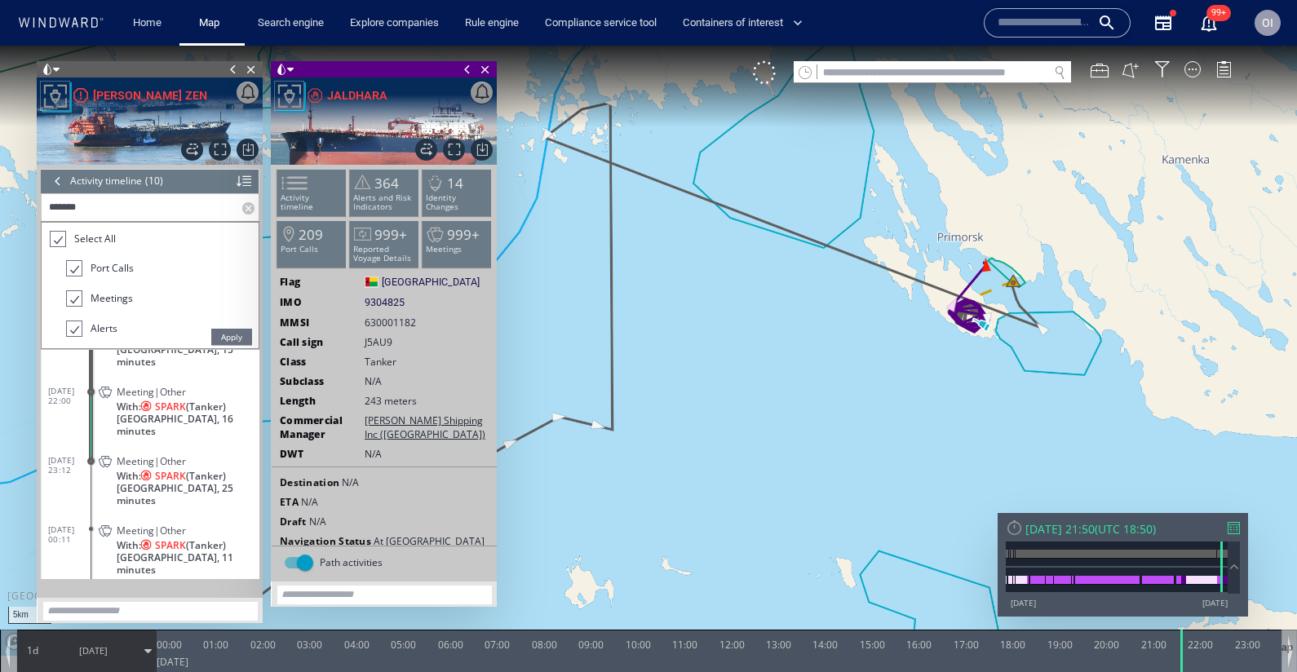
type input "*****"
click at [245, 333] on span "Apply" at bounding box center [231, 337] width 41 height 16
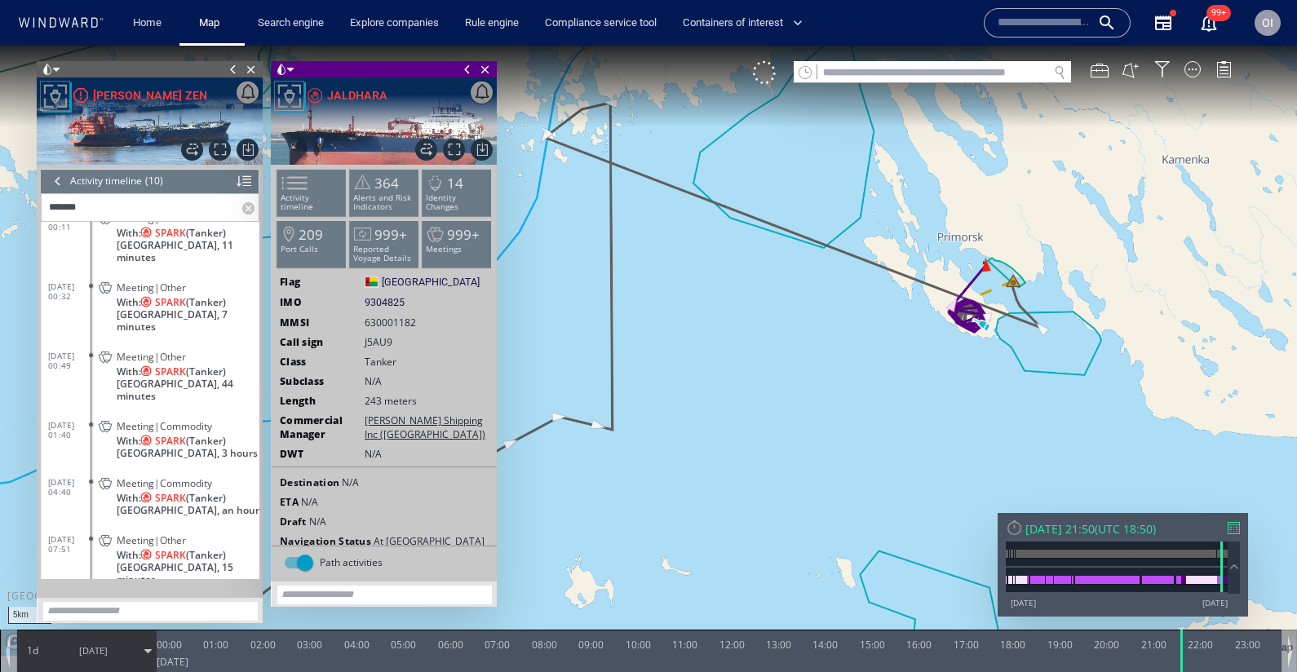
scroll to position [0, 0]
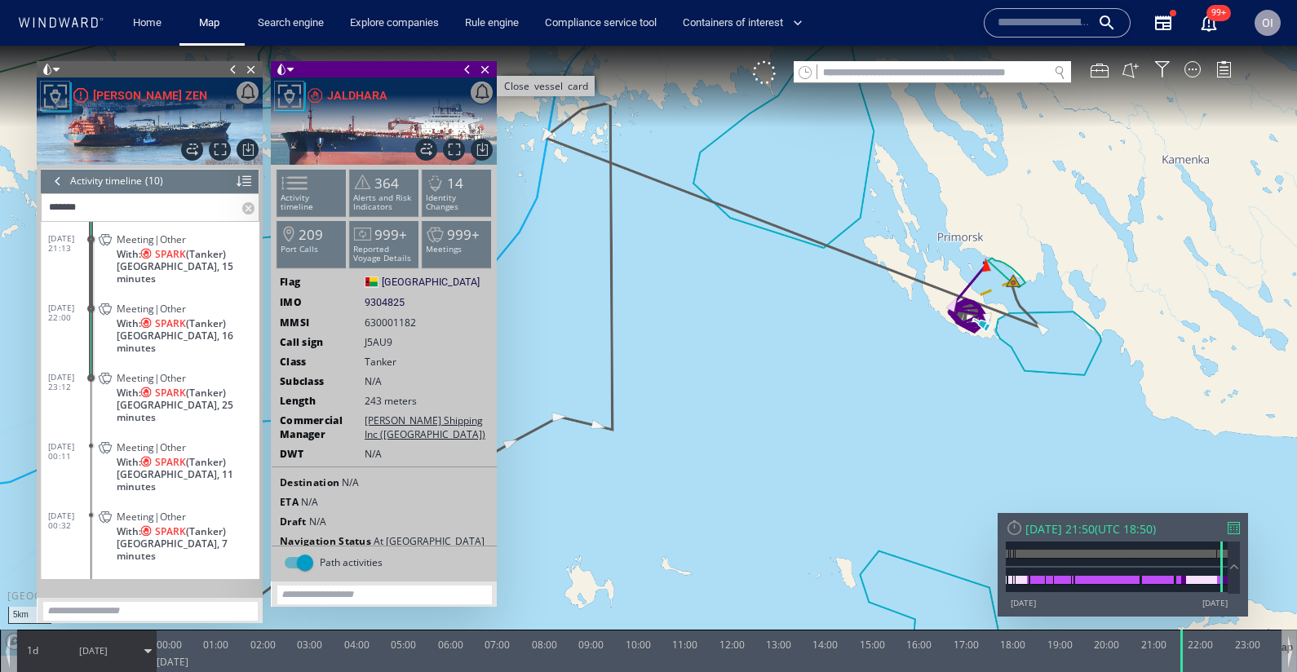
click at [488, 69] on span "Close vessel card" at bounding box center [485, 69] width 18 height 16
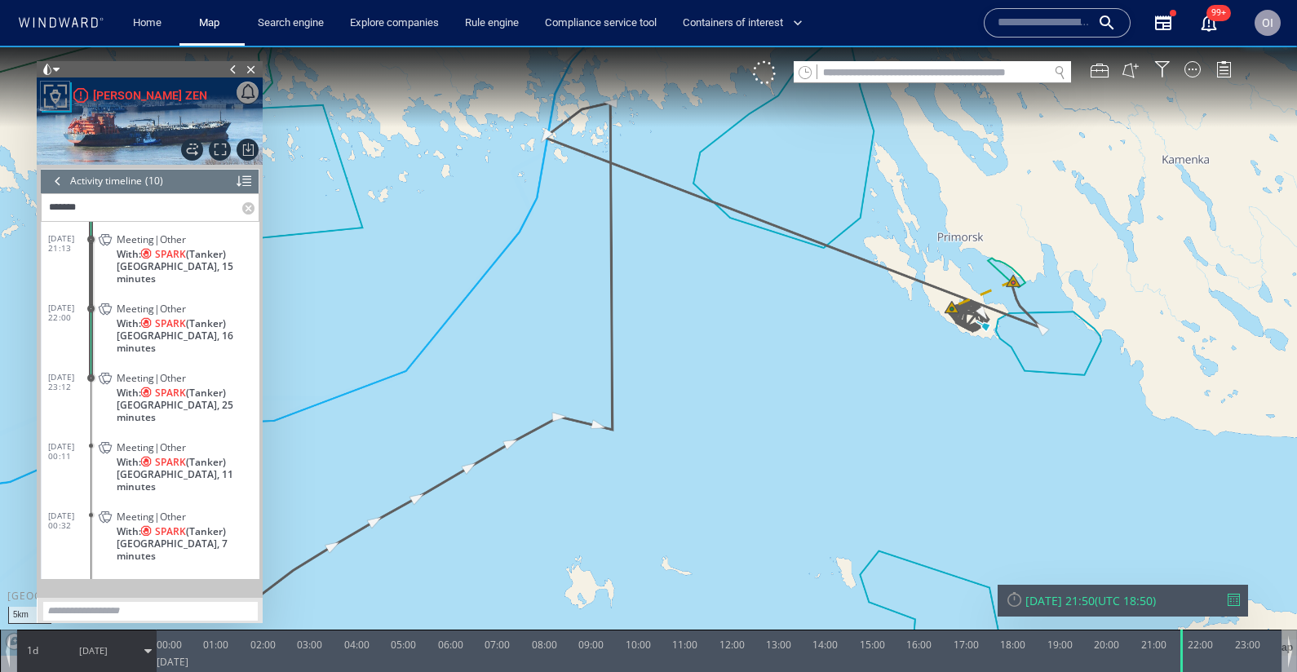
click at [1235, 591] on div "Sat 17/05/2025 21:50 ( UTC 18:50 )" at bounding box center [1123, 601] width 250 height 32
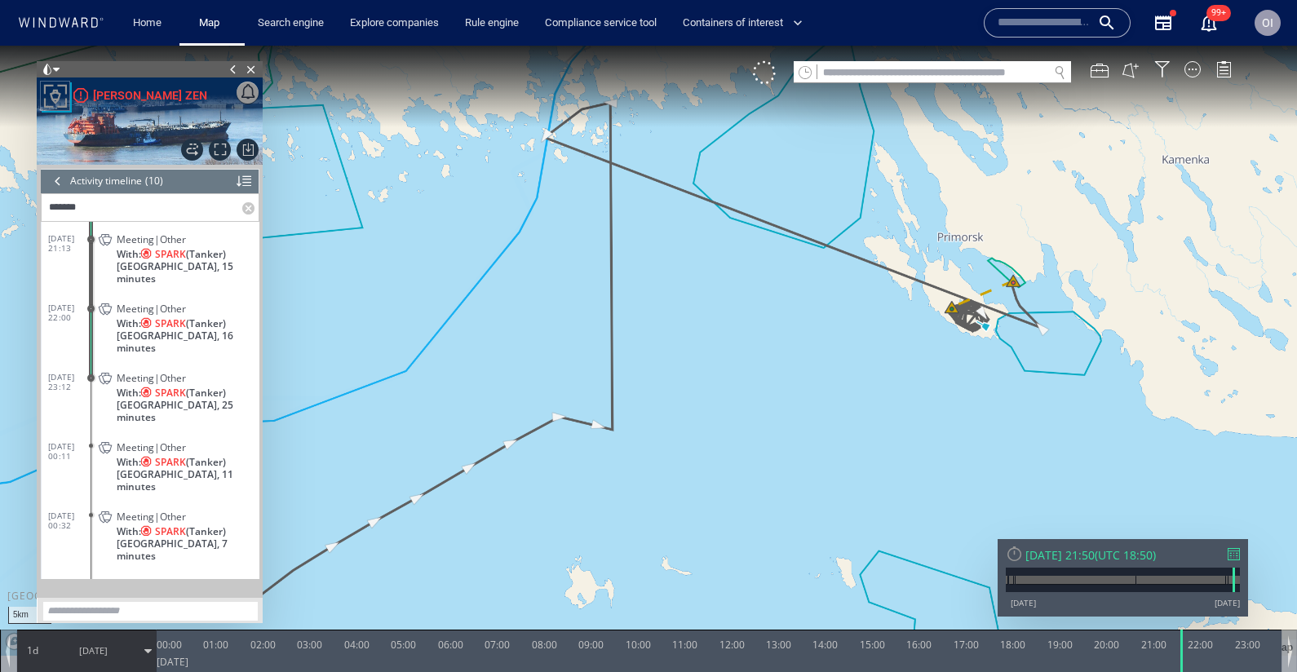
click at [1236, 553] on div at bounding box center [1234, 554] width 12 height 12
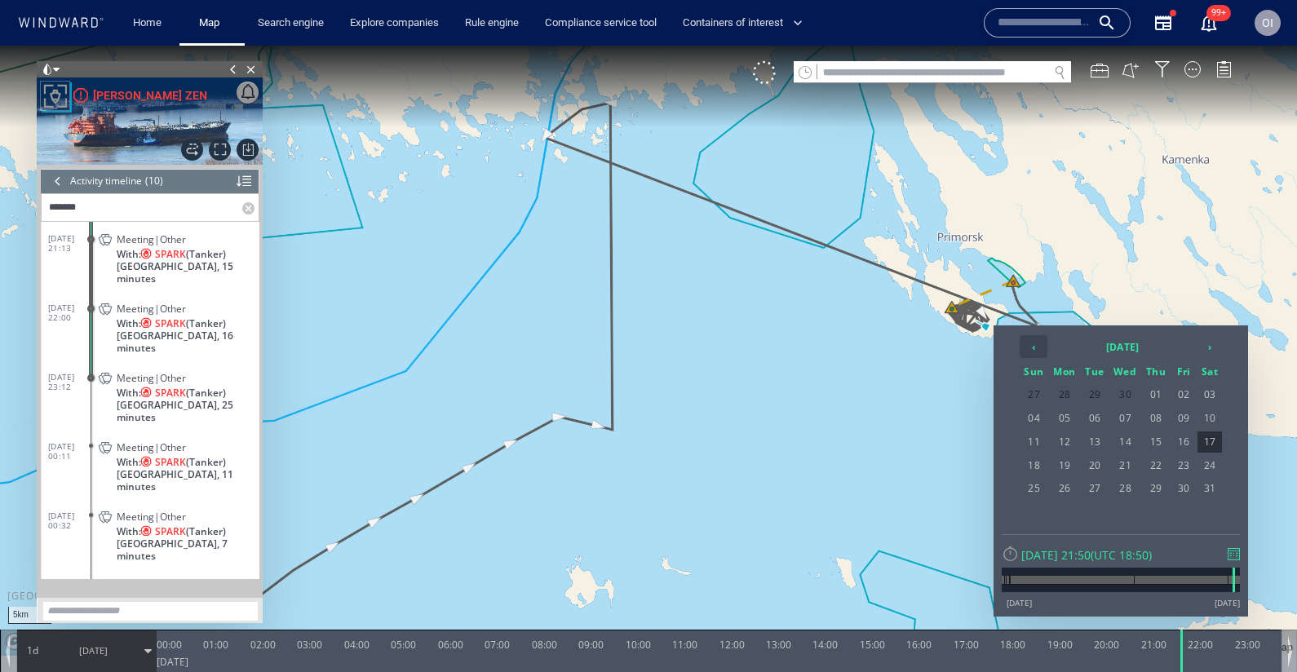
click at [1040, 352] on th "‹" at bounding box center [1034, 346] width 28 height 23
click at [1119, 441] on span "12" at bounding box center [1125, 441] width 31 height 21
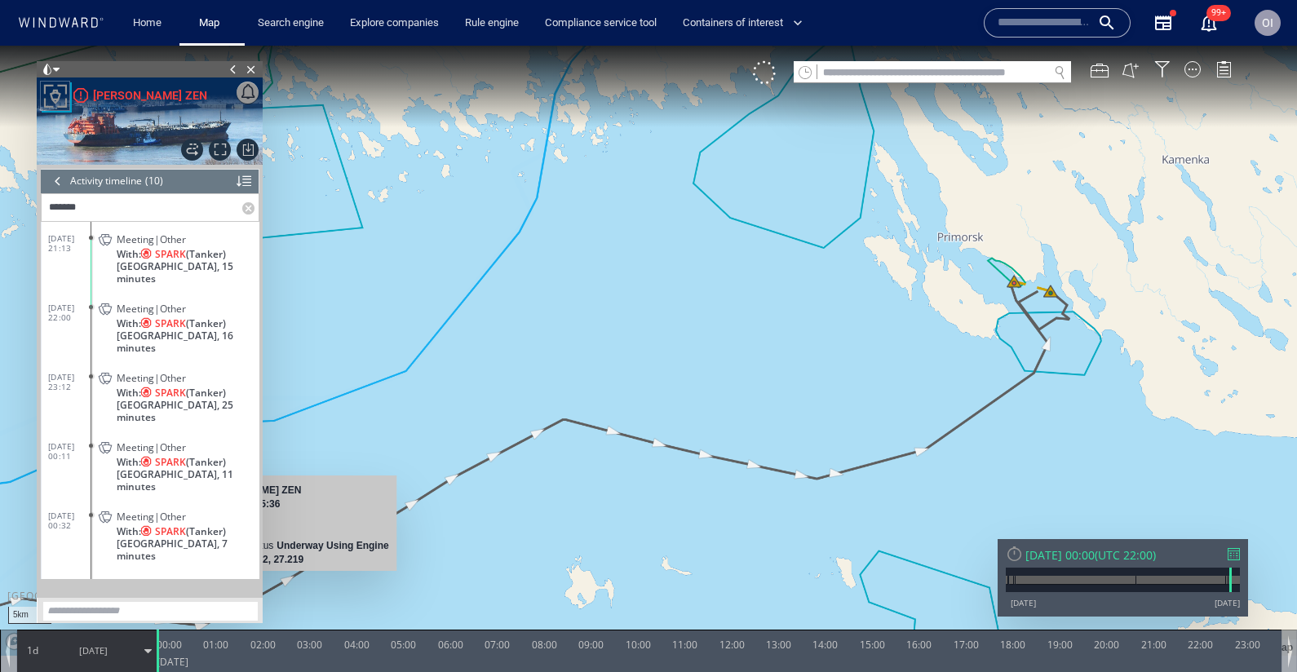
click at [48, 651] on div "1d 12/03/25" at bounding box center [86, 650] width 139 height 41
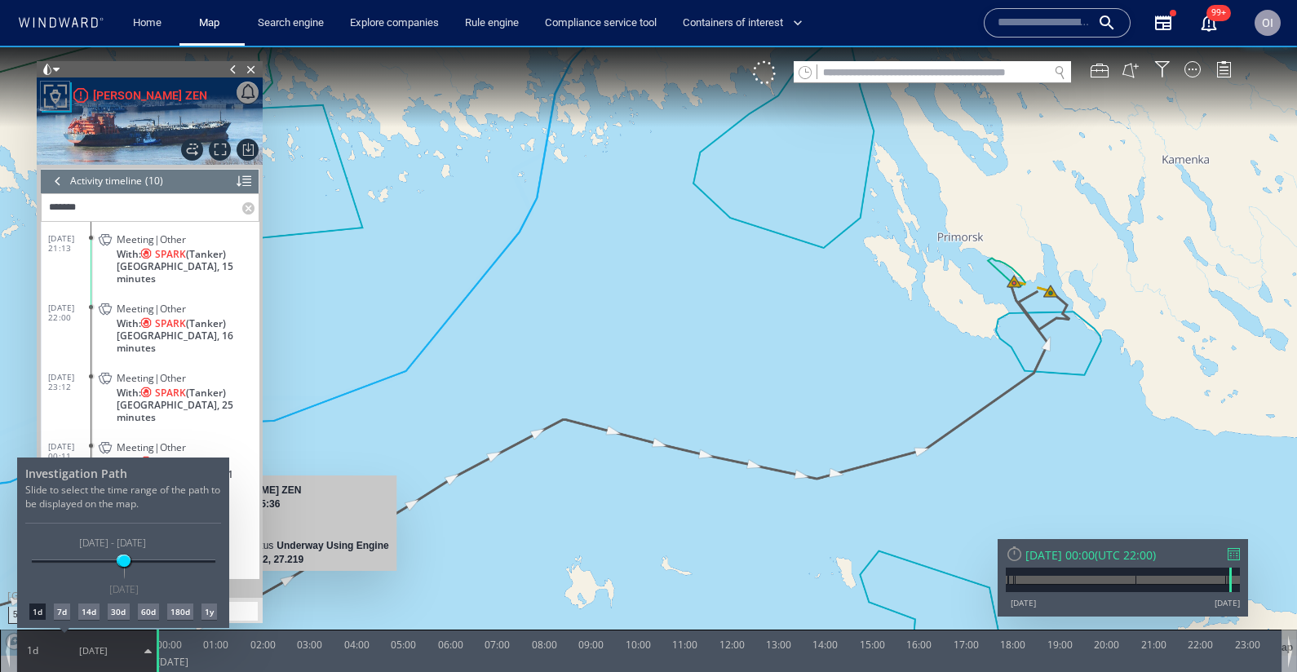
click at [55, 613] on div "7d" at bounding box center [62, 612] width 16 height 16
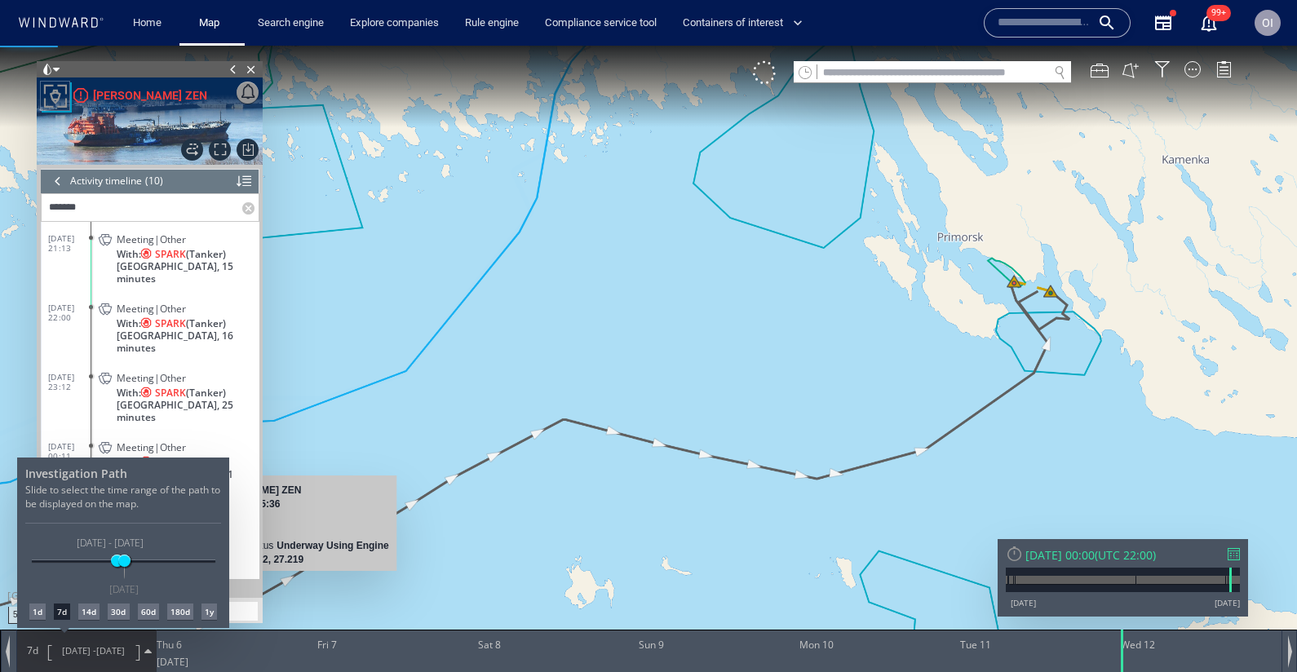
click at [59, 647] on div at bounding box center [648, 359] width 1297 height 626
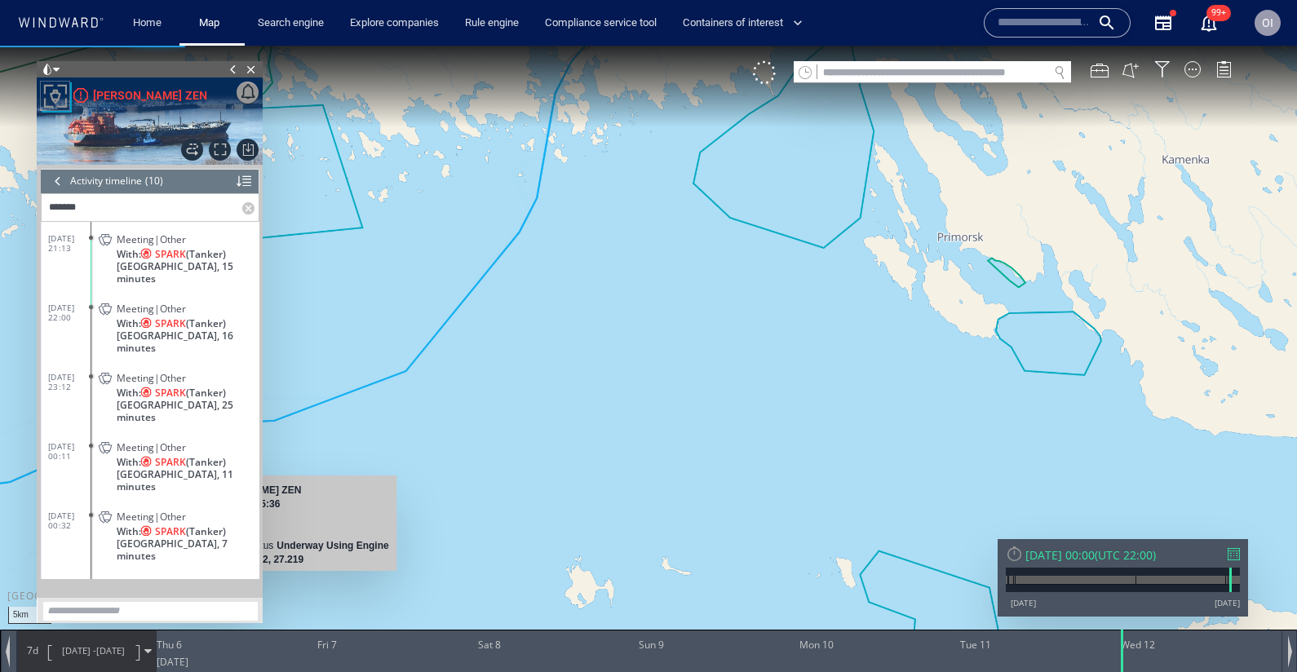
click at [62, 656] on span "05/03/25 -" at bounding box center [79, 650] width 34 height 12
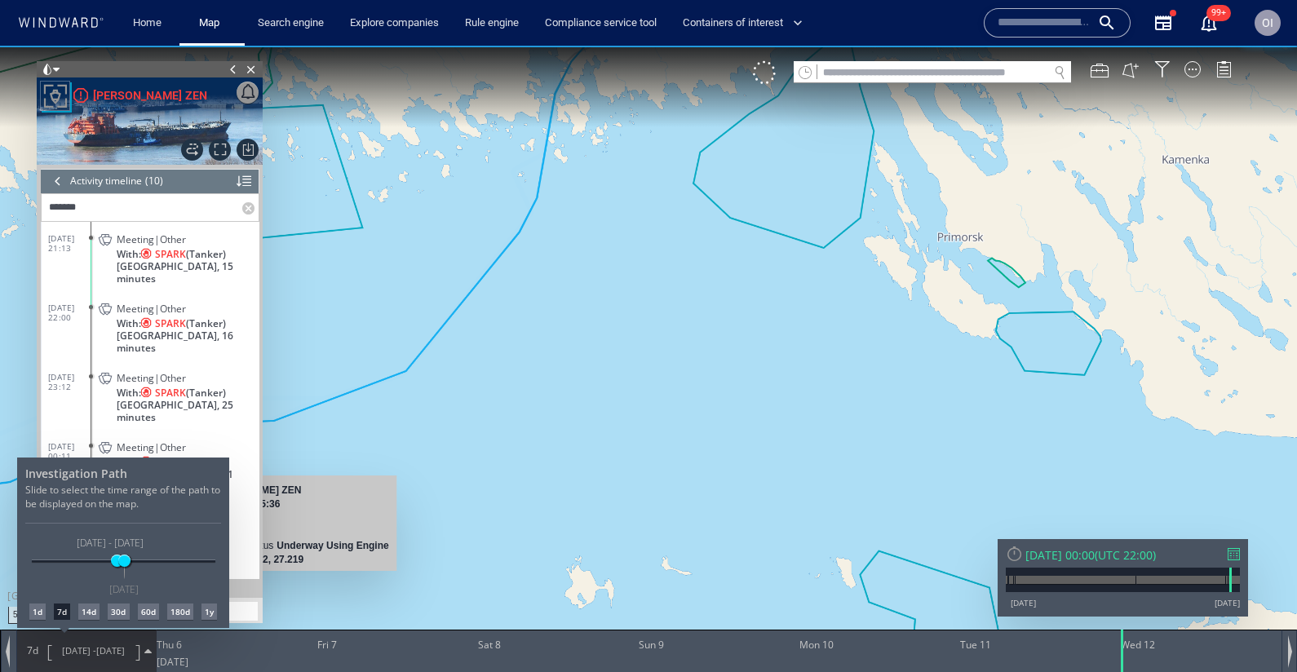
click at [39, 617] on div "1d" at bounding box center [37, 612] width 16 height 16
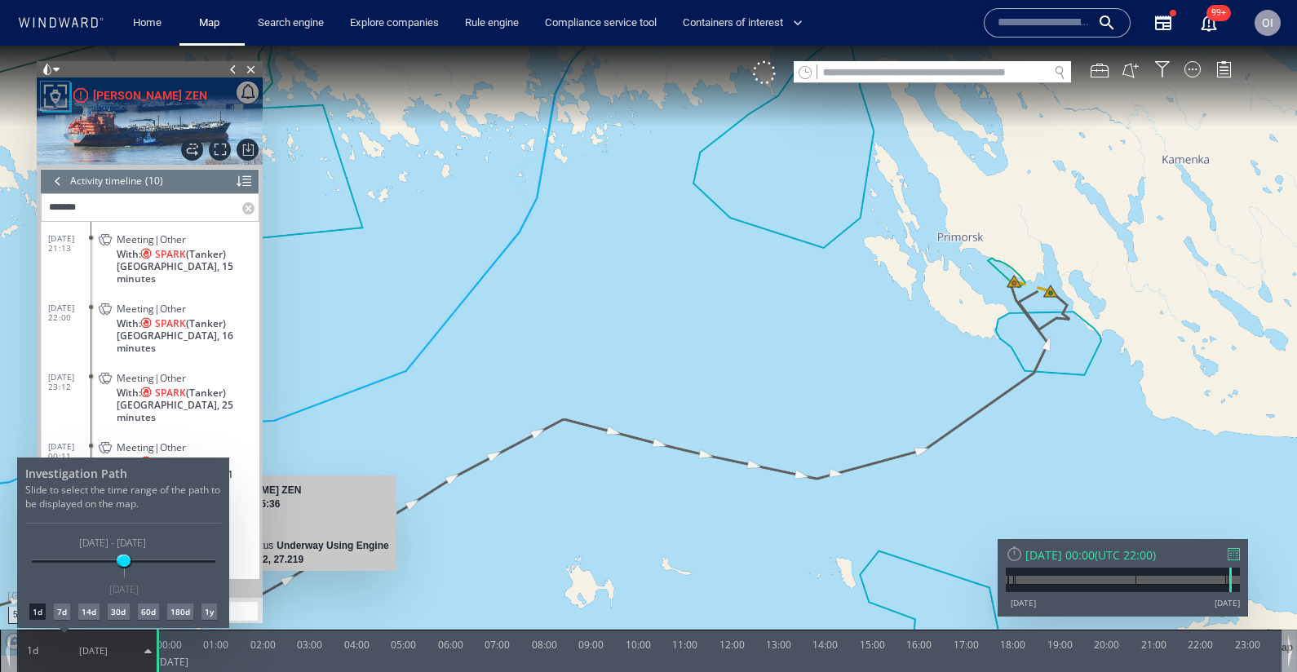
drag, startPoint x: 510, startPoint y: 365, endPoint x: 779, endPoint y: 319, distance: 273.1
click at [779, 319] on div at bounding box center [648, 359] width 1297 height 626
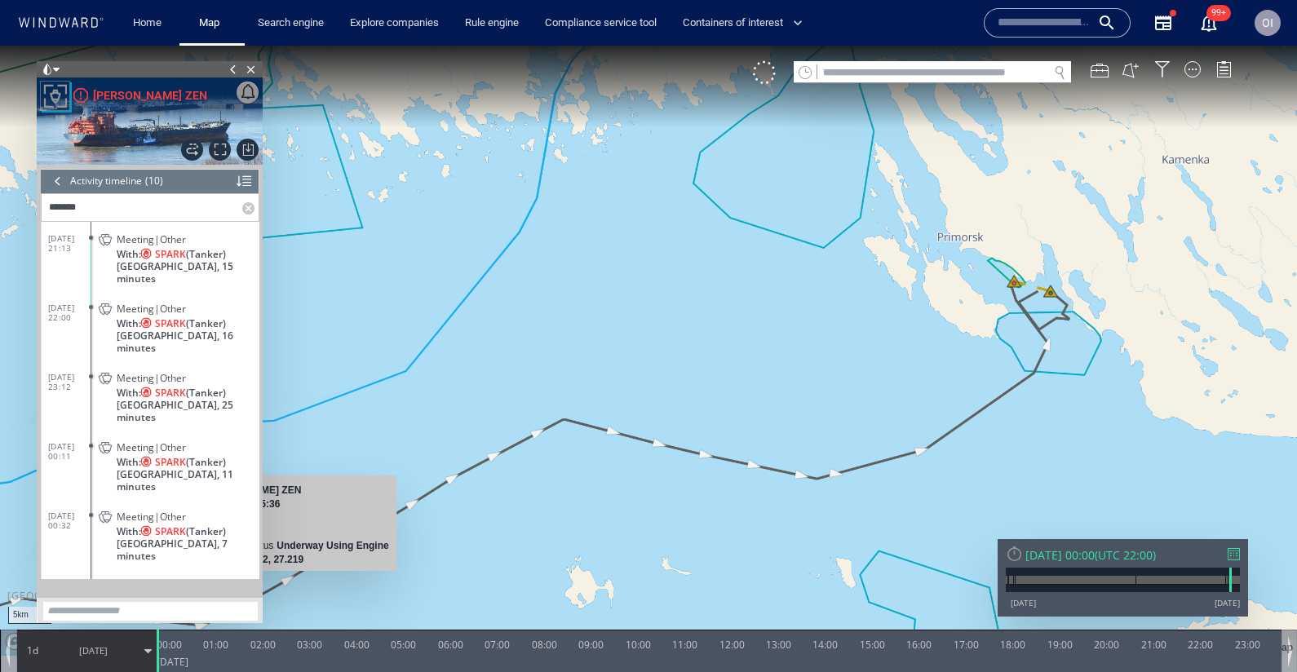
click at [247, 208] on label at bounding box center [250, 207] width 16 height 27
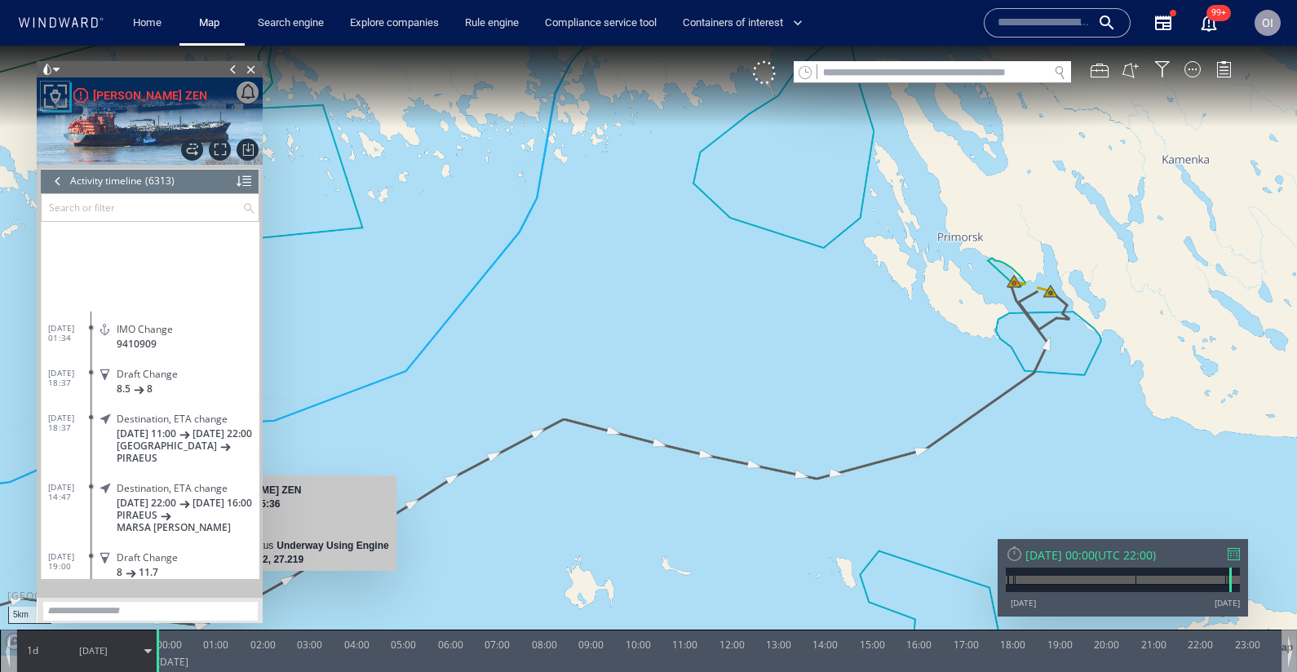
scroll to position [229, 0]
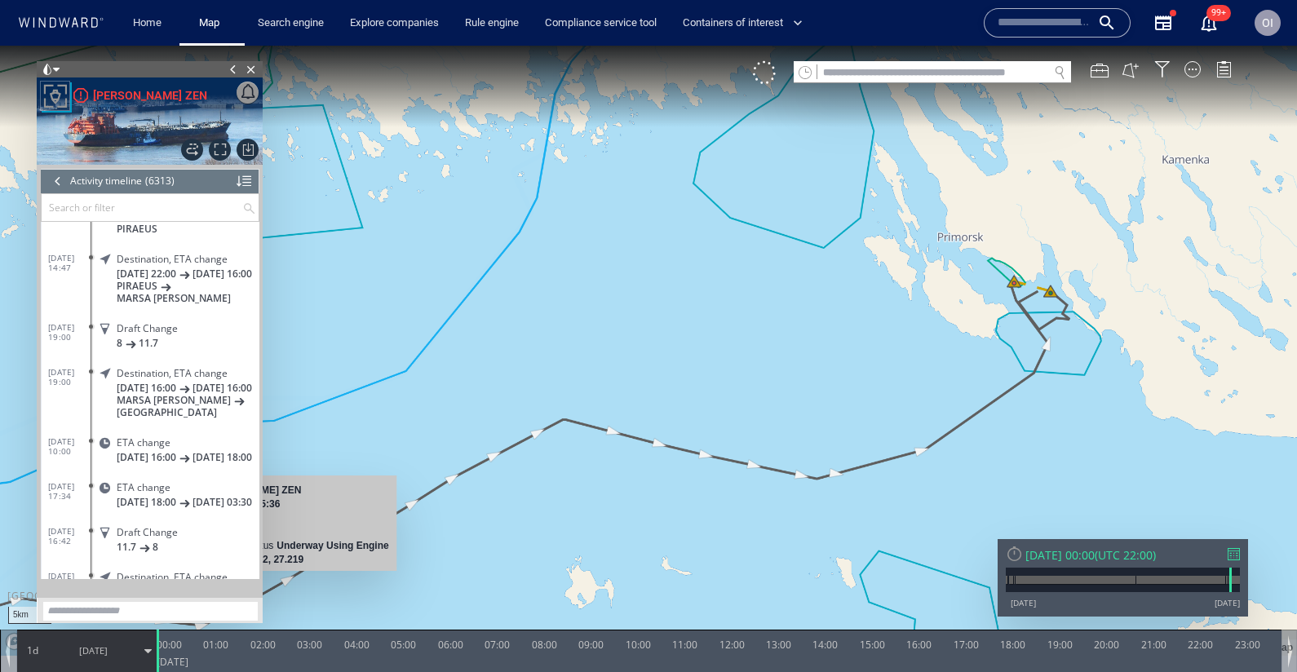
click at [51, 178] on div at bounding box center [58, 181] width 18 height 24
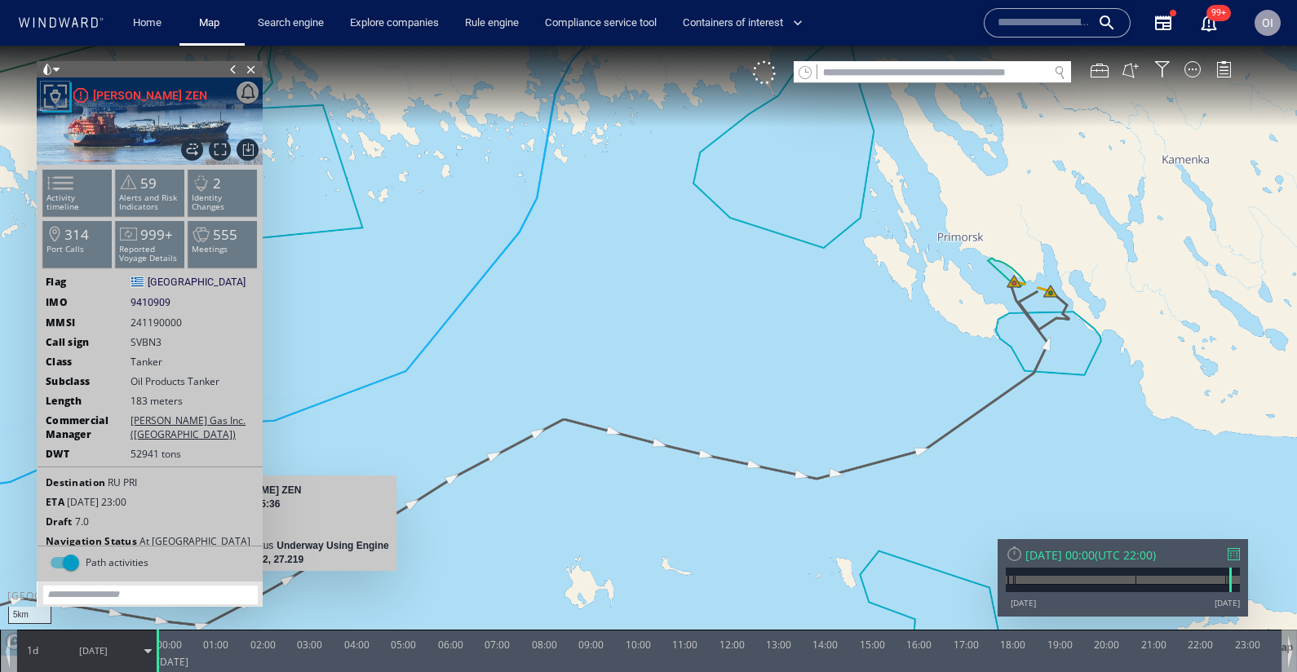
click at [1239, 553] on div at bounding box center [1234, 554] width 12 height 12
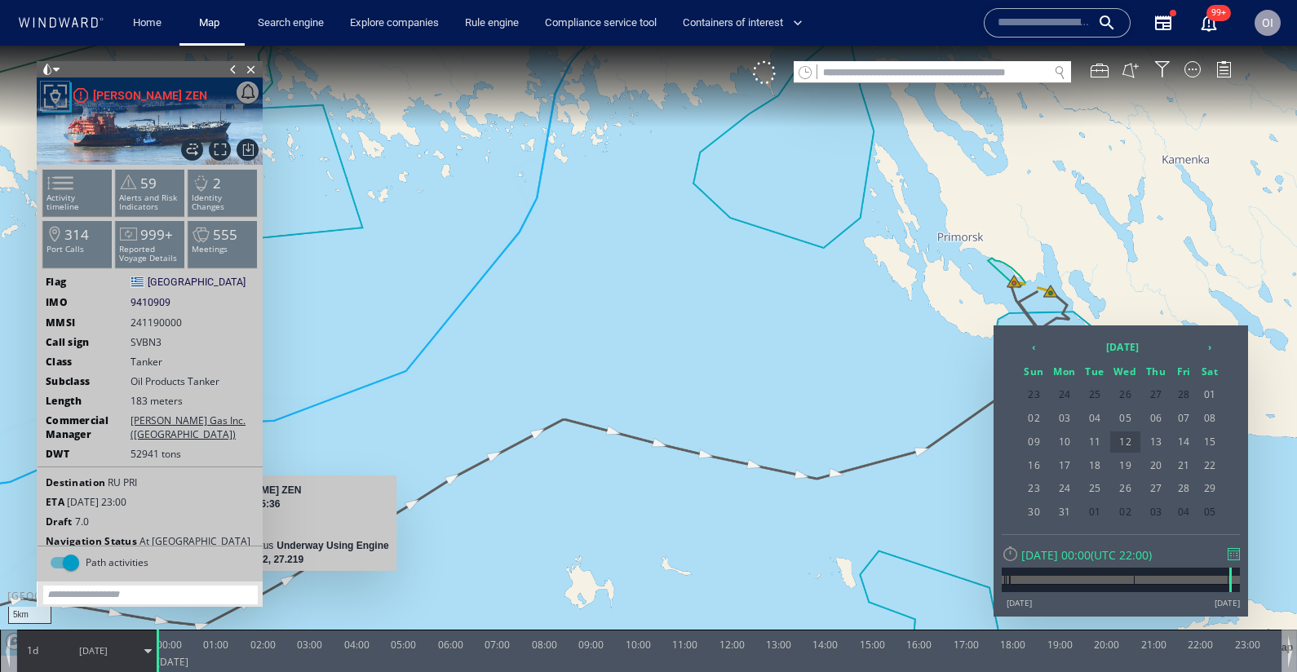
click at [1125, 437] on span "12" at bounding box center [1125, 441] width 31 height 21
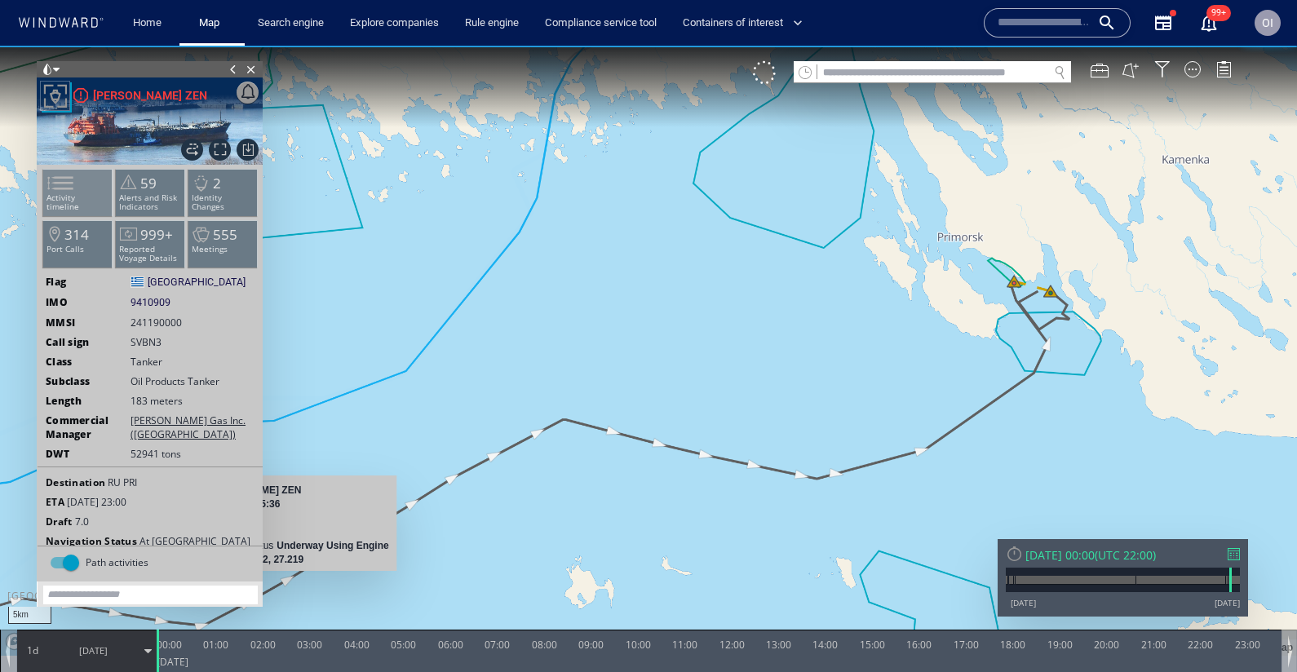
click at [86, 175] on li "Activity timeline" at bounding box center [77, 192] width 69 height 47
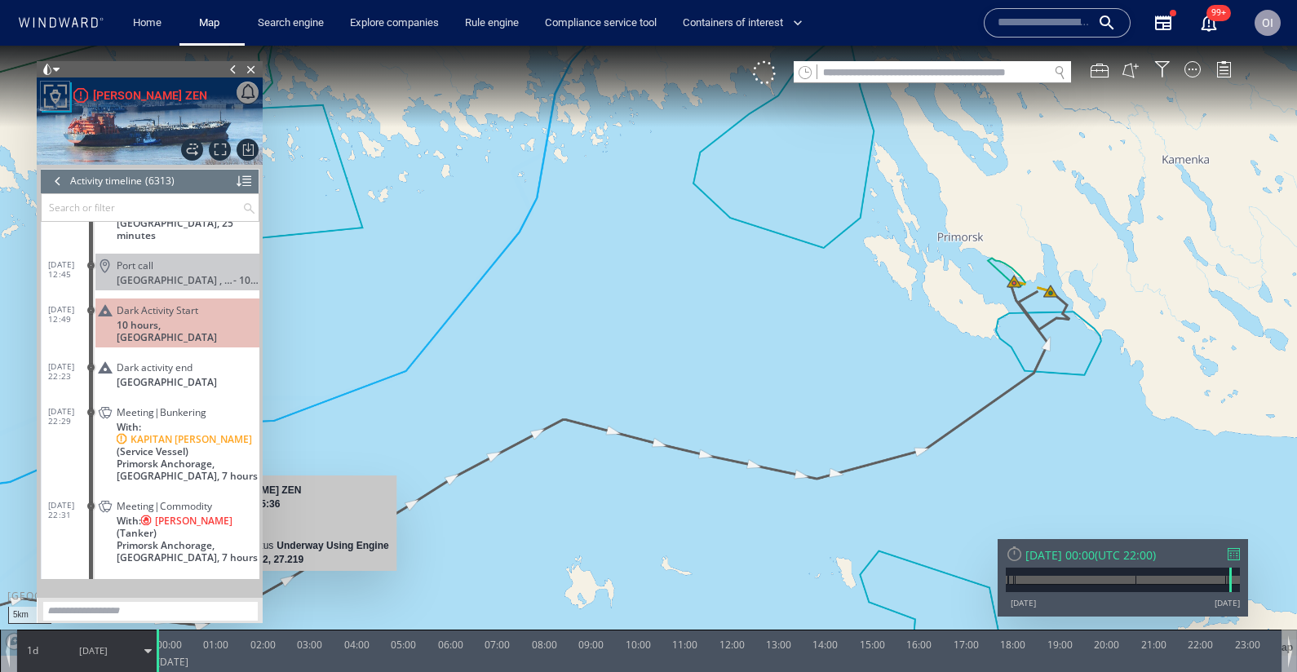
scroll to position [264742, 0]
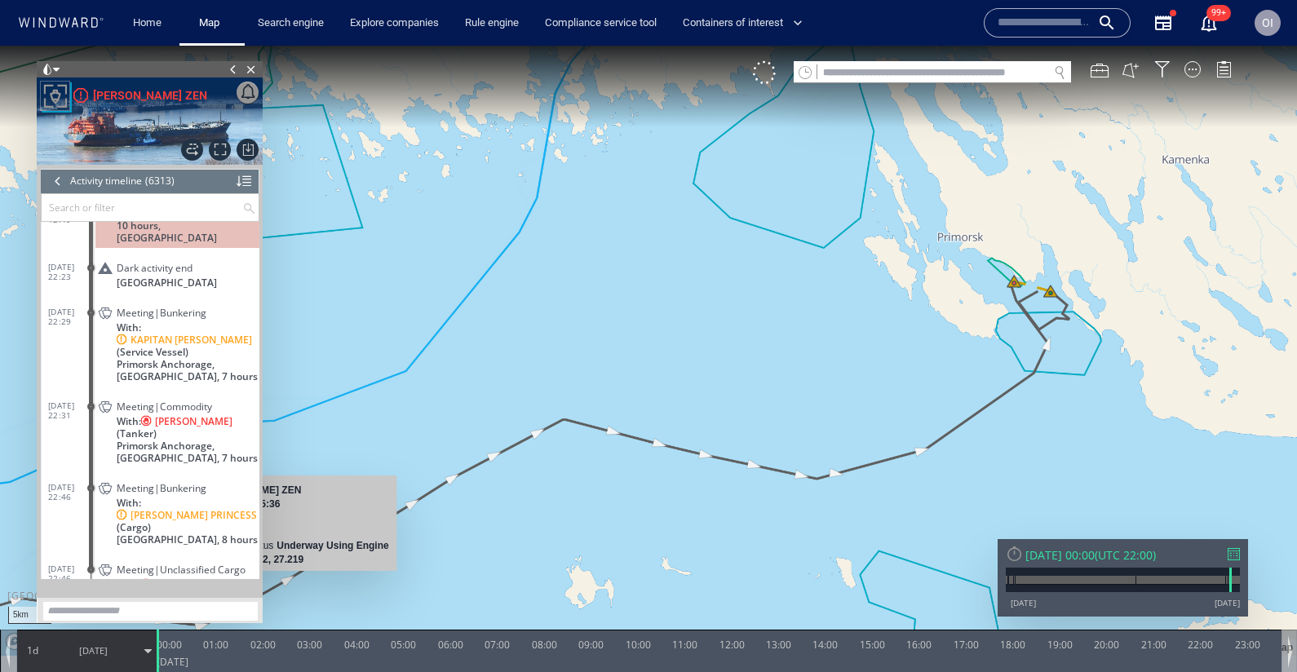
click at [190, 415] on span "With: KELLY GRACE (Tanker)" at bounding box center [188, 427] width 143 height 24
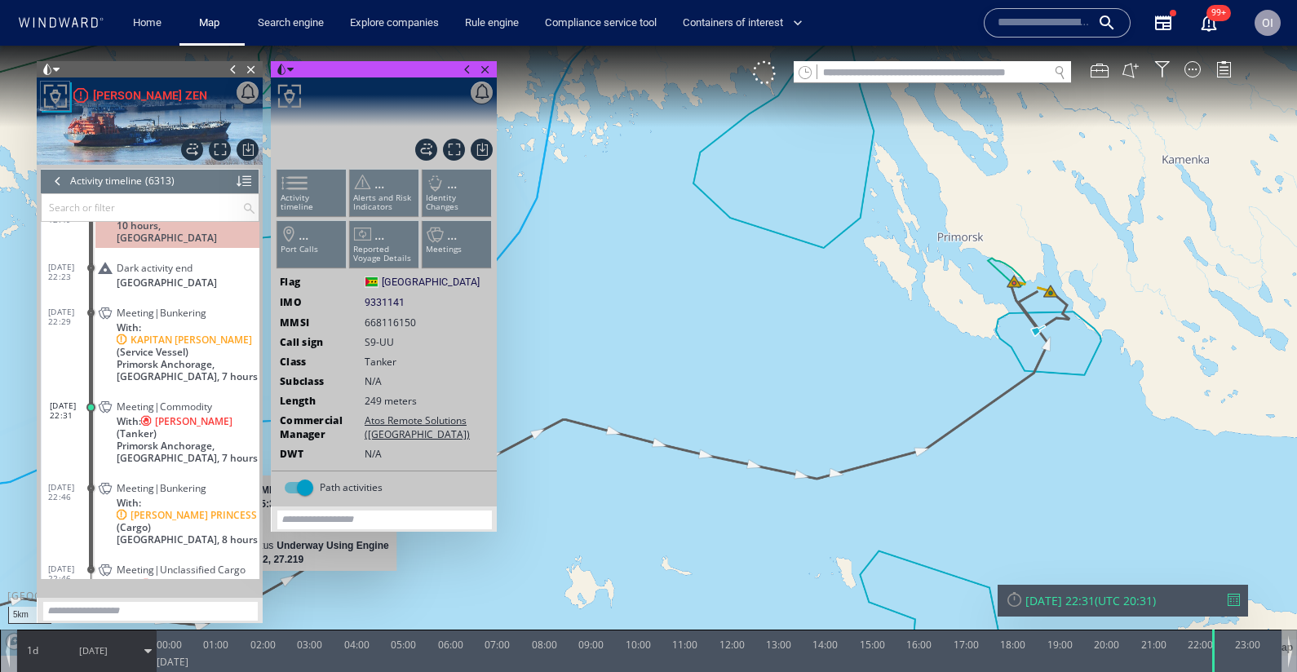
scroll to position [264811, 0]
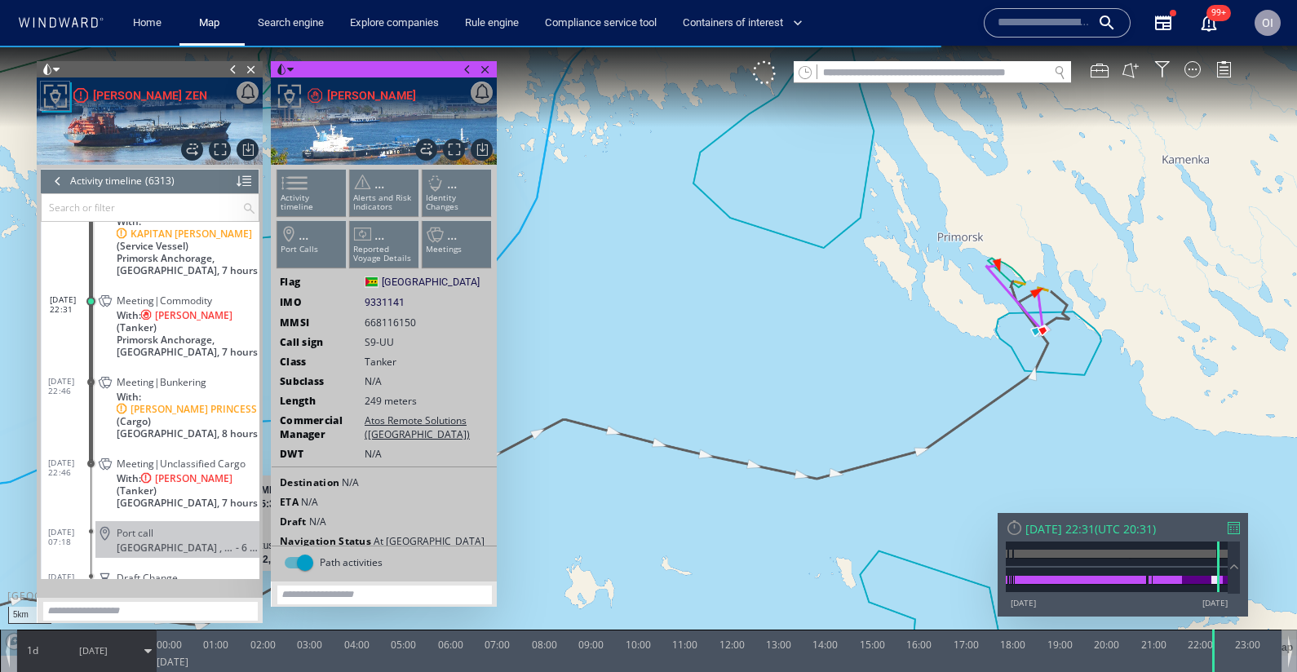
click at [914, 388] on canvas "Map" at bounding box center [648, 351] width 1297 height 610
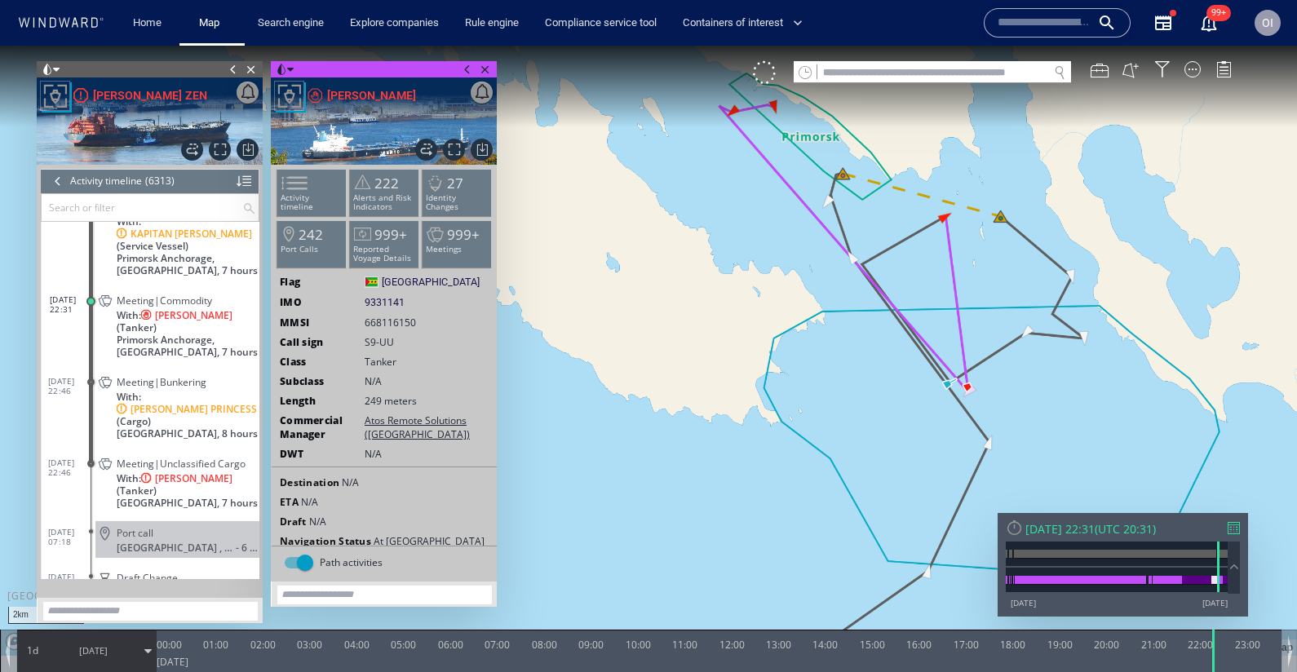
drag, startPoint x: 942, startPoint y: 414, endPoint x: 817, endPoint y: 416, distance: 124.8
click at [817, 416] on canvas "Map" at bounding box center [648, 351] width 1297 height 610
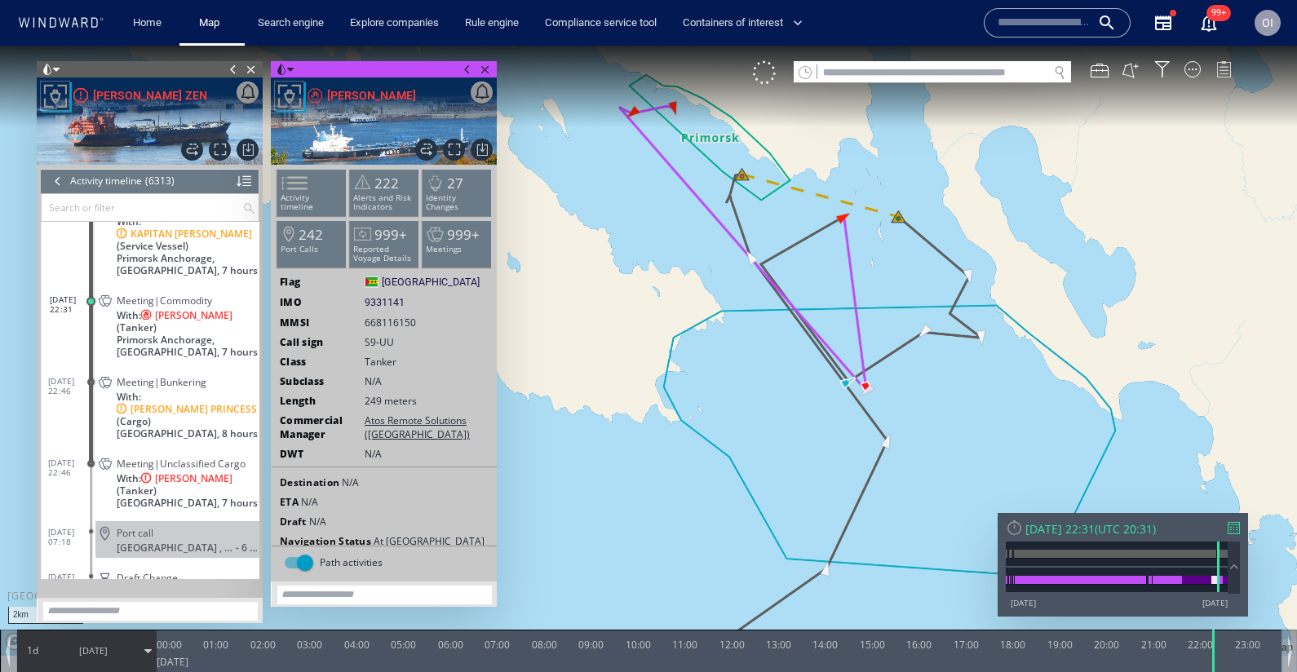
click at [1216, 69] on div at bounding box center [1223, 69] width 16 height 16
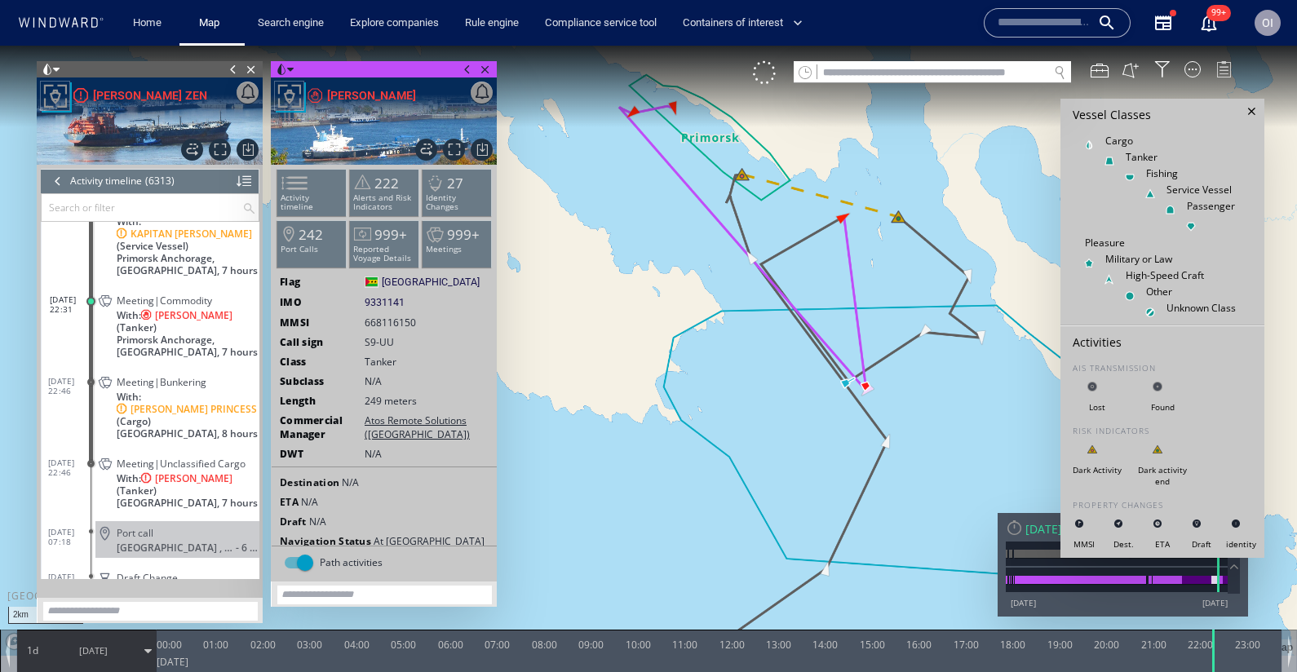
click at [1218, 68] on div at bounding box center [1223, 69] width 16 height 16
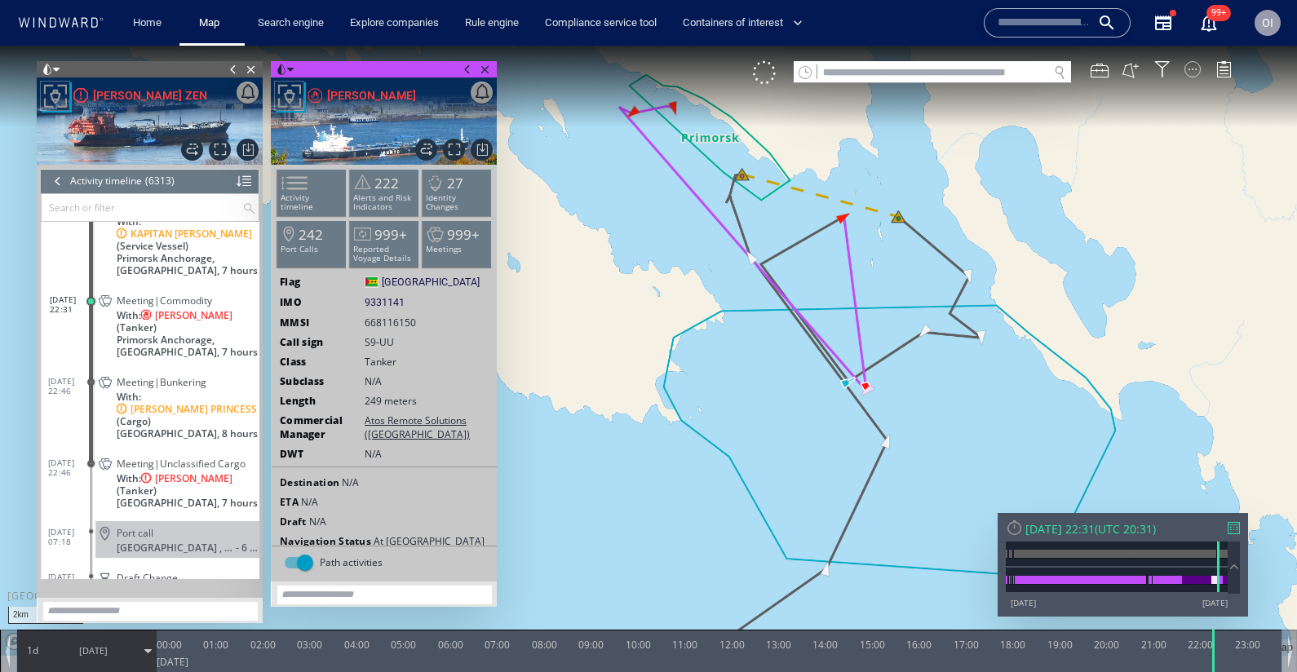
click at [1192, 69] on div at bounding box center [1192, 69] width 16 height 16
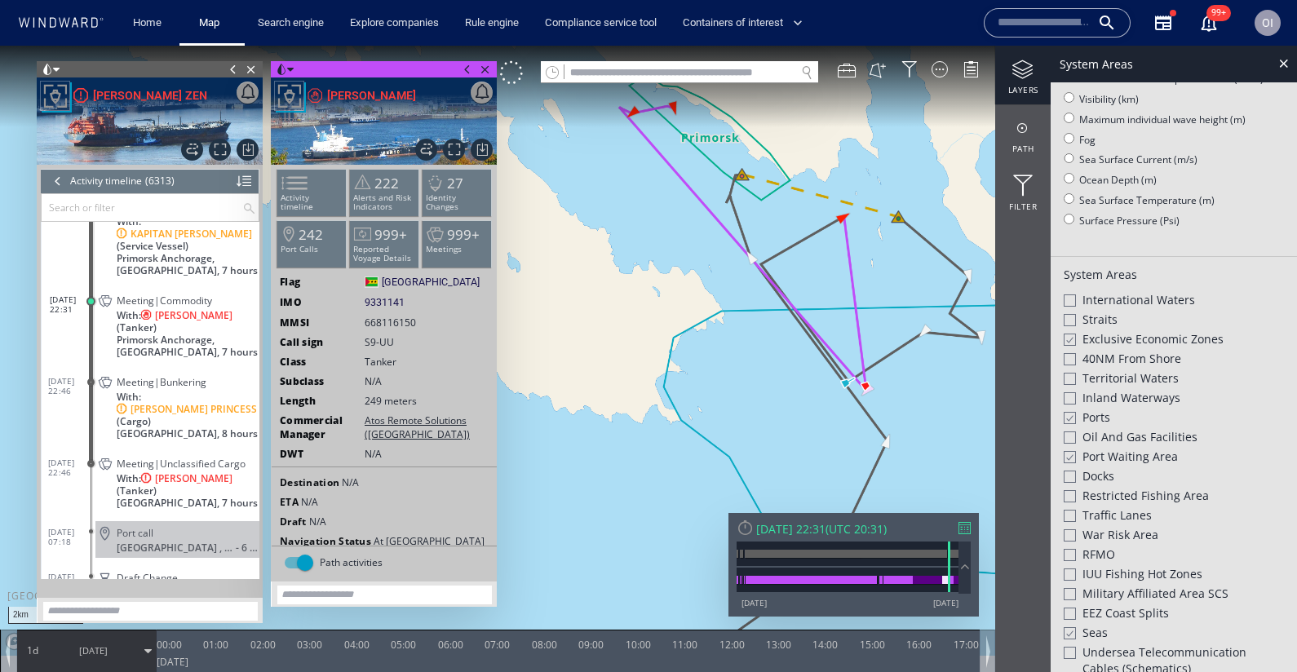
scroll to position [250, 0]
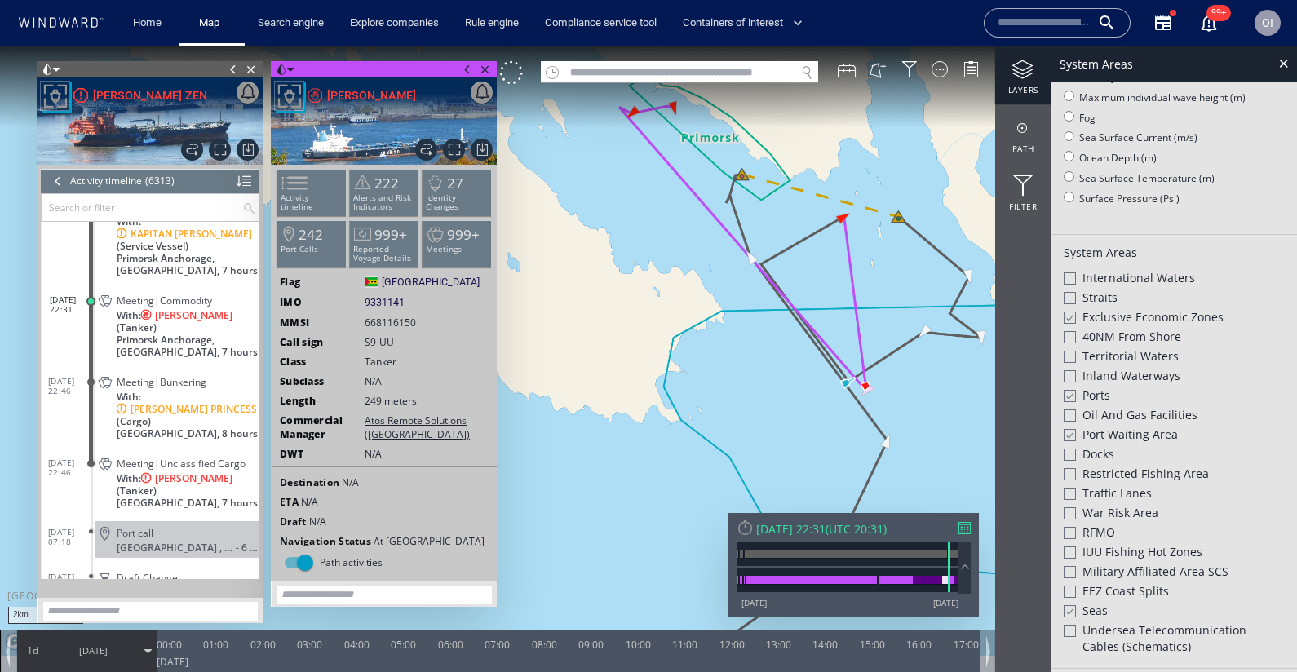
click at [1070, 431] on div at bounding box center [1069, 435] width 12 height 14
click at [1070, 431] on div at bounding box center [1070, 435] width 12 height 12
click at [1072, 389] on div at bounding box center [1069, 396] width 12 height 14
click at [1072, 390] on div at bounding box center [1070, 396] width 12 height 12
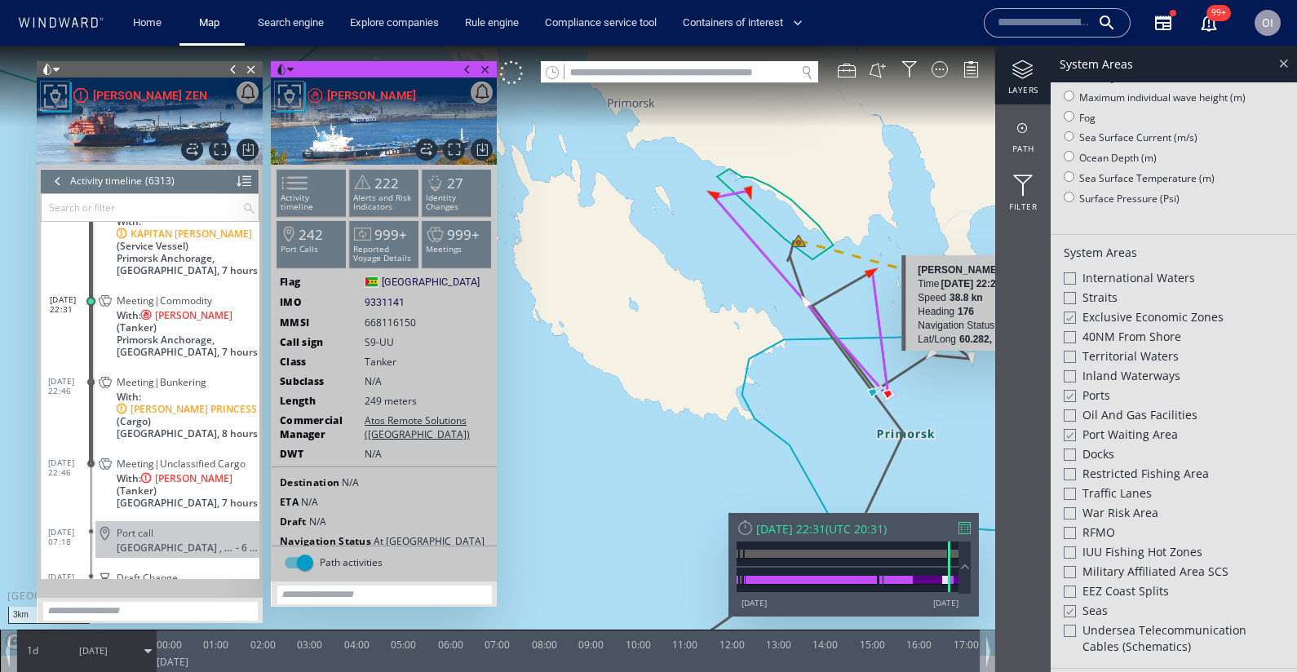
click at [1288, 64] on div at bounding box center [1283, 63] width 19 height 19
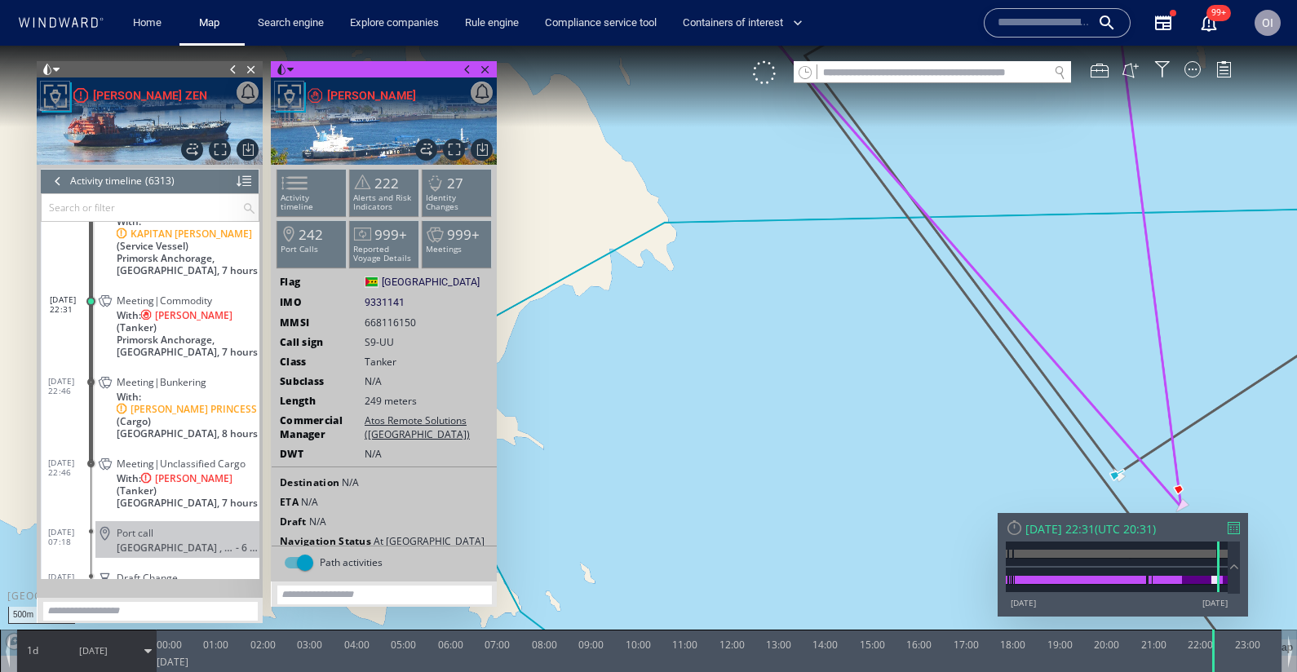
drag, startPoint x: 880, startPoint y: 315, endPoint x: 659, endPoint y: 292, distance: 222.2
click at [659, 292] on canvas "Map" at bounding box center [648, 351] width 1297 height 610
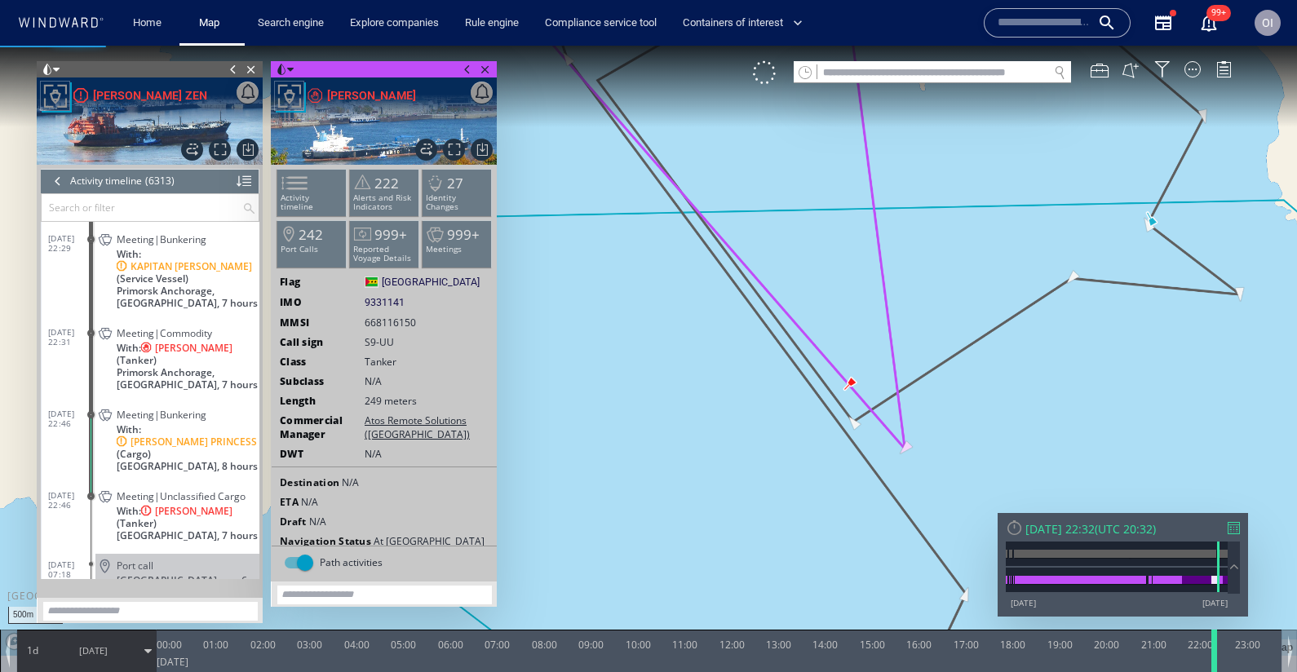
scroll to position [264856, 0]
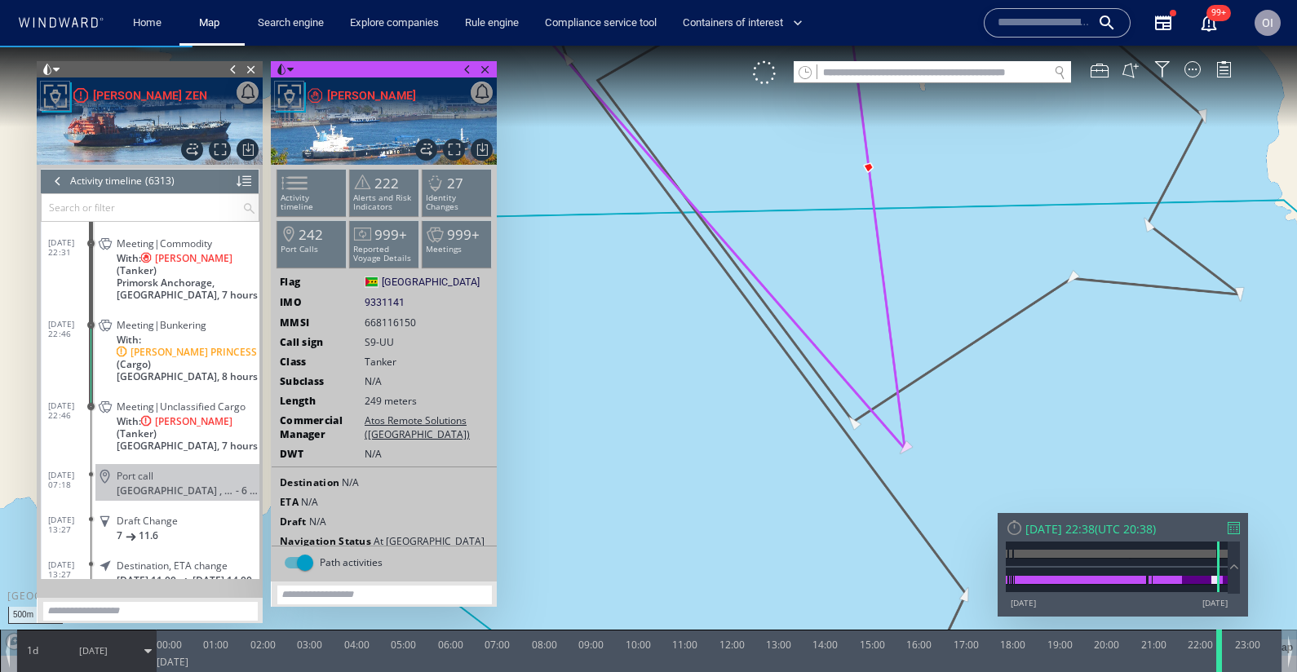
click at [1221, 661] on div at bounding box center [1222, 651] width 16 height 42
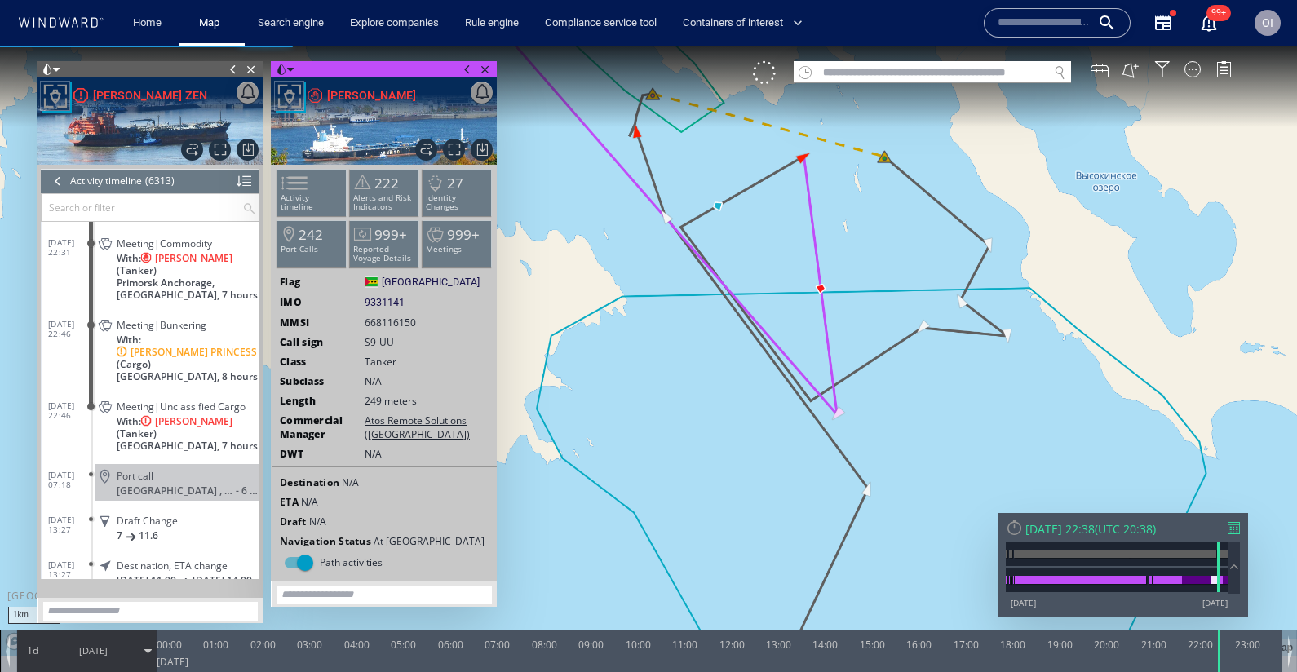
drag, startPoint x: 695, startPoint y: 384, endPoint x: 817, endPoint y: 532, distance: 191.7
click at [817, 532] on canvas "Map" at bounding box center [648, 351] width 1297 height 610
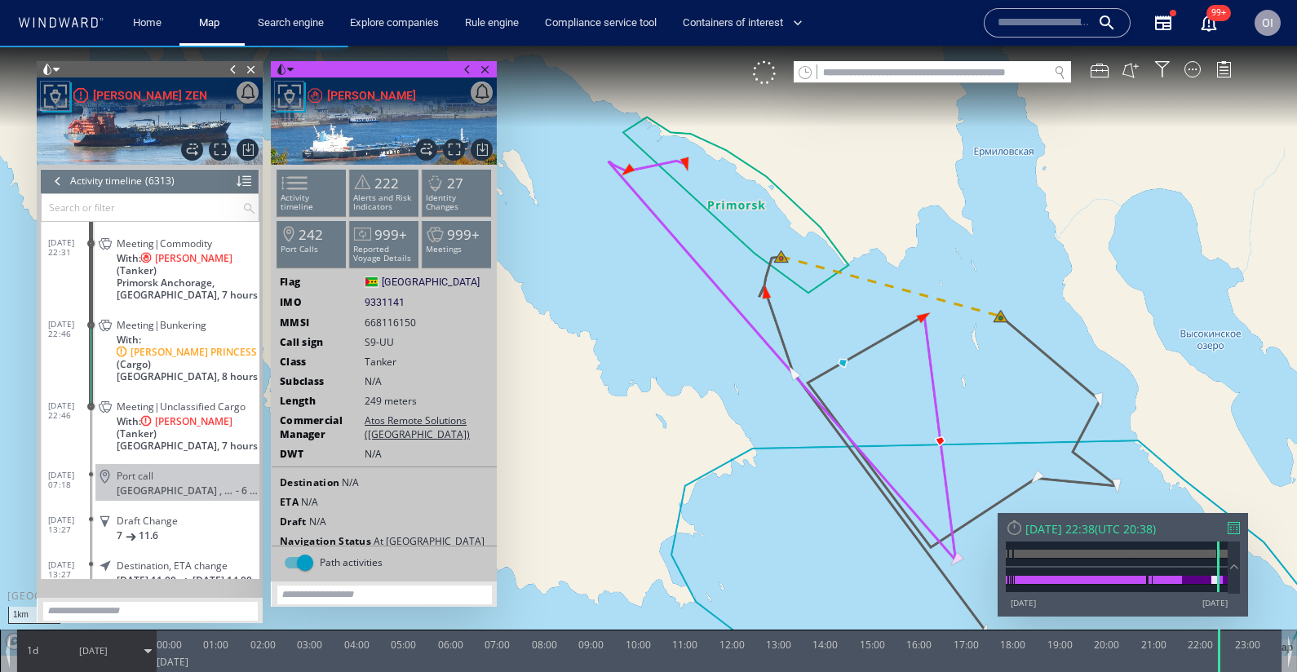
drag, startPoint x: 856, startPoint y: 558, endPoint x: 820, endPoint y: 501, distance: 67.9
click at [820, 501] on canvas "Map" at bounding box center [648, 351] width 1297 height 610
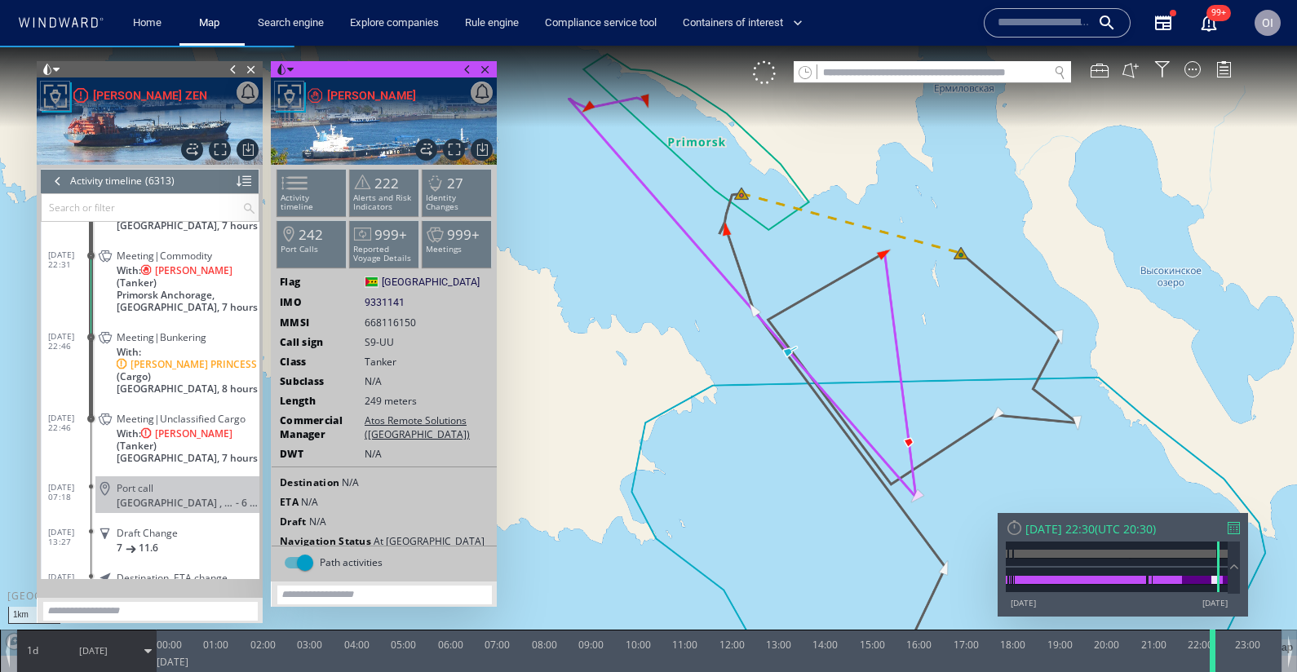
scroll to position [264811, 0]
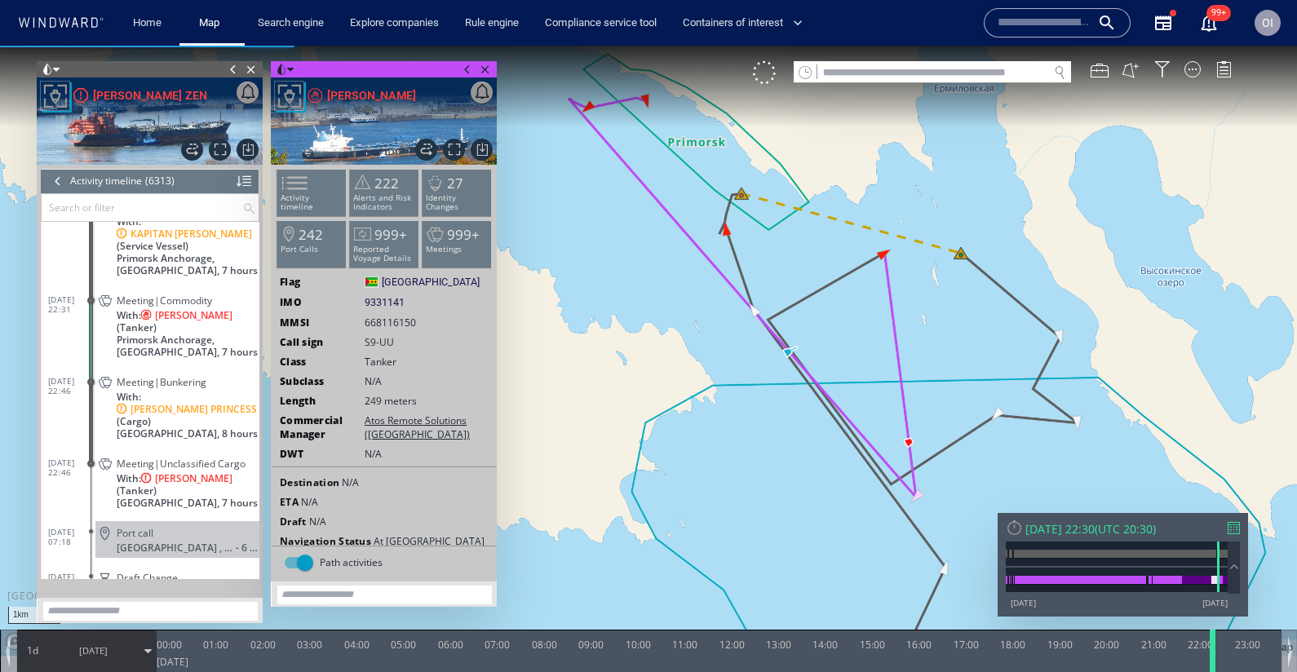
click at [1213, 654] on div at bounding box center [1215, 651] width 16 height 42
click at [1075, 39] on div "Name N/A IMO MMSI Call sign N/A Class N/A No positional data 99+" at bounding box center [1105, 22] width 268 height 65
click at [1075, 36] on div at bounding box center [1057, 22] width 147 height 29
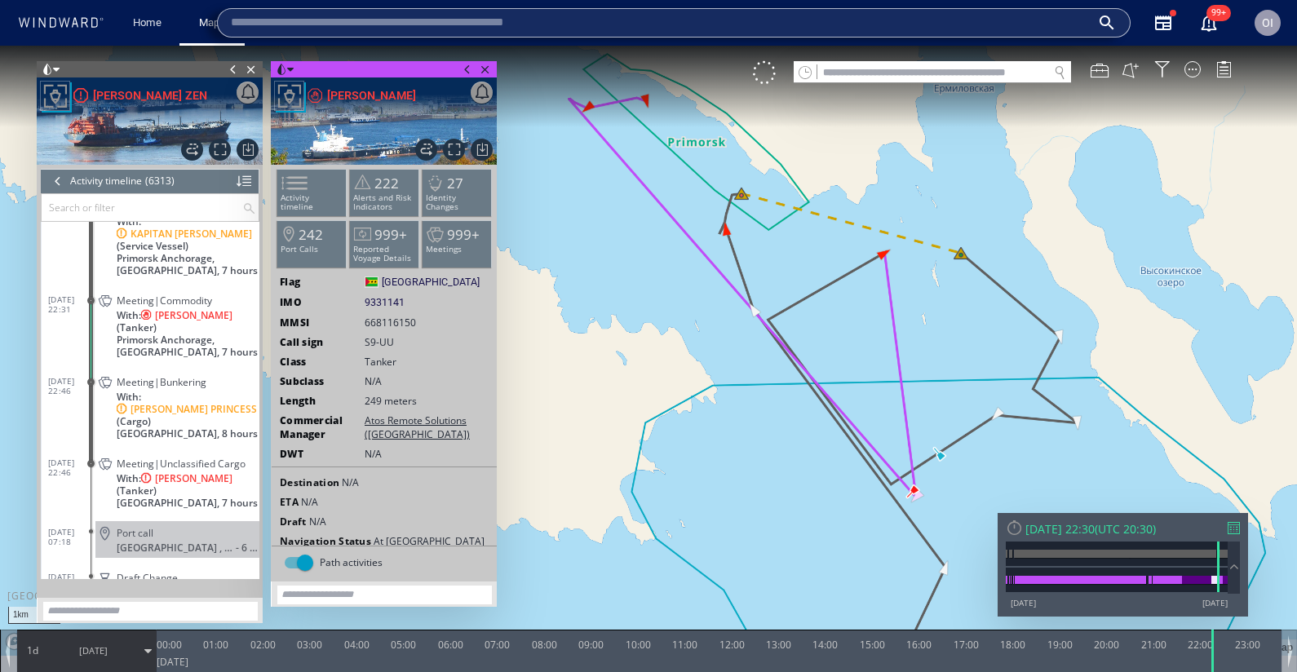
click at [1075, 33] on input "text" at bounding box center [661, 23] width 860 height 24
paste input "*******"
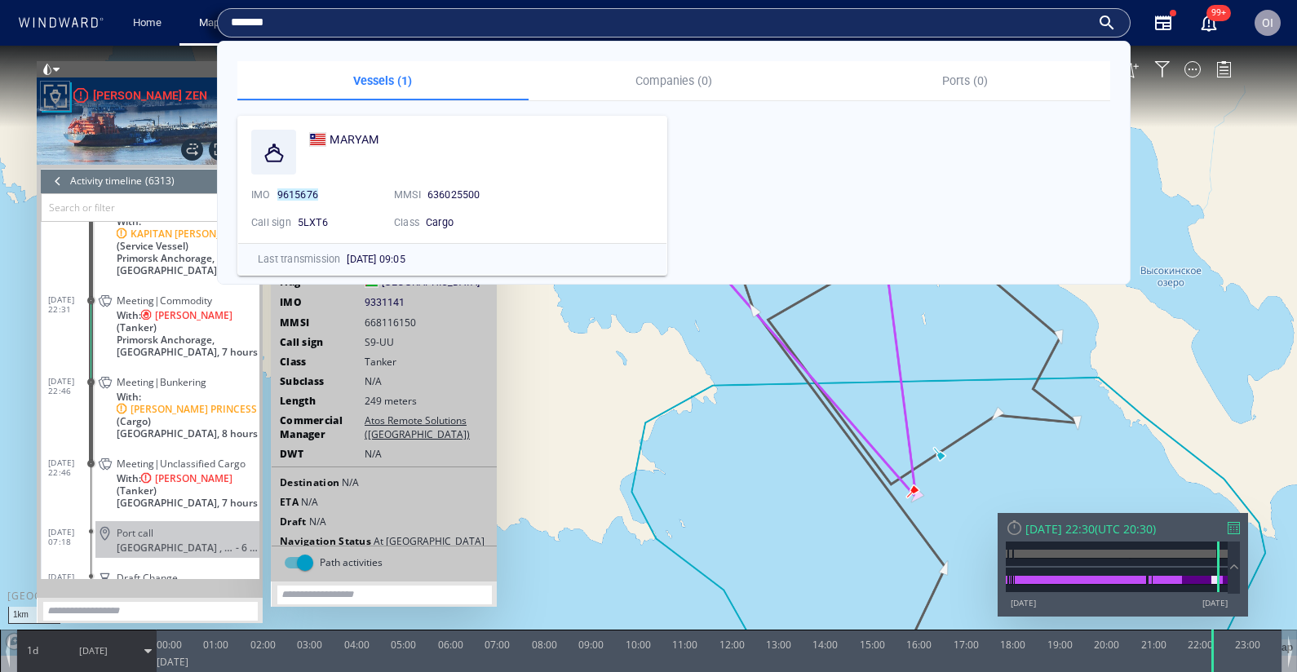
type input "*******"
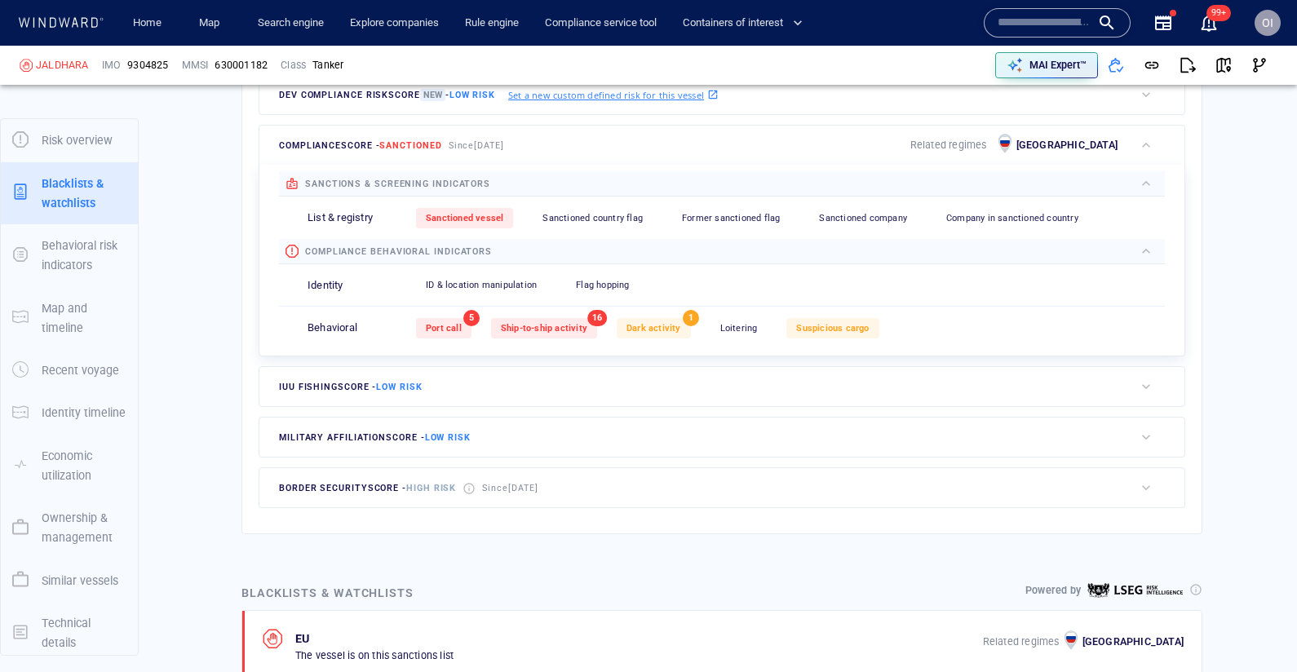
scroll to position [185, 0]
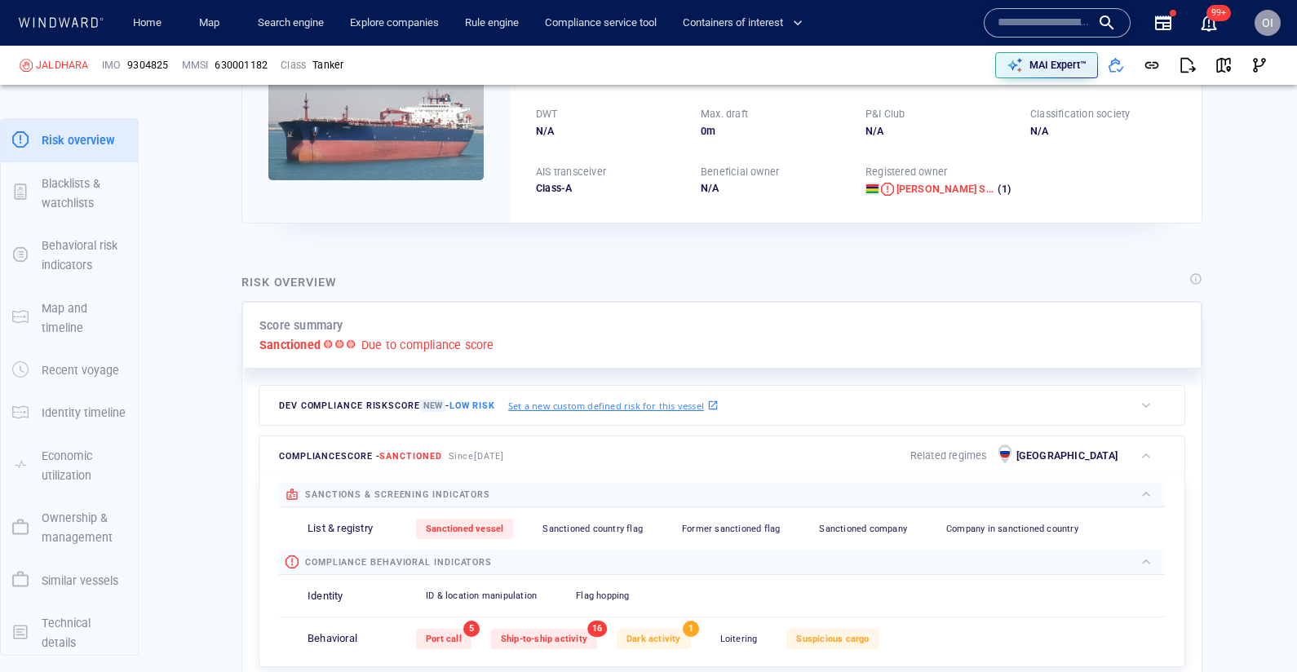
click at [551, 629] on div "Ship-to-ship activity" at bounding box center [544, 639] width 106 height 20
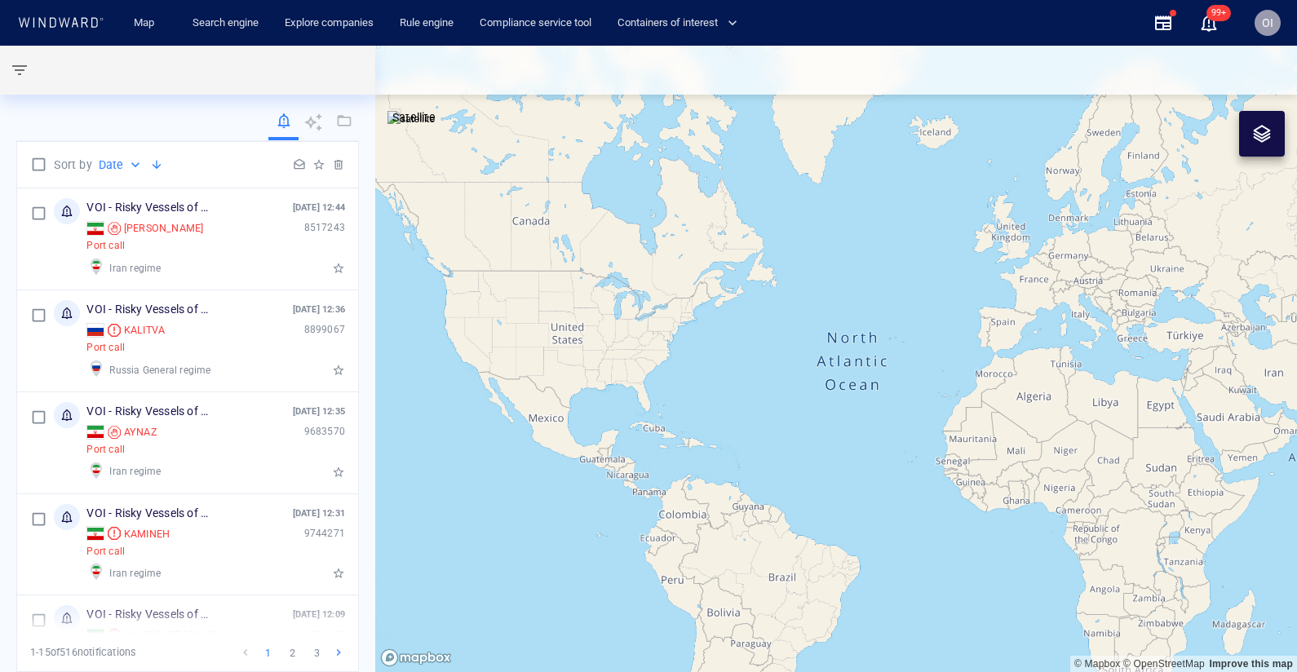
click at [1258, 17] on div "OI" at bounding box center [1267, 23] width 26 height 26
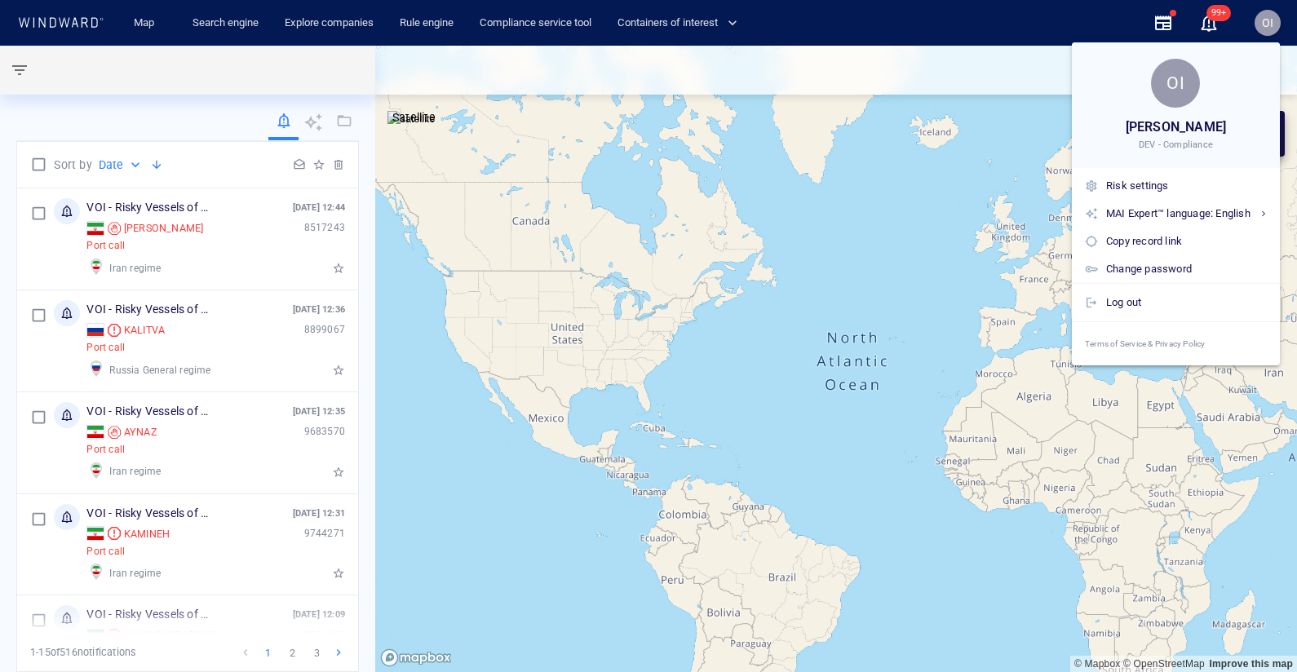
click at [753, 45] on div at bounding box center [648, 336] width 1297 height 672
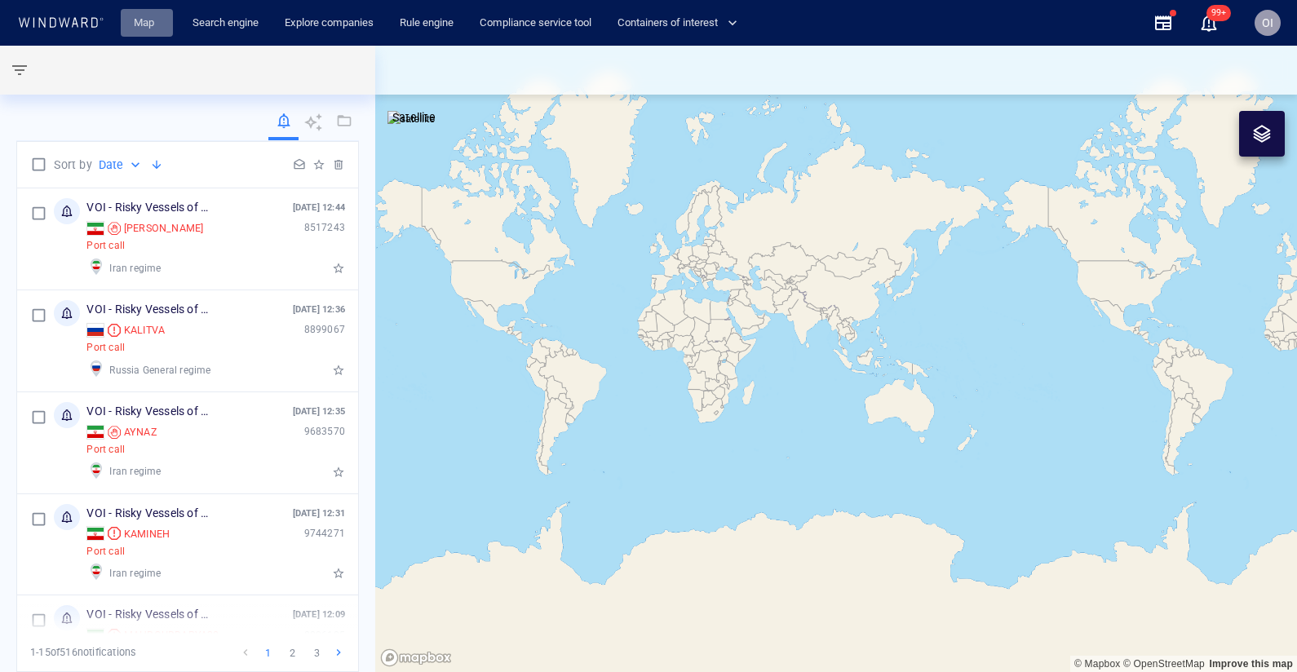
click at [167, 26] on span "Map" at bounding box center [147, 23] width 52 height 29
click at [151, 26] on link "Map" at bounding box center [146, 23] width 39 height 29
